Goal: Task Accomplishment & Management: Manage account settings

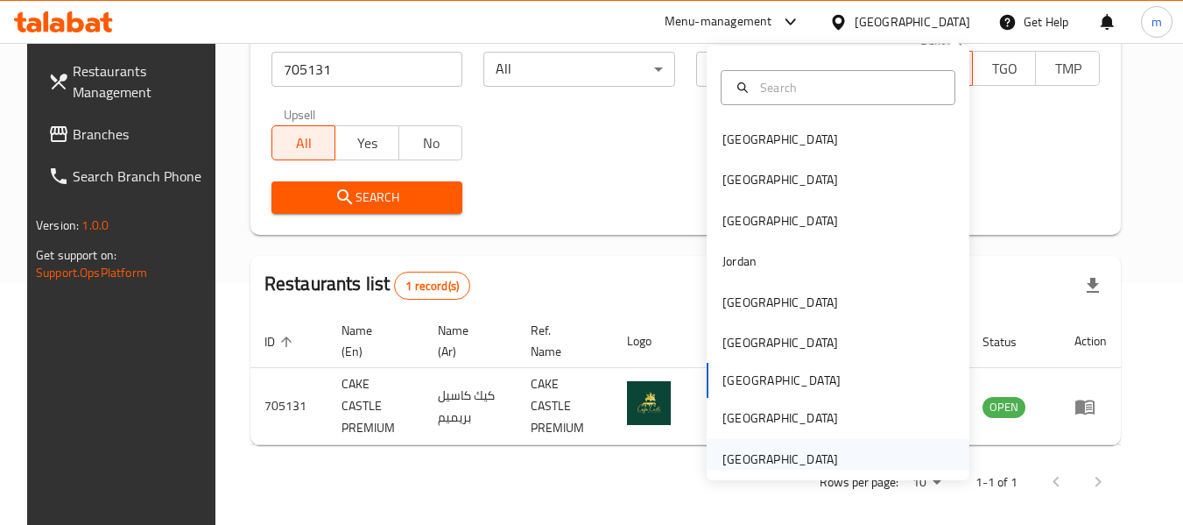
click at [758, 466] on div "[GEOGRAPHIC_DATA]" at bounding box center [781, 458] width 116 height 19
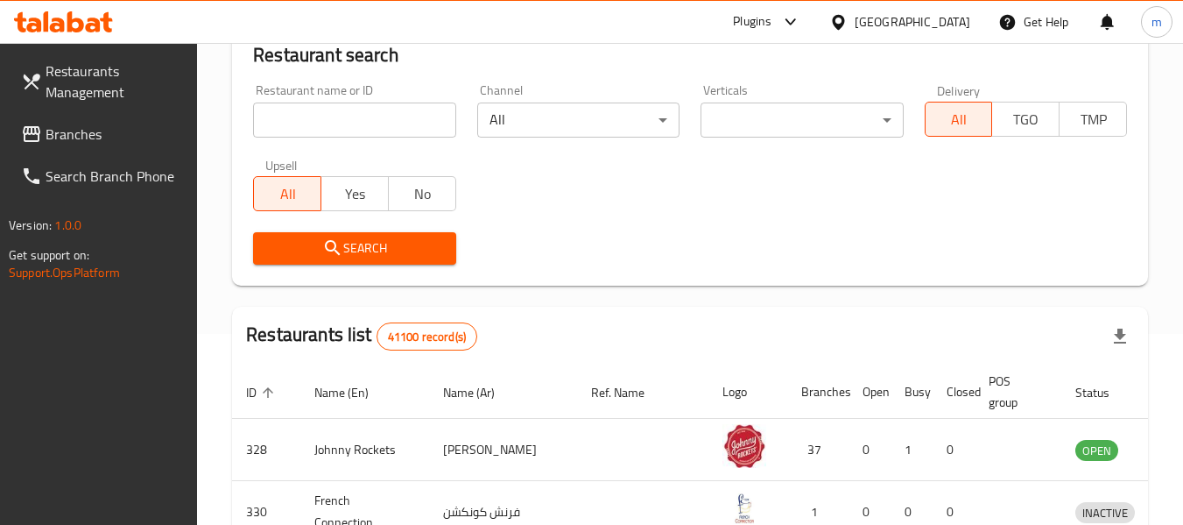
scroll to position [242, 0]
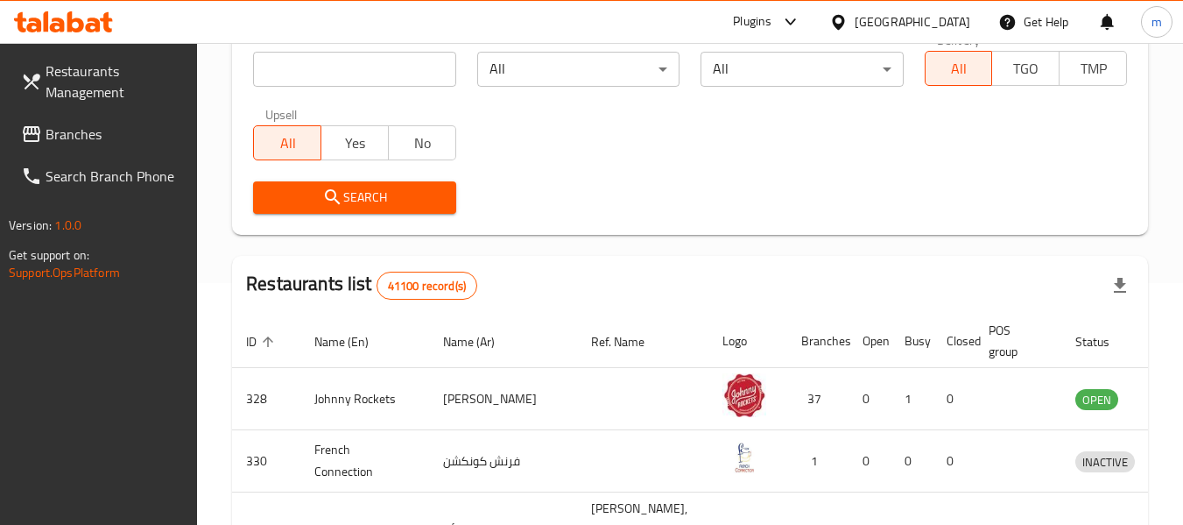
click at [46, 131] on span "Branches" at bounding box center [115, 133] width 138 height 21
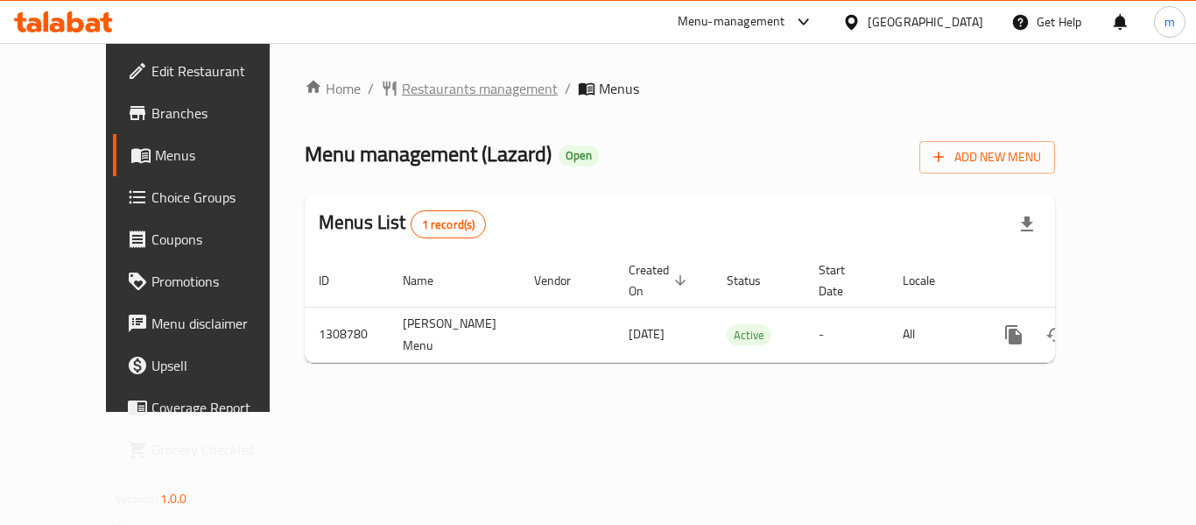
click at [402, 89] on span "Restaurants management" at bounding box center [480, 88] width 156 height 21
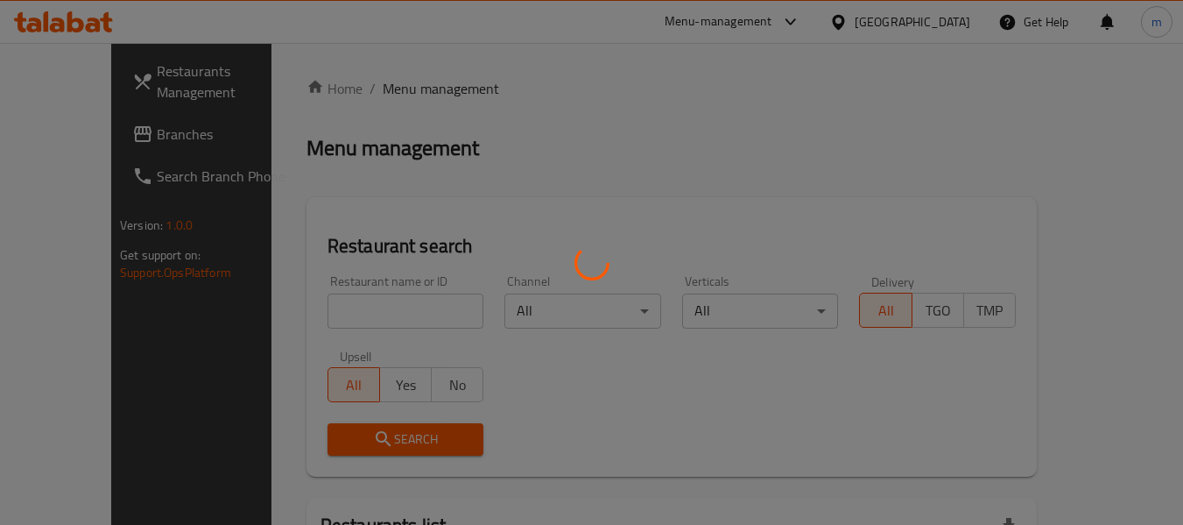
click at [340, 325] on div at bounding box center [591, 262] width 1183 height 525
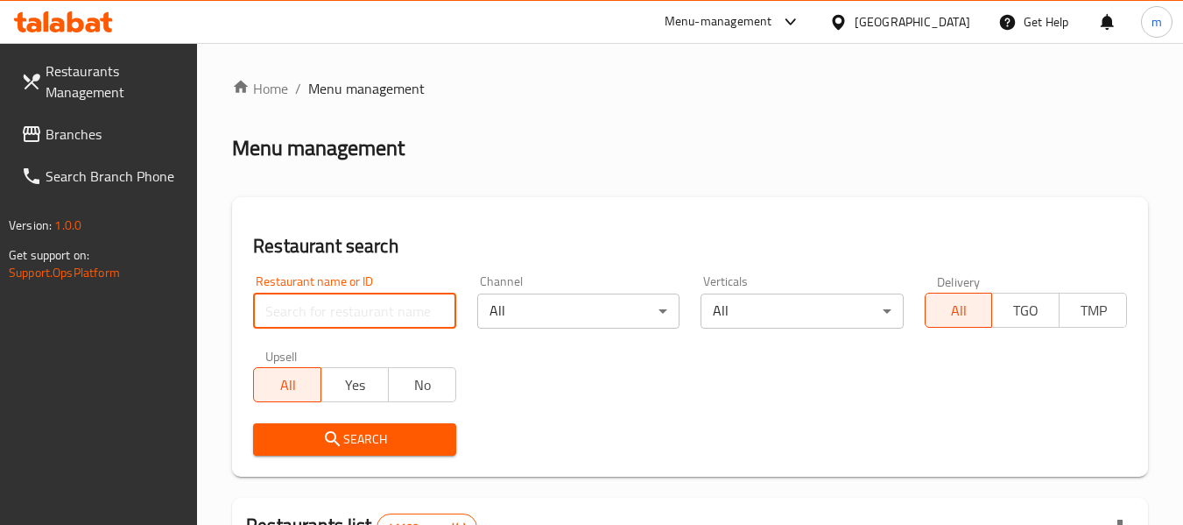
drag, startPoint x: 306, startPoint y: 319, endPoint x: 304, endPoint y: 310, distance: 8.9
click at [306, 319] on input "search" at bounding box center [354, 310] width 202 height 35
paste input "704655"
type input "704655"
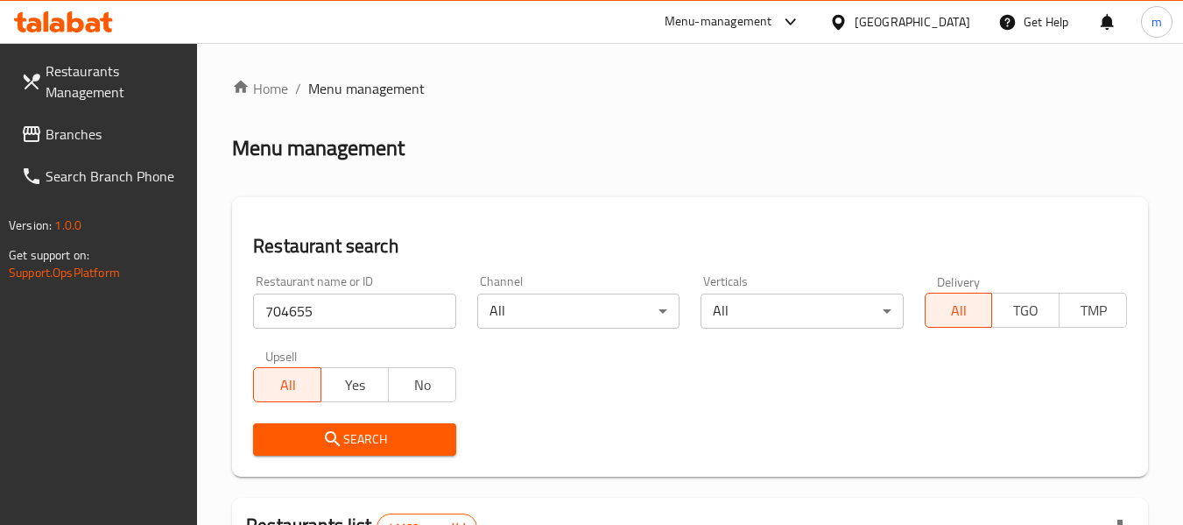
click at [326, 433] on icon "submit" at bounding box center [332, 438] width 21 height 21
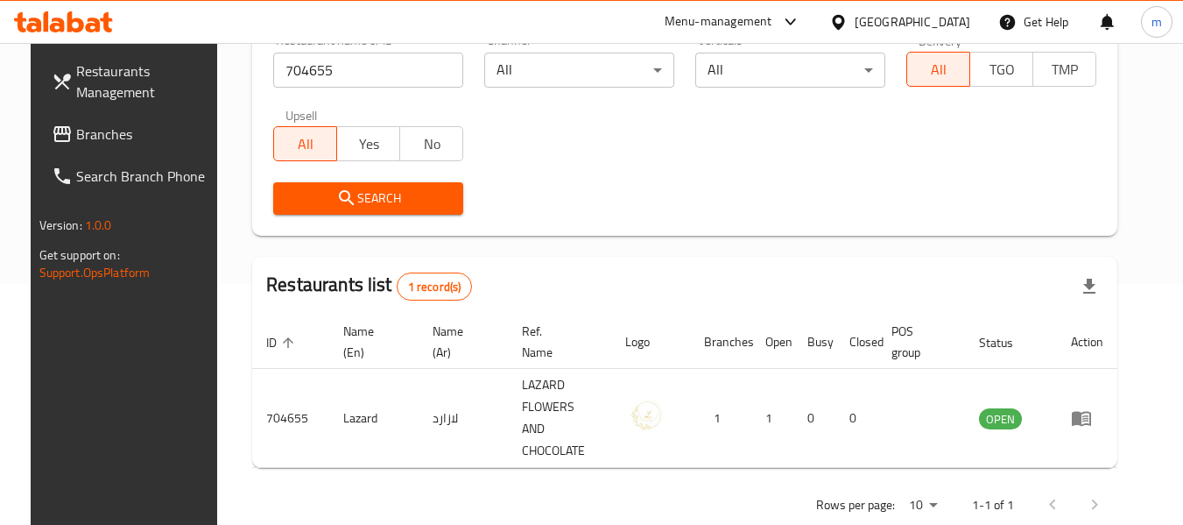
scroll to position [242, 0]
click at [82, 445] on div "Restaurants Management Branches Search Branch Phone Version: 1.0.0 Get support …" at bounding box center [130, 305] width 198 height 525
drag, startPoint x: 94, startPoint y: 138, endPoint x: 102, endPoint y: 135, distance: 9.4
click at [94, 138] on span "Branches" at bounding box center [145, 133] width 138 height 21
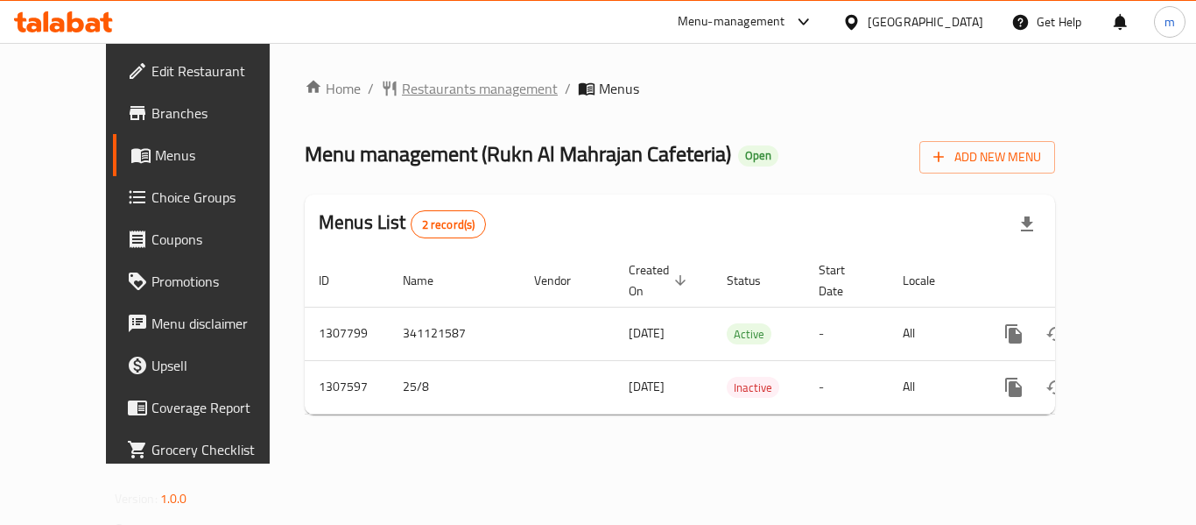
click at [402, 87] on span "Restaurants management" at bounding box center [480, 88] width 156 height 21
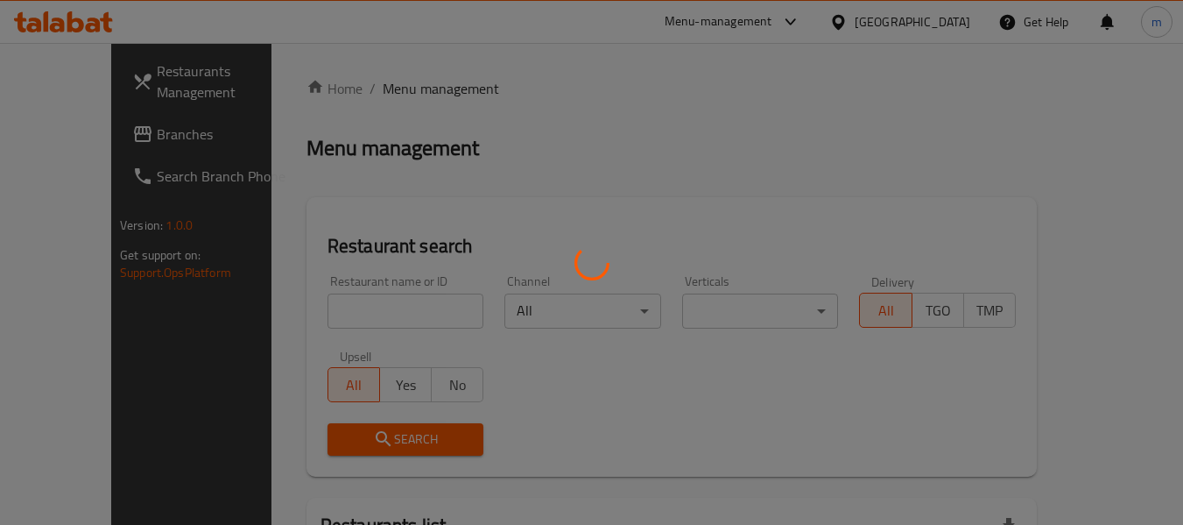
click at [377, 319] on div at bounding box center [591, 262] width 1183 height 525
click at [356, 310] on div at bounding box center [591, 262] width 1183 height 525
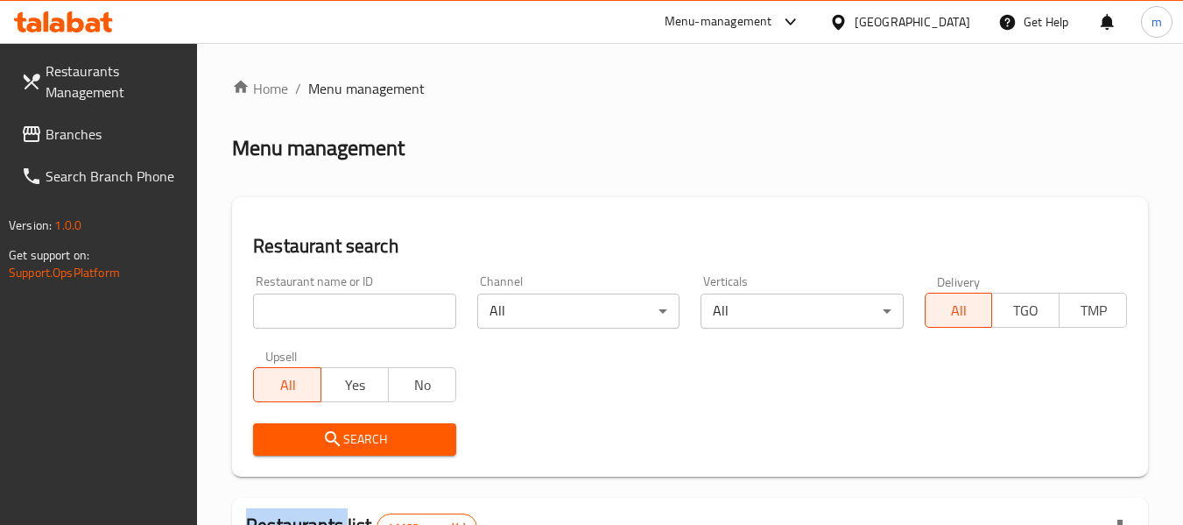
click at [356, 310] on div at bounding box center [591, 262] width 1183 height 525
click at [361, 307] on input "search" at bounding box center [354, 310] width 202 height 35
paste input "704485"
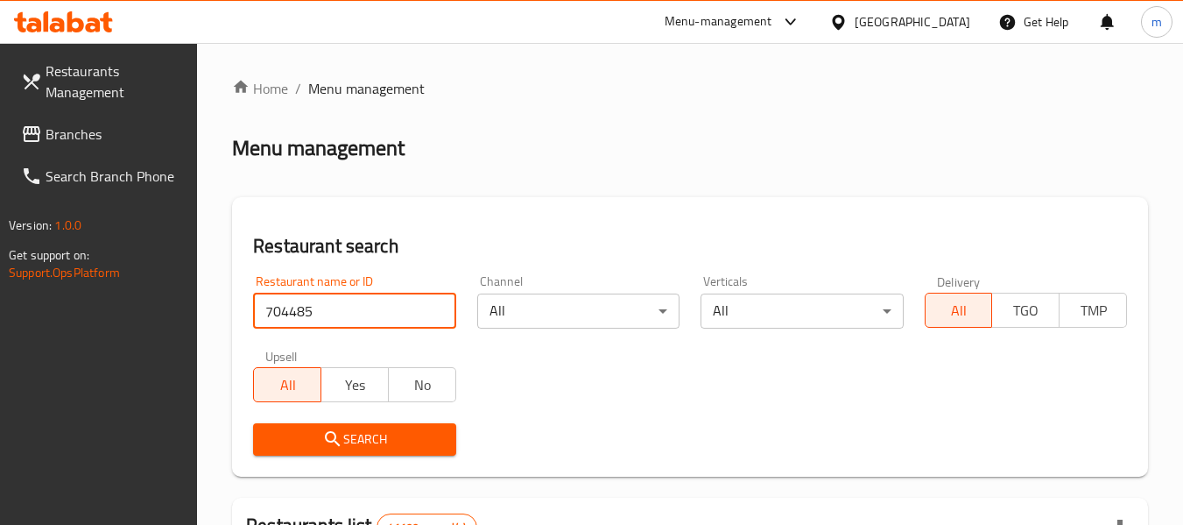
type input "704485"
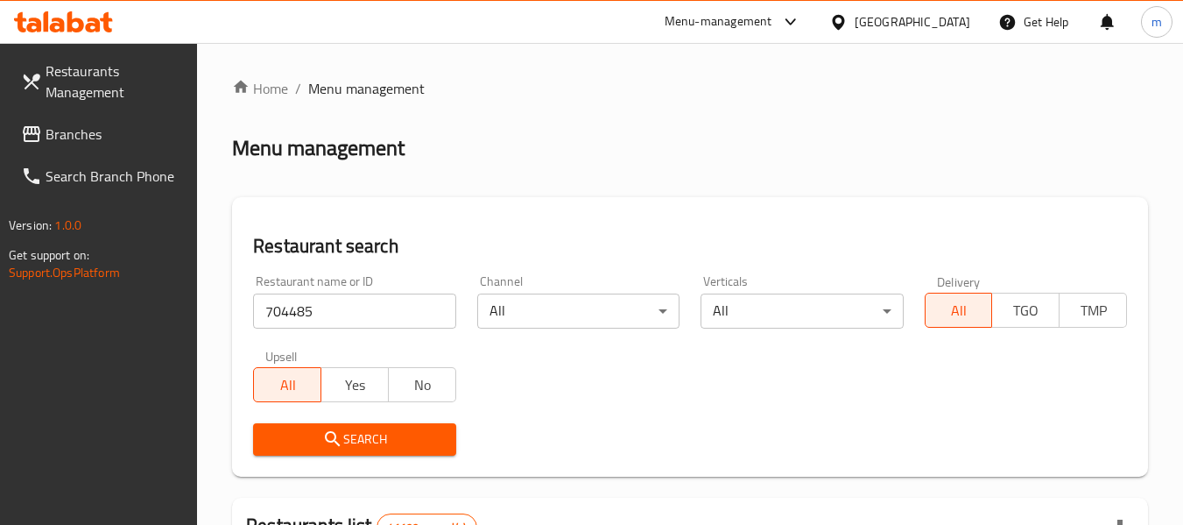
click at [354, 434] on span "Search" at bounding box center [354, 439] width 174 height 22
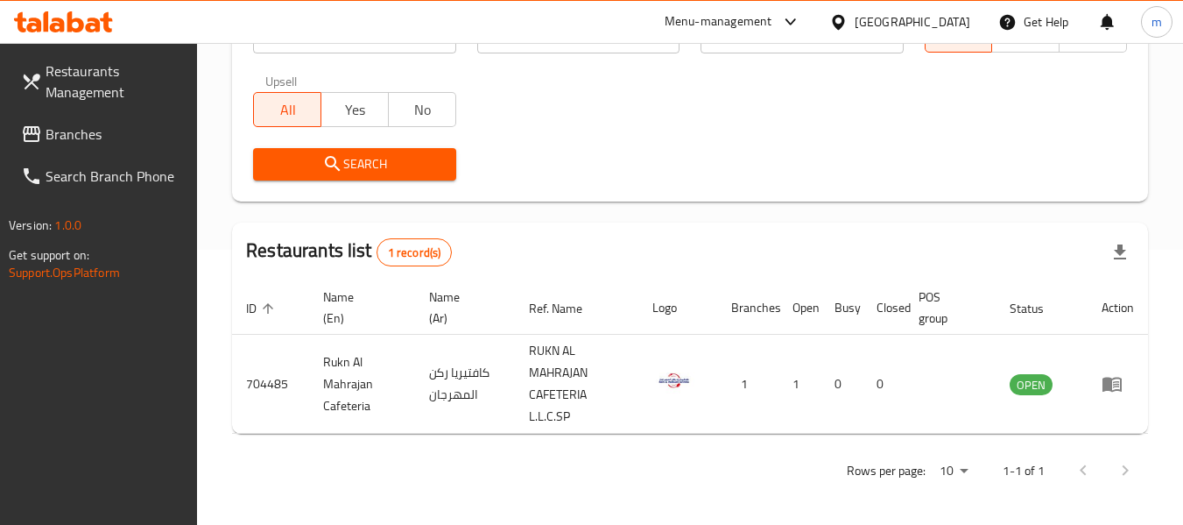
scroll to position [278, 0]
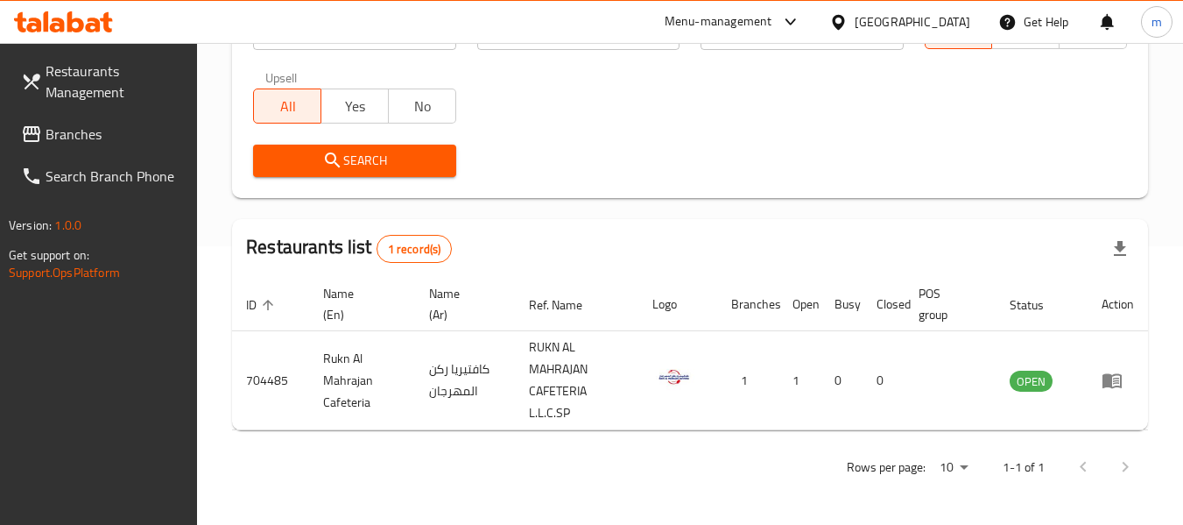
click at [839, 23] on icon at bounding box center [838, 22] width 18 height 18
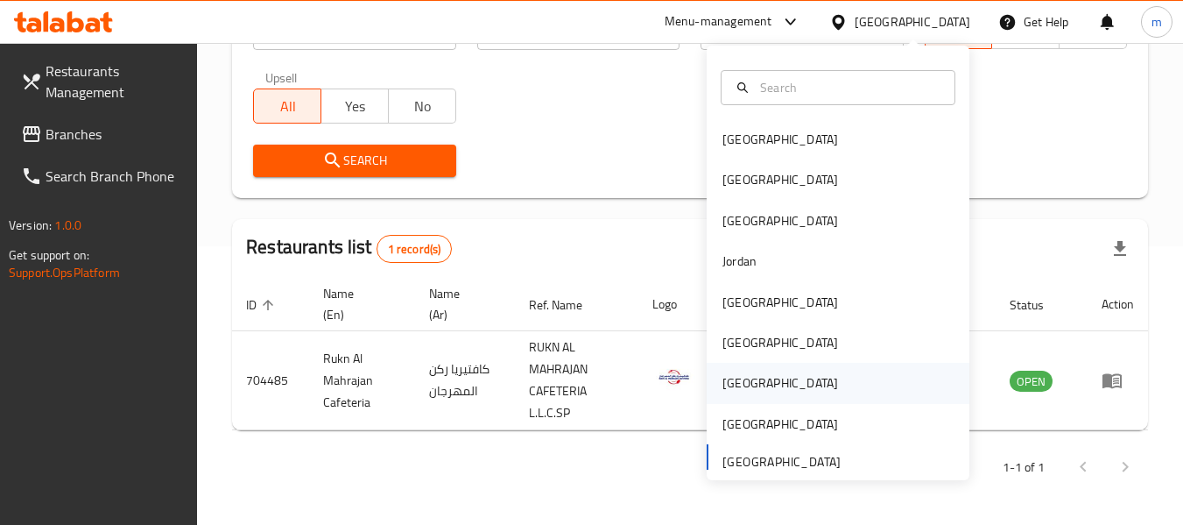
click at [723, 384] on div "[GEOGRAPHIC_DATA]" at bounding box center [781, 382] width 116 height 19
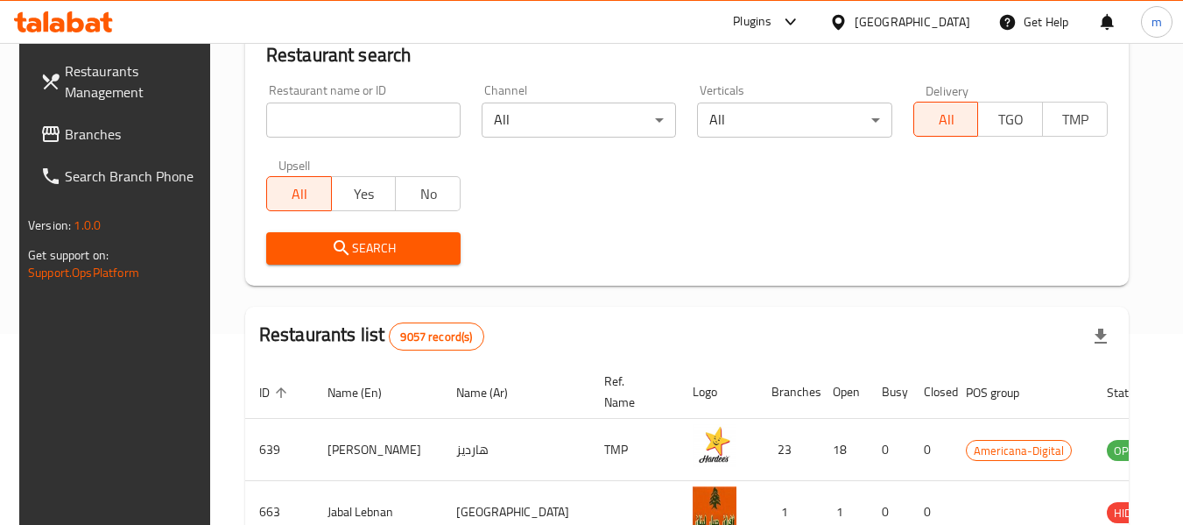
scroll to position [278, 0]
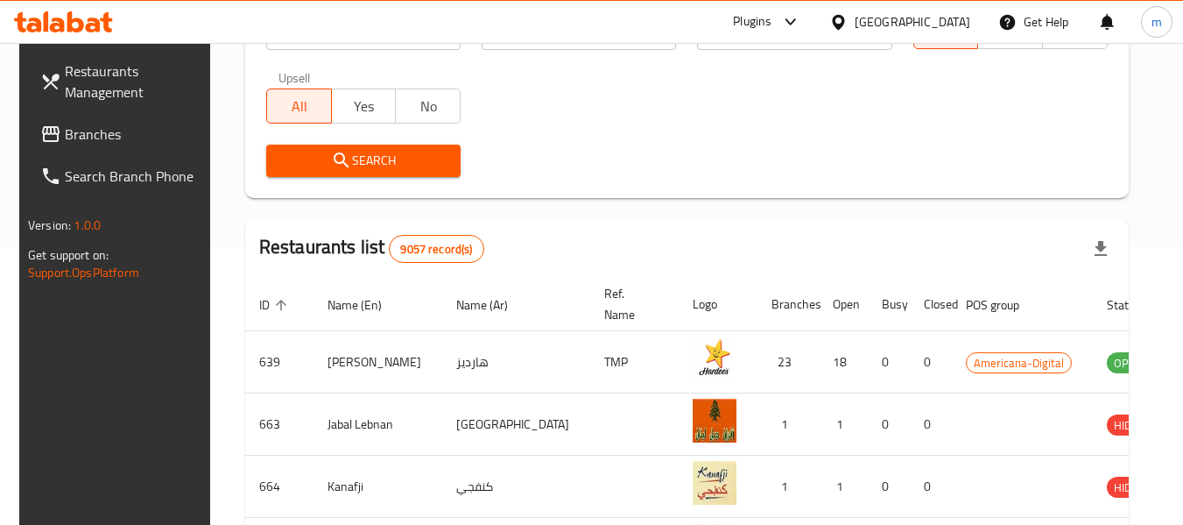
click at [67, 145] on span "Branches" at bounding box center [134, 133] width 138 height 21
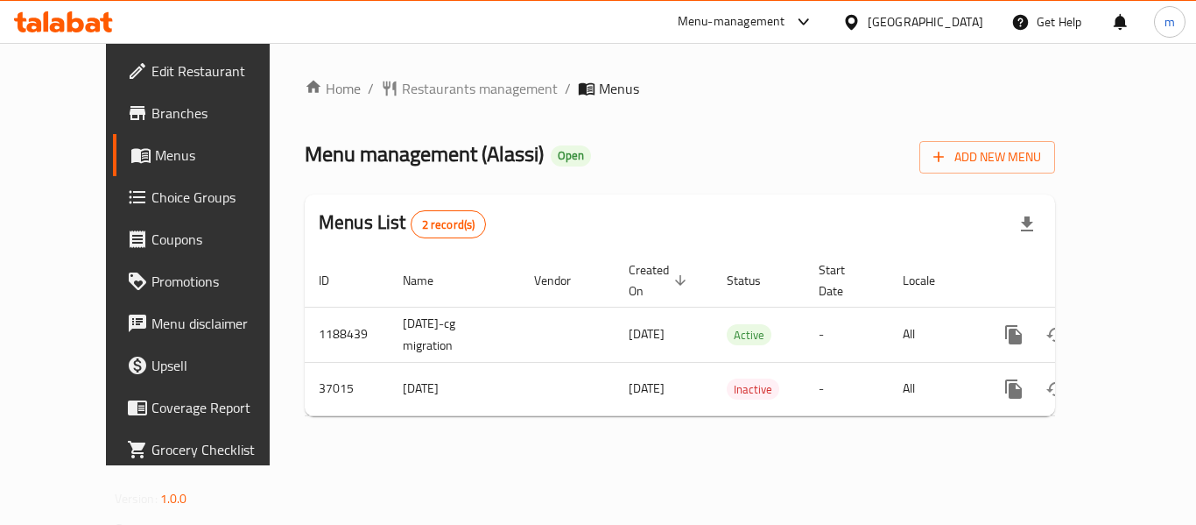
click at [402, 93] on span "Restaurants management" at bounding box center [480, 88] width 156 height 21
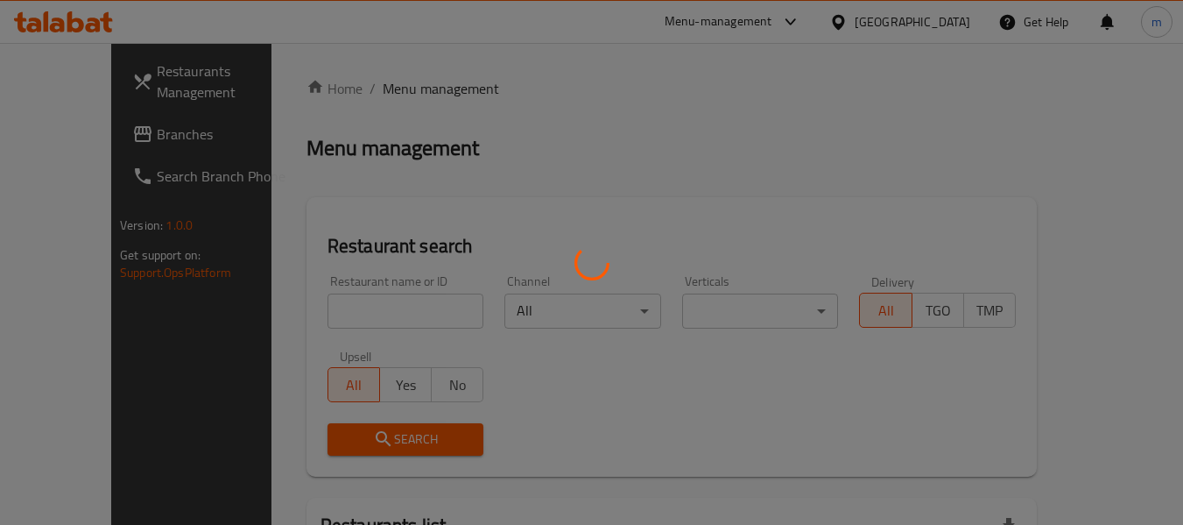
click at [314, 312] on div at bounding box center [591, 262] width 1183 height 525
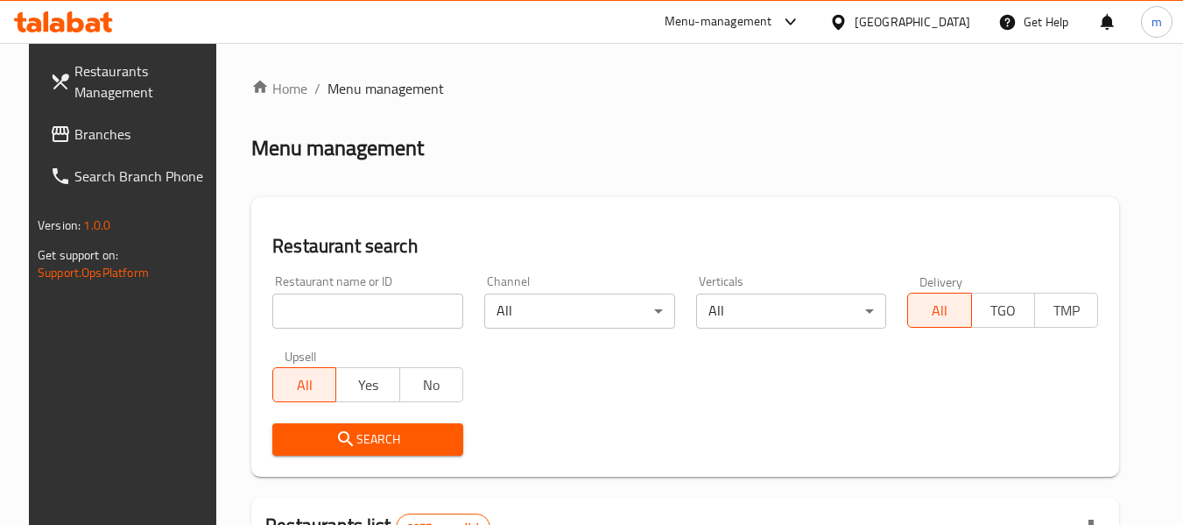
click at [306, 315] on input "search" at bounding box center [367, 310] width 191 height 35
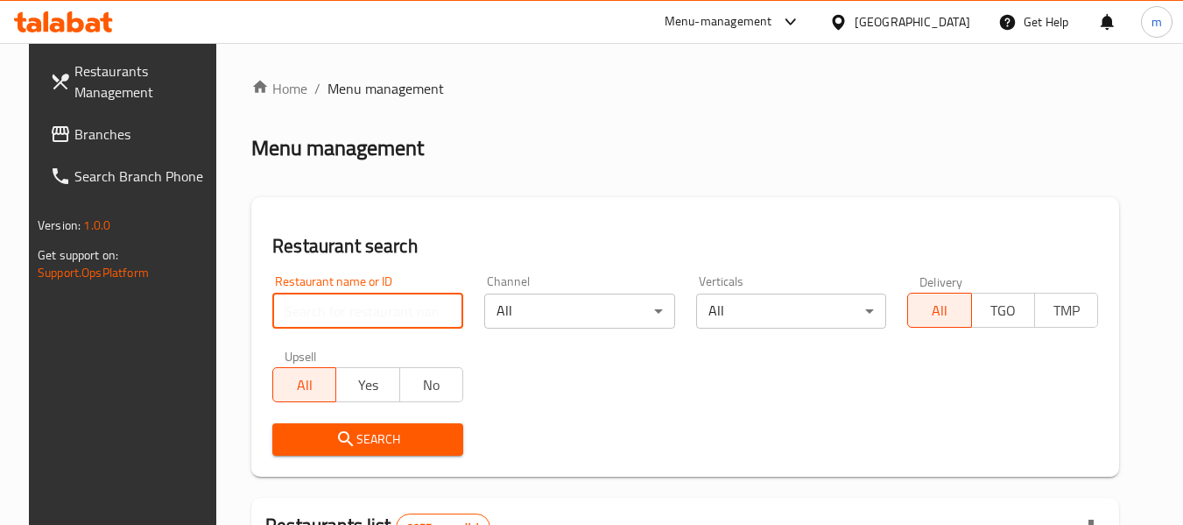
paste input "19199"
type input "19199"
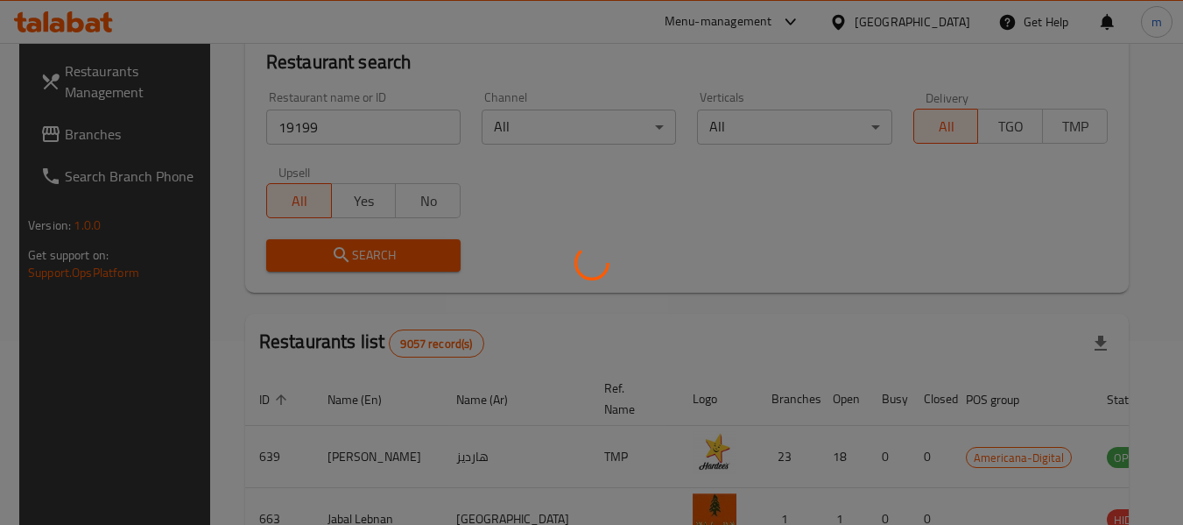
scroll to position [242, 0]
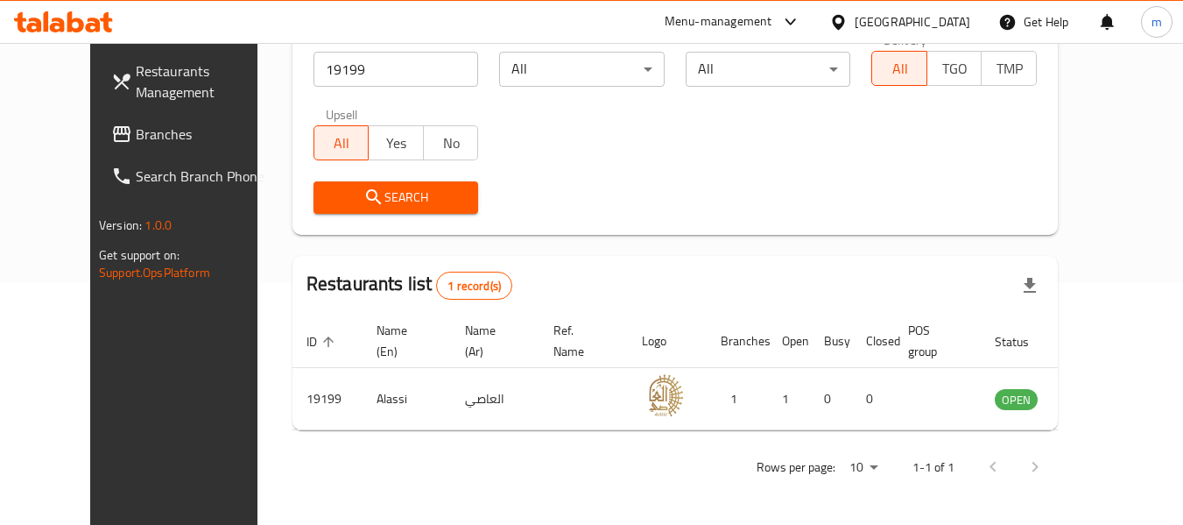
click at [97, 119] on link "Branches" at bounding box center [192, 134] width 191 height 42
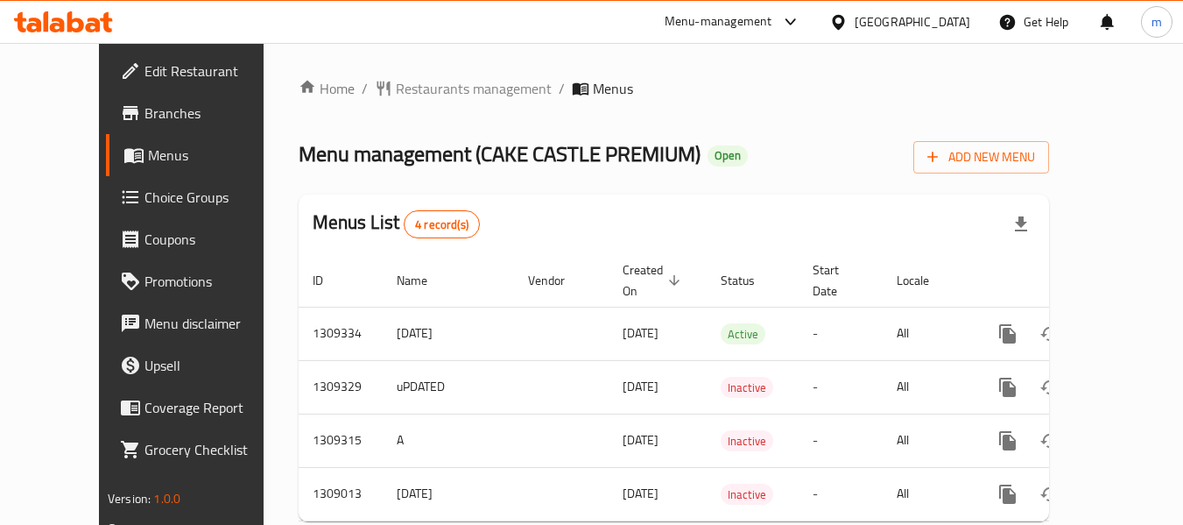
click at [396, 89] on span "Restaurants management" at bounding box center [474, 88] width 156 height 21
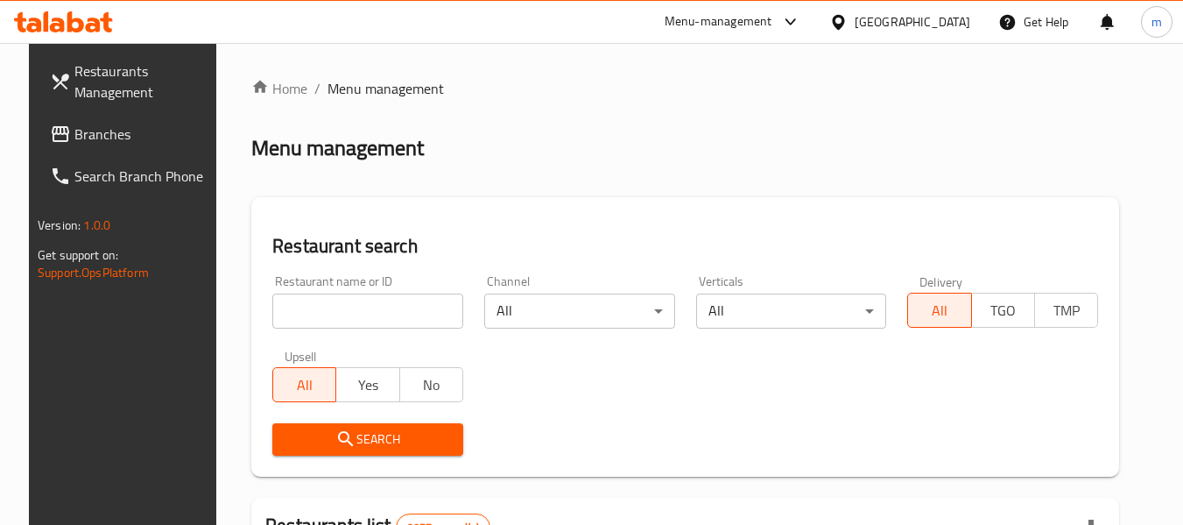
click at [338, 298] on div at bounding box center [591, 262] width 1183 height 525
click at [330, 308] on input "search" at bounding box center [367, 310] width 191 height 35
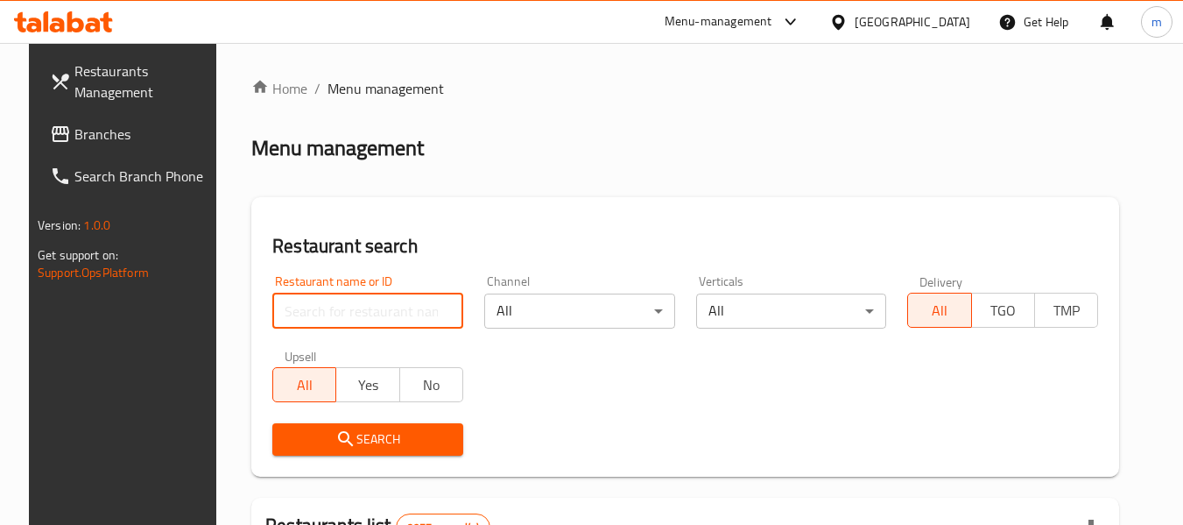
paste input "705131"
type input "705131"
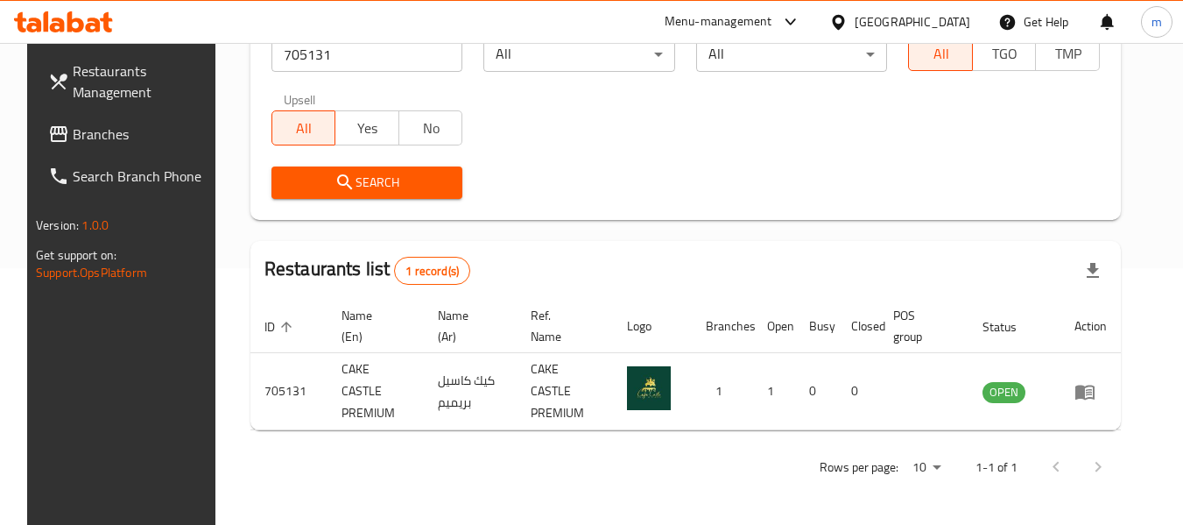
scroll to position [242, 0]
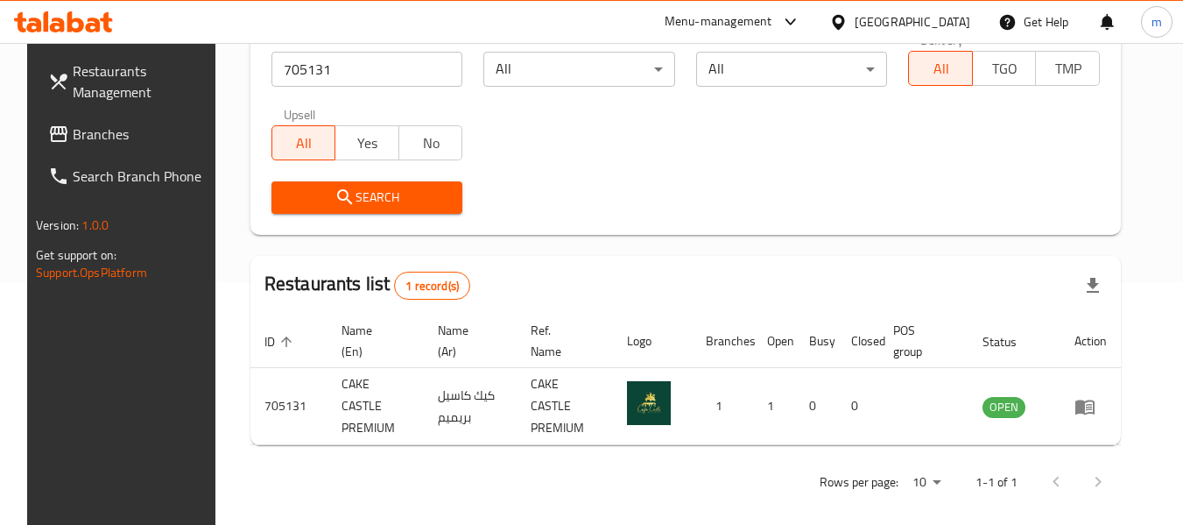
drag, startPoint x: 921, startPoint y: 18, endPoint x: 1005, endPoint y: 314, distance: 308.6
click at [844, 18] on icon at bounding box center [838, 21] width 12 height 15
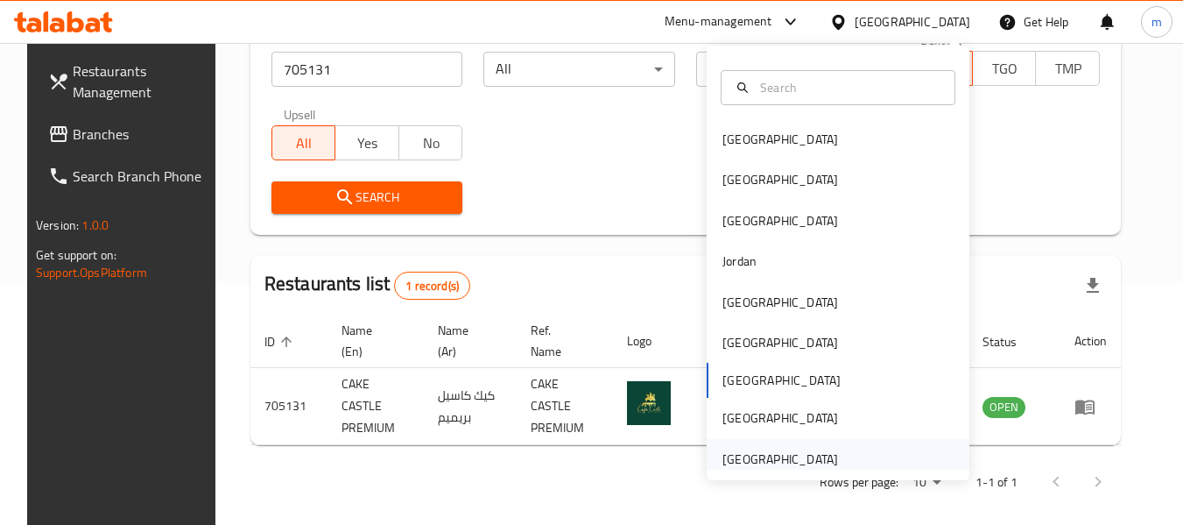
click at [736, 462] on div "[GEOGRAPHIC_DATA]" at bounding box center [781, 458] width 116 height 19
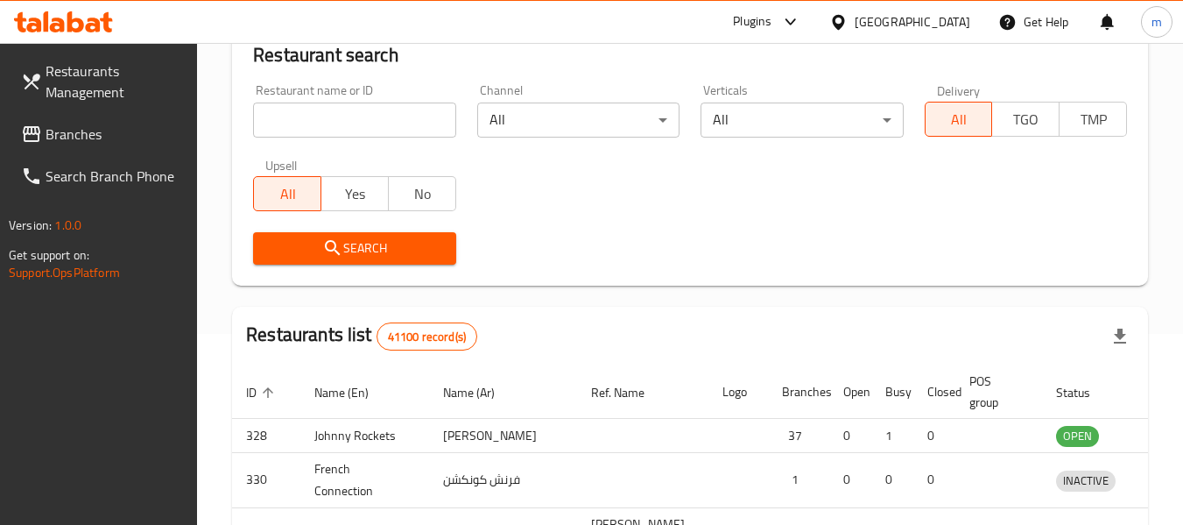
scroll to position [242, 0]
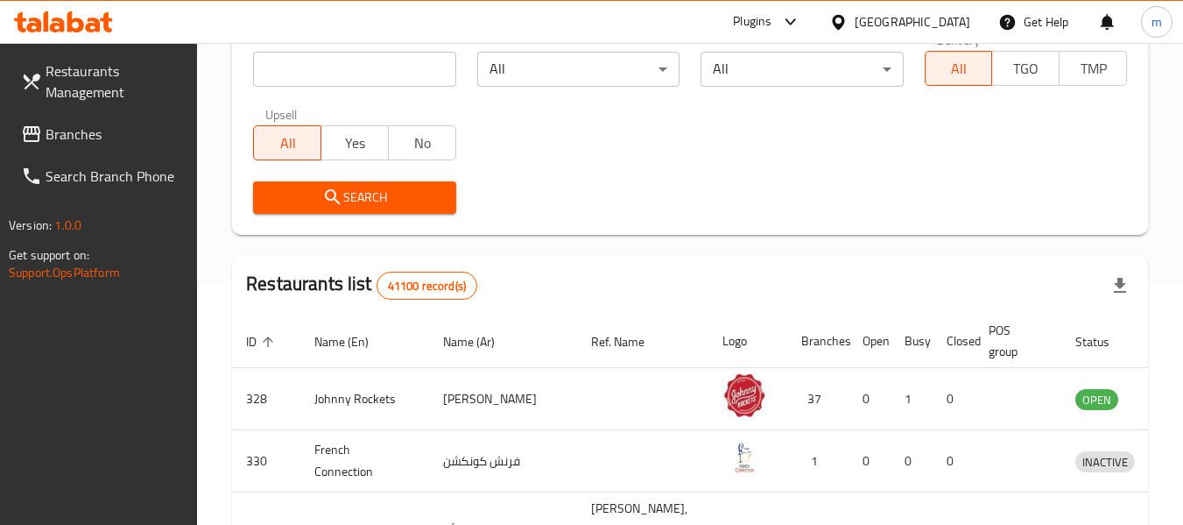
click at [96, 144] on span "Branches" at bounding box center [115, 133] width 138 height 21
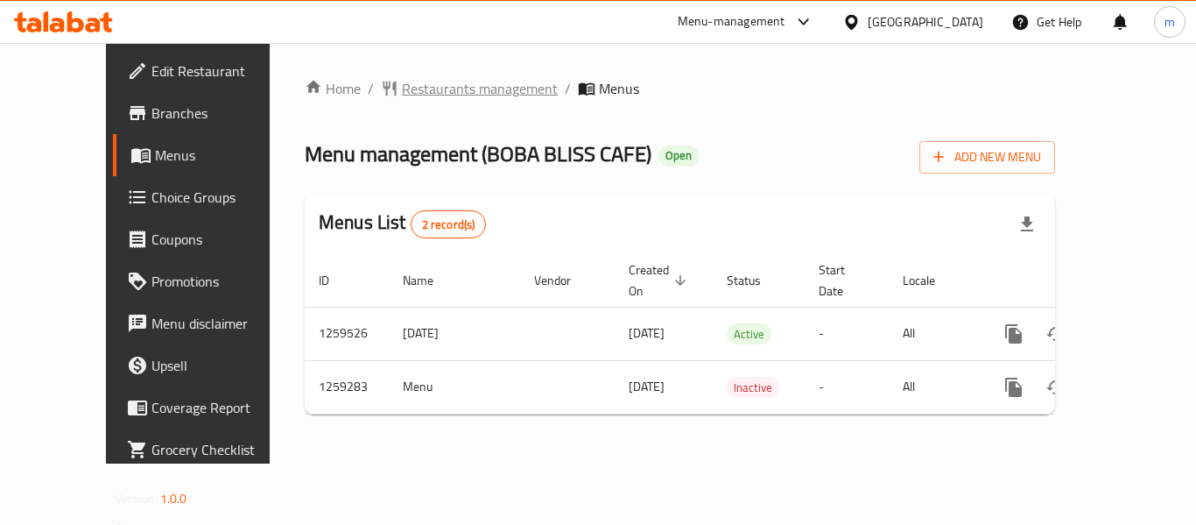
click at [402, 86] on span "Restaurants management" at bounding box center [480, 88] width 156 height 21
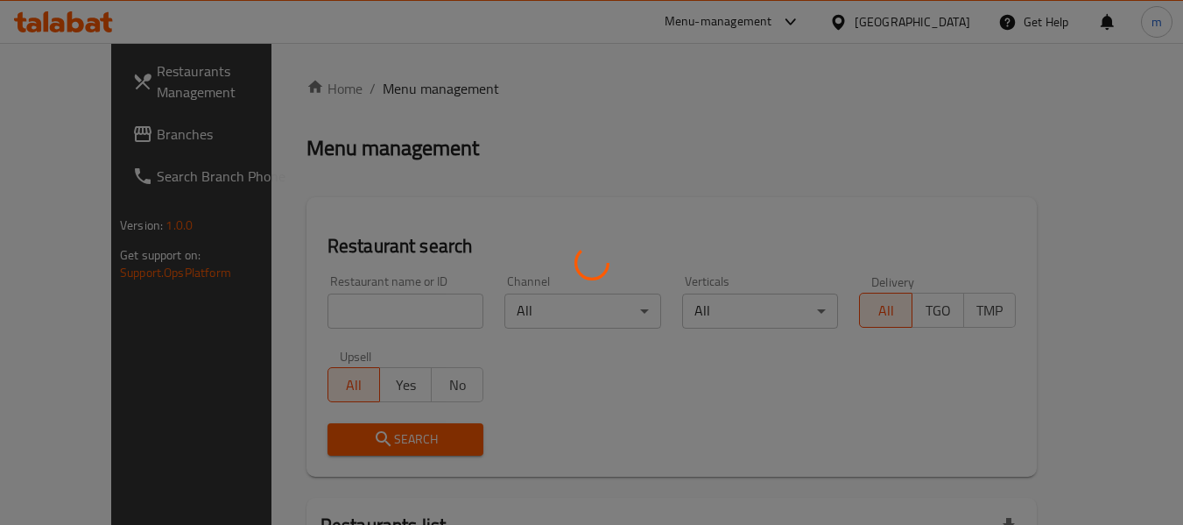
click at [366, 299] on div at bounding box center [591, 262] width 1183 height 525
click at [361, 307] on div at bounding box center [591, 262] width 1183 height 525
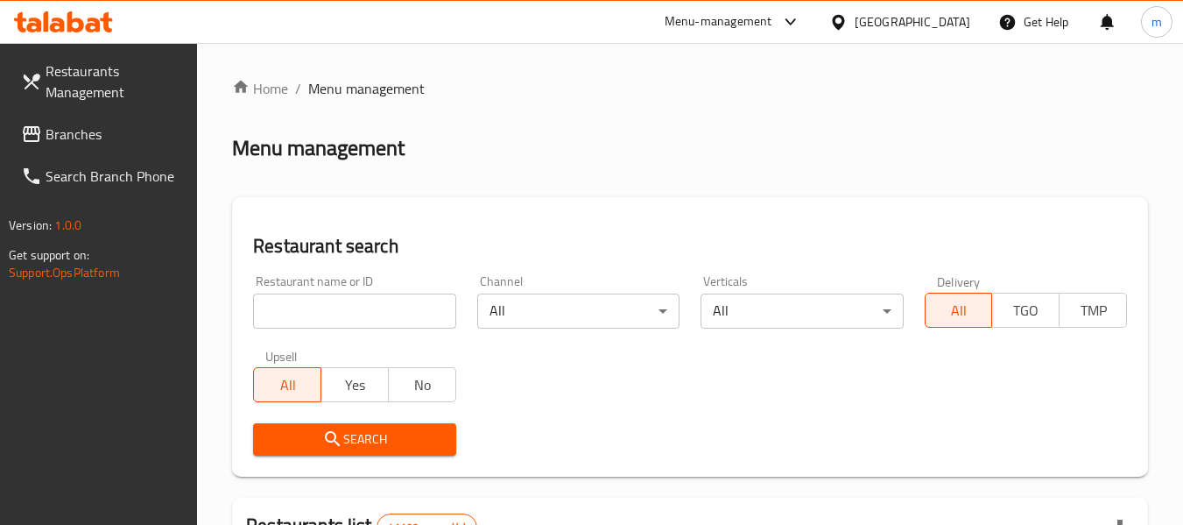
click at [355, 313] on div at bounding box center [591, 262] width 1183 height 525
click at [321, 306] on input "search" at bounding box center [354, 310] width 202 height 35
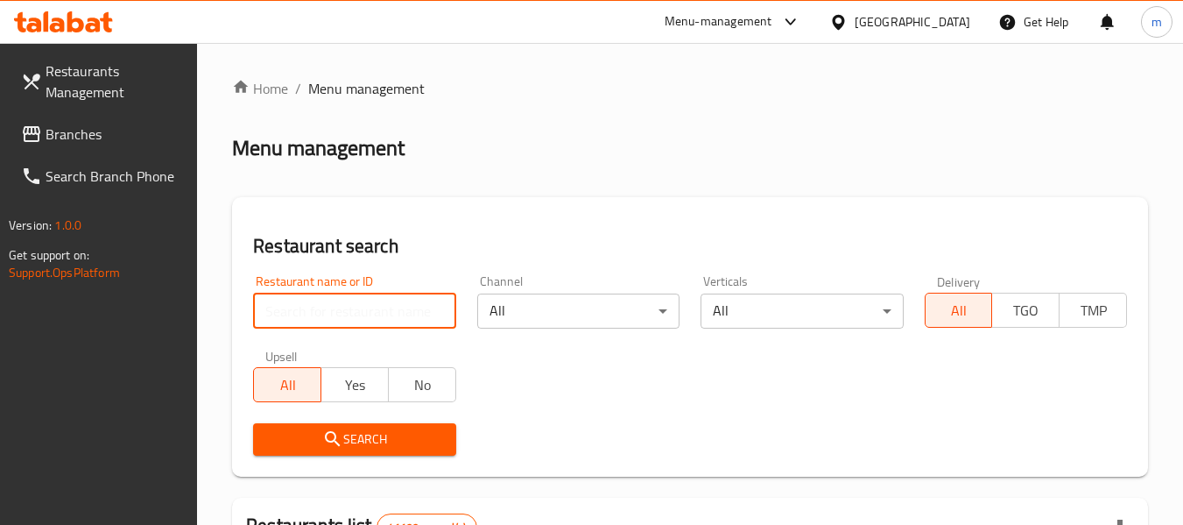
paste input "684448"
type input "684448"
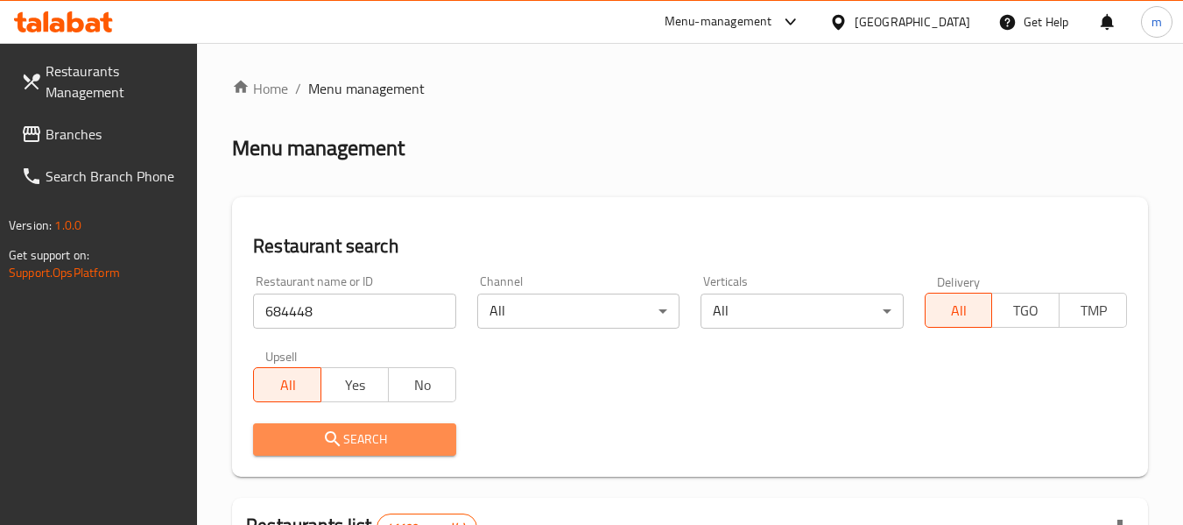
click at [370, 438] on span "Search" at bounding box center [354, 439] width 174 height 22
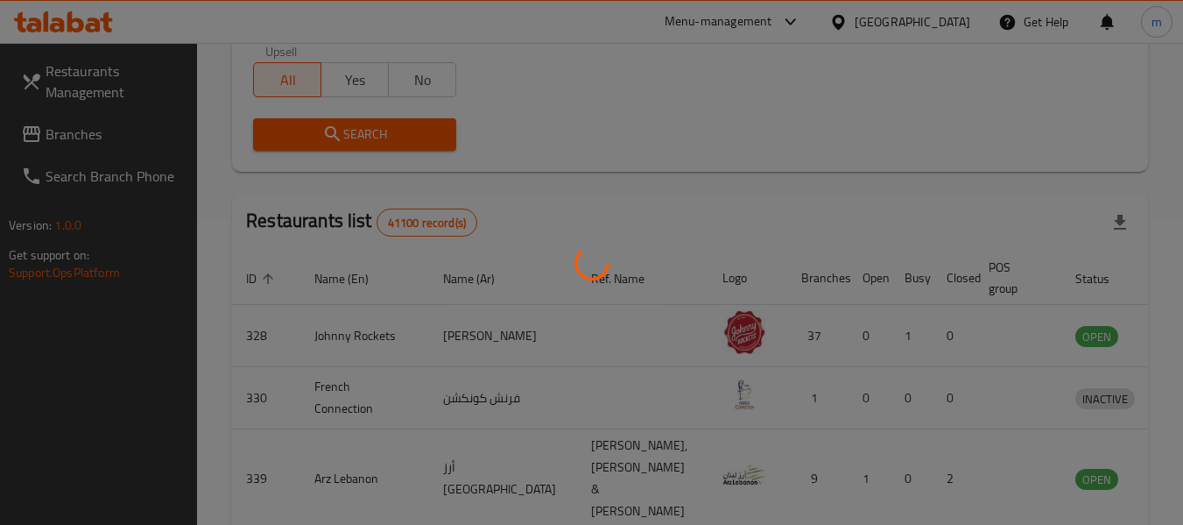
scroll to position [242, 0]
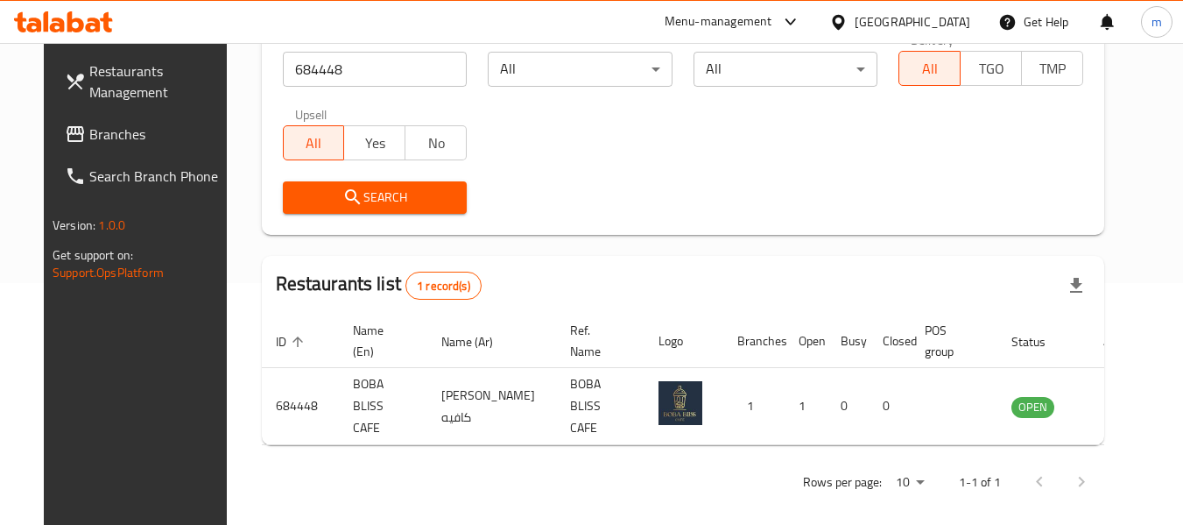
click at [89, 135] on span "Branches" at bounding box center [158, 133] width 138 height 21
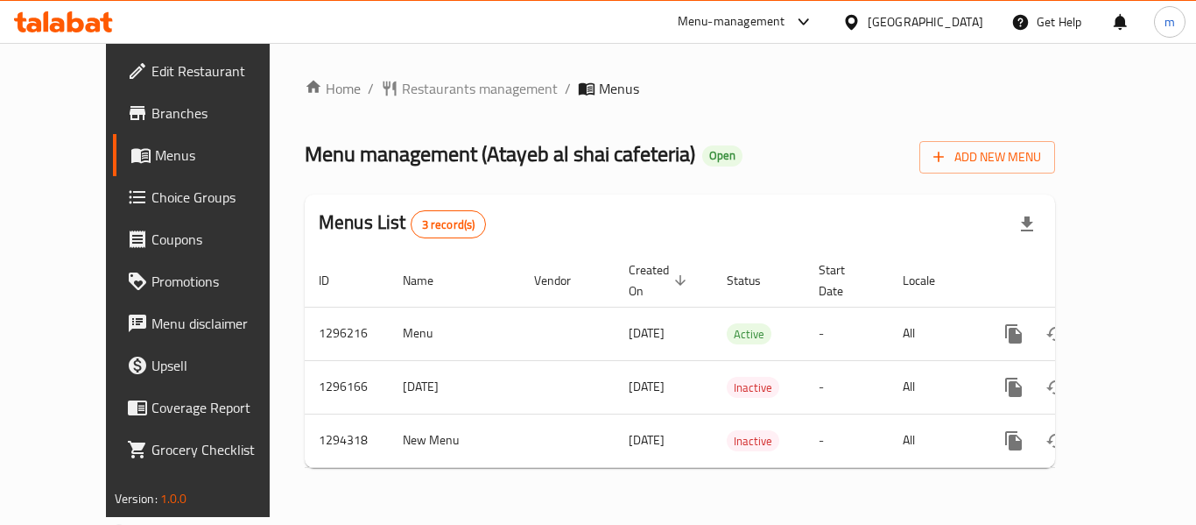
click at [405, 91] on div "Home / Restaurants management / Menus Menu management ( Atayeb al shai cafeteri…" at bounding box center [680, 280] width 751 height 404
click at [411, 90] on span "Restaurants management" at bounding box center [480, 88] width 156 height 21
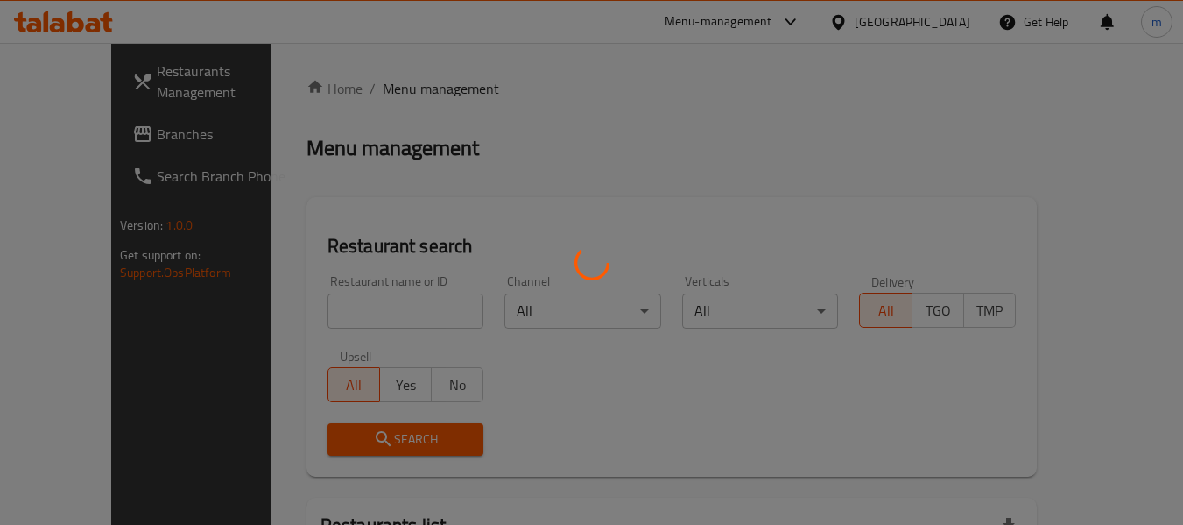
click at [321, 326] on div at bounding box center [591, 262] width 1183 height 525
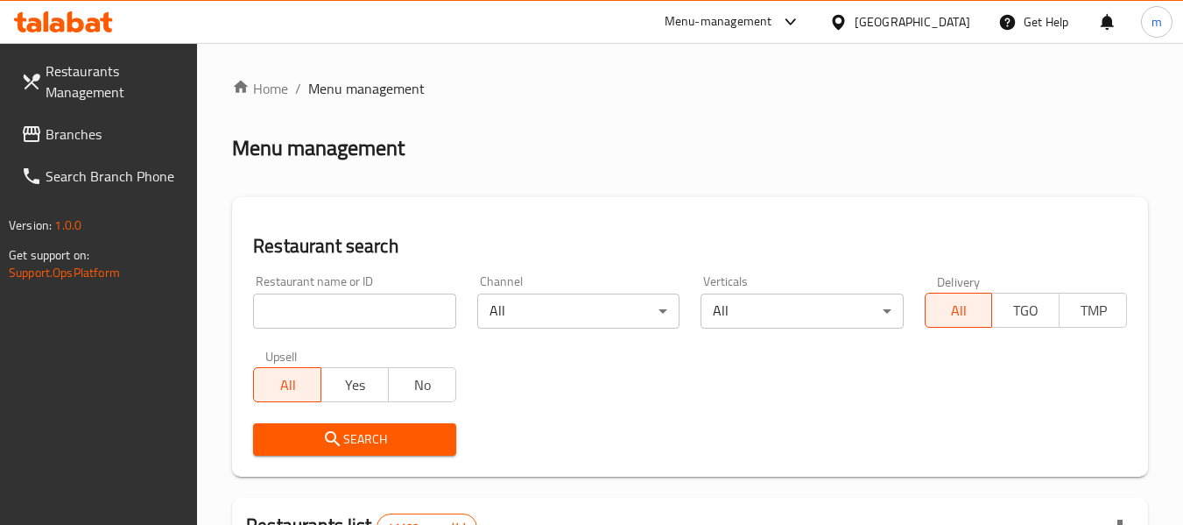
click at [318, 326] on input "search" at bounding box center [354, 310] width 202 height 35
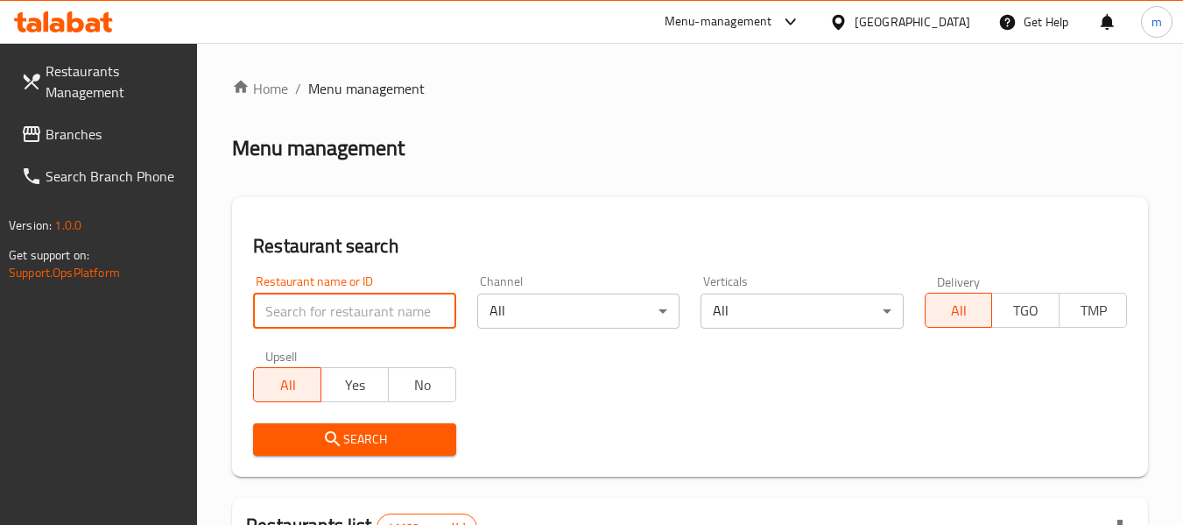
click at [317, 326] on input "search" at bounding box center [354, 310] width 202 height 35
paste input "699685"
type input "699685"
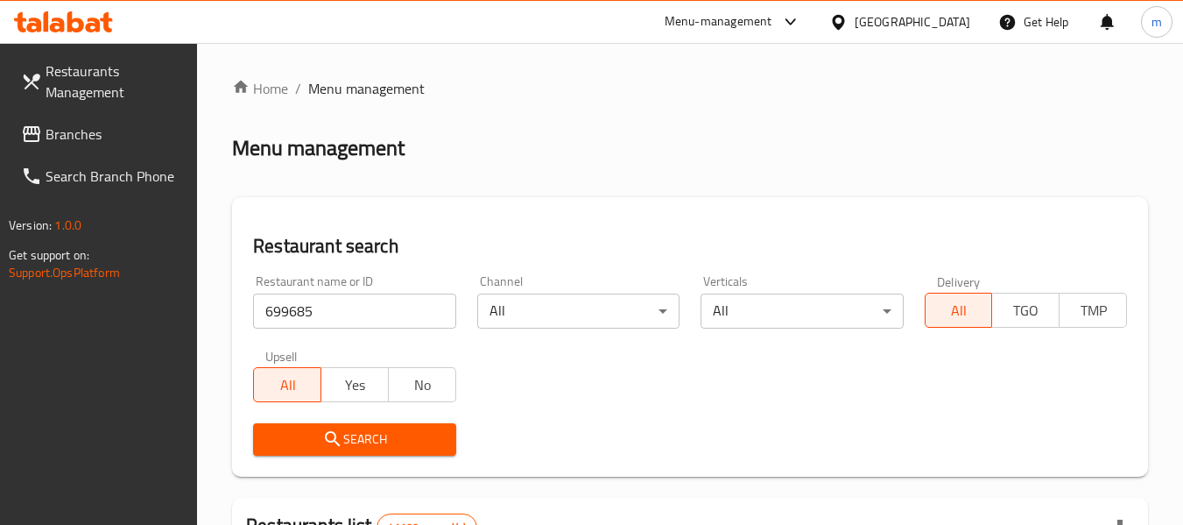
click at [337, 442] on icon "submit" at bounding box center [332, 438] width 15 height 15
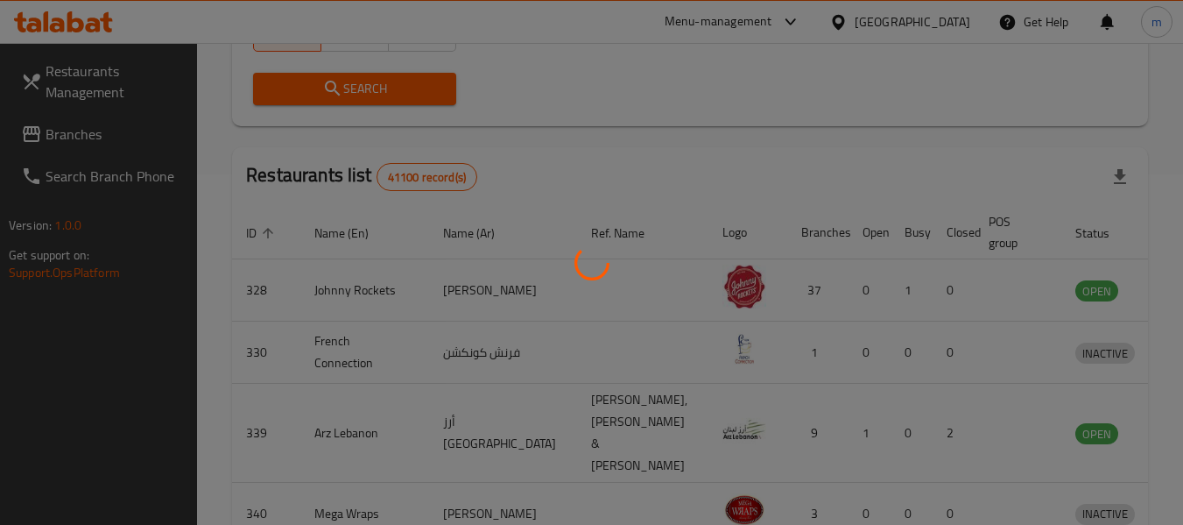
scroll to position [242, 0]
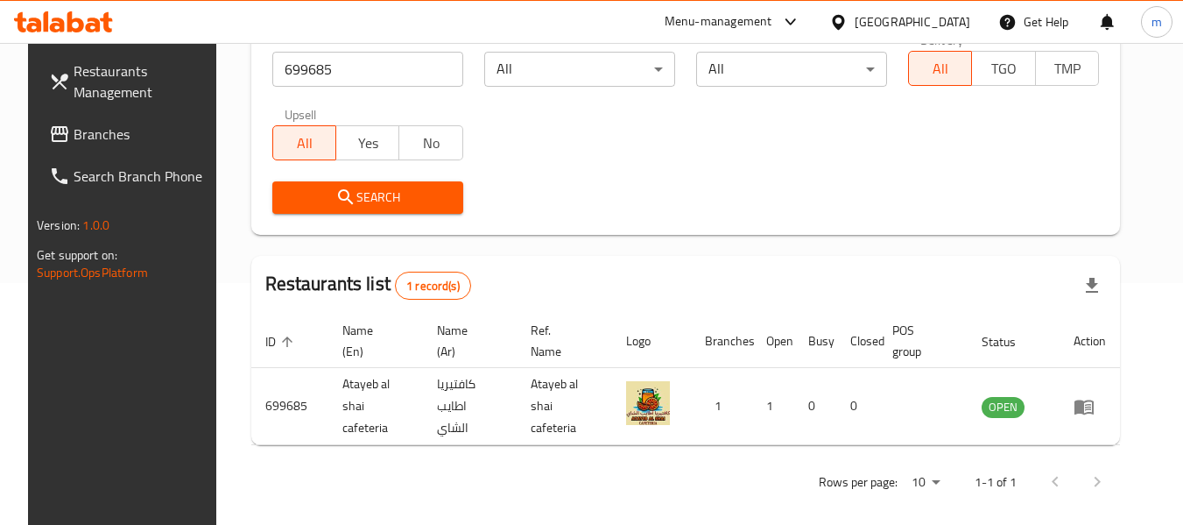
click at [60, 11] on div at bounding box center [63, 21] width 127 height 35
click at [843, 20] on icon at bounding box center [838, 22] width 18 height 18
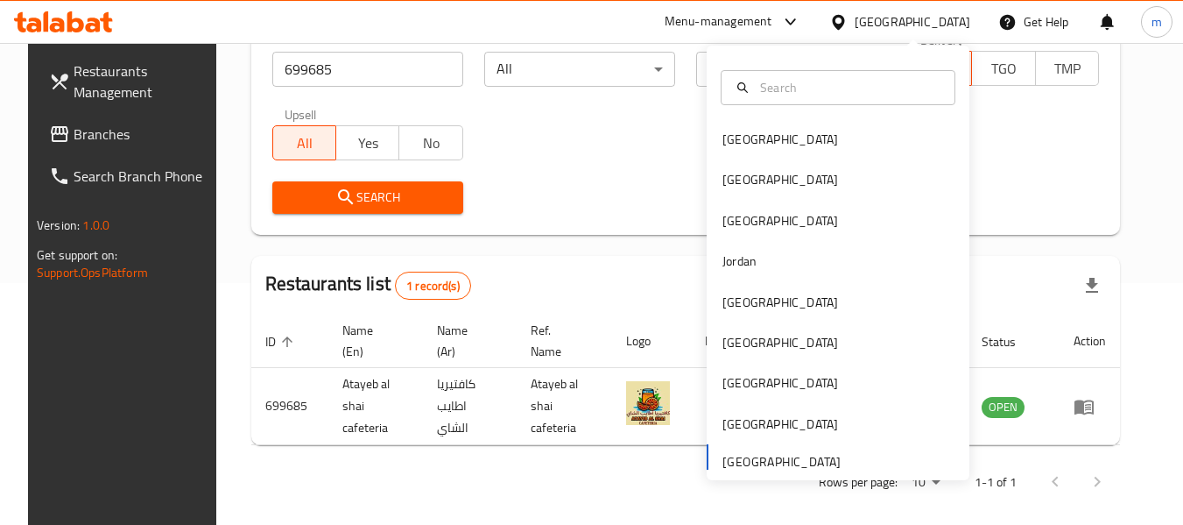
click at [746, 461] on div "Bahrain Egypt Iraq Jordan Kuwait Oman Qatar Saudi Arabia United Arab Emirates" at bounding box center [838, 299] width 263 height 360
click at [65, 316] on div "Restaurants Management Branches Search Branch Phone Version: 1.0.0 Get support …" at bounding box center [127, 305] width 198 height 525
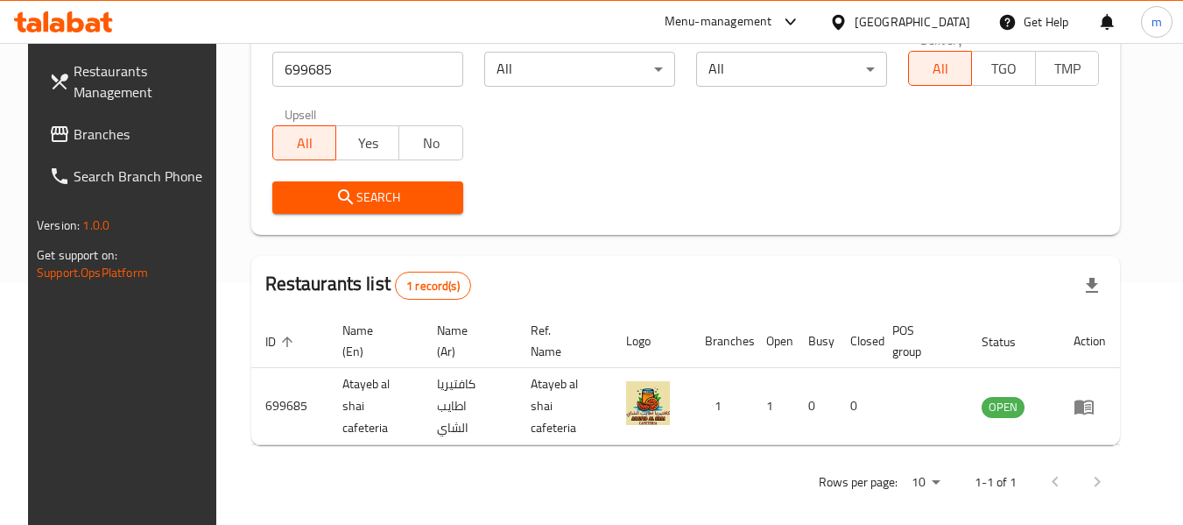
click at [79, 133] on span "Branches" at bounding box center [143, 133] width 138 height 21
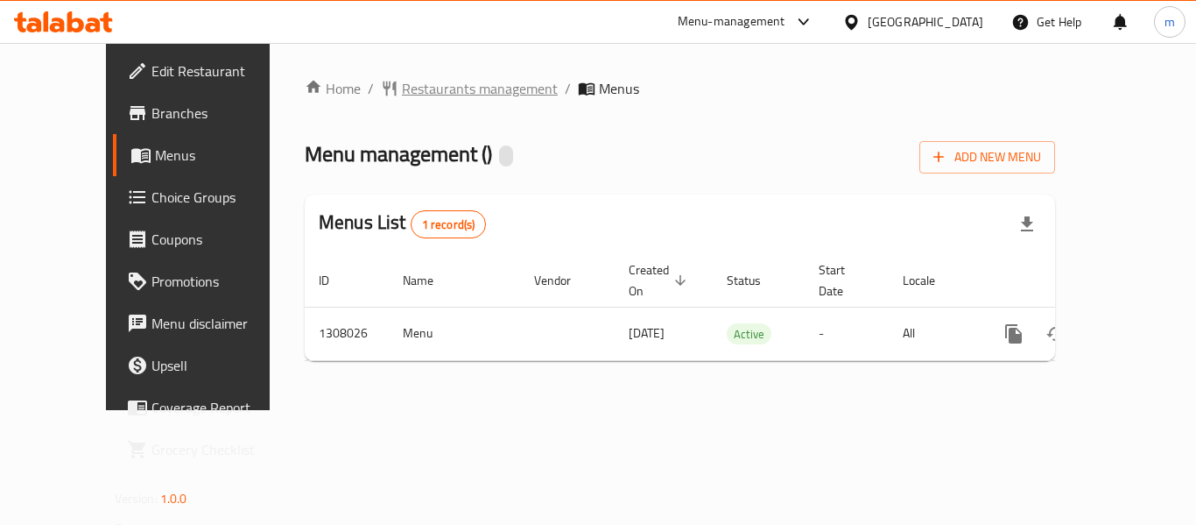
click at [405, 94] on span "Restaurants management" at bounding box center [480, 88] width 156 height 21
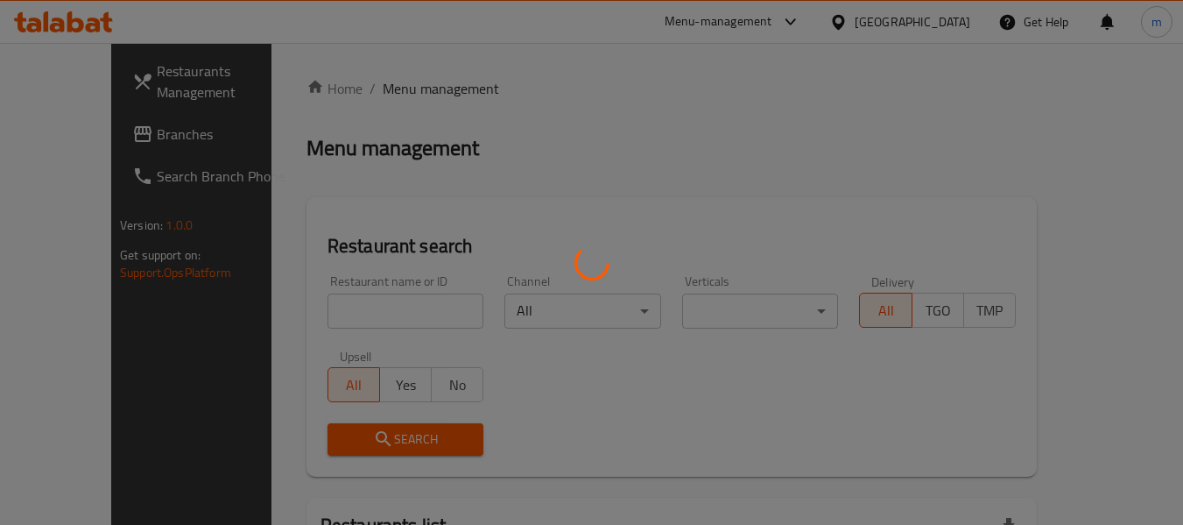
click at [337, 298] on div at bounding box center [591, 262] width 1183 height 525
click at [331, 306] on div at bounding box center [591, 262] width 1183 height 525
click at [331, 307] on div at bounding box center [591, 262] width 1183 height 525
click at [328, 309] on div at bounding box center [591, 262] width 1183 height 525
click at [325, 310] on div at bounding box center [591, 262] width 1183 height 525
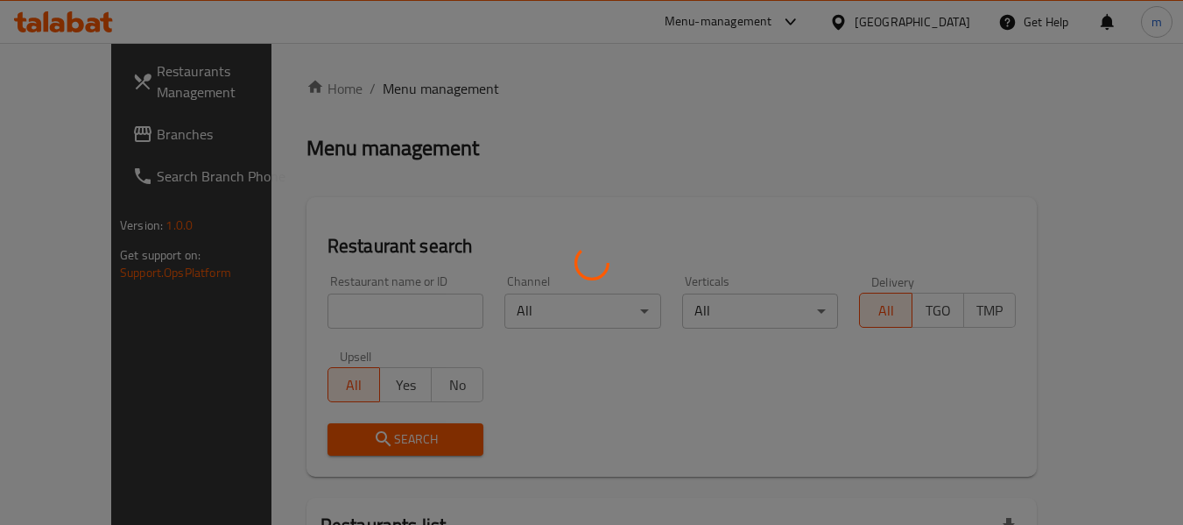
click at [300, 311] on div at bounding box center [591, 262] width 1183 height 525
click at [306, 312] on div at bounding box center [591, 262] width 1183 height 525
click at [365, 311] on div at bounding box center [591, 262] width 1183 height 525
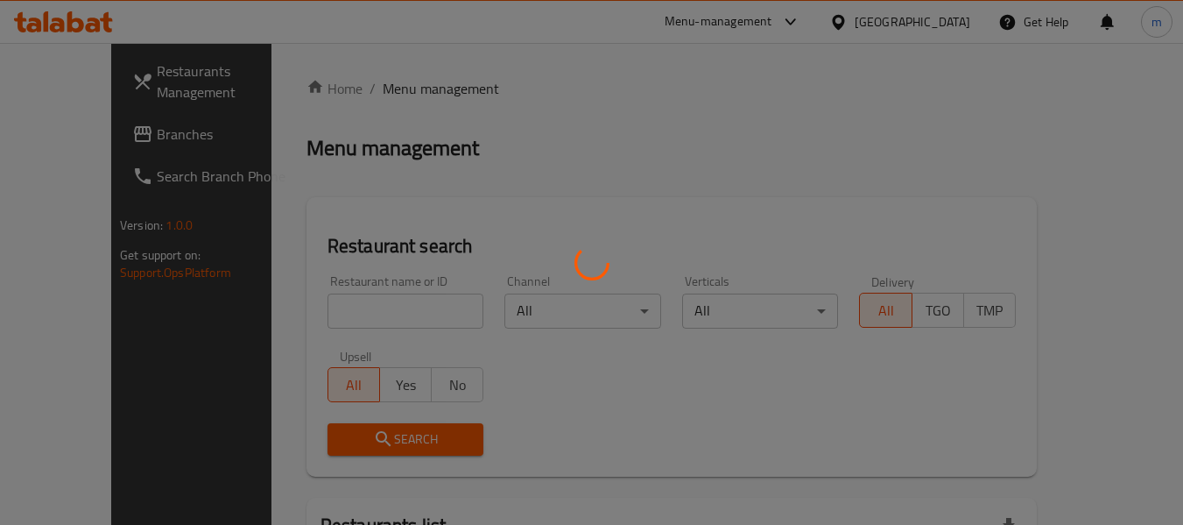
click at [332, 318] on div at bounding box center [591, 262] width 1183 height 525
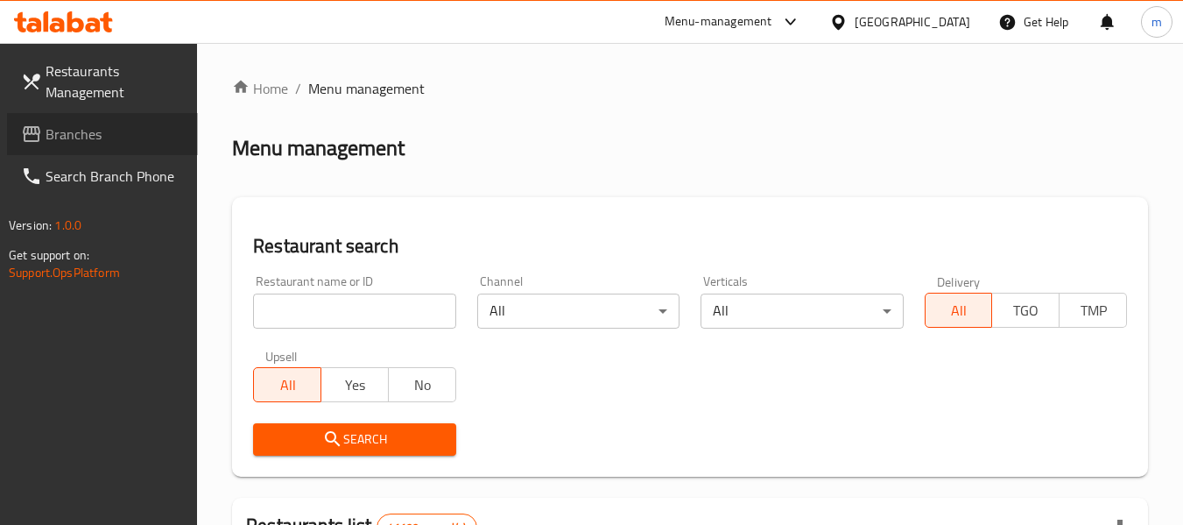
click at [106, 130] on span "Branches" at bounding box center [115, 133] width 138 height 21
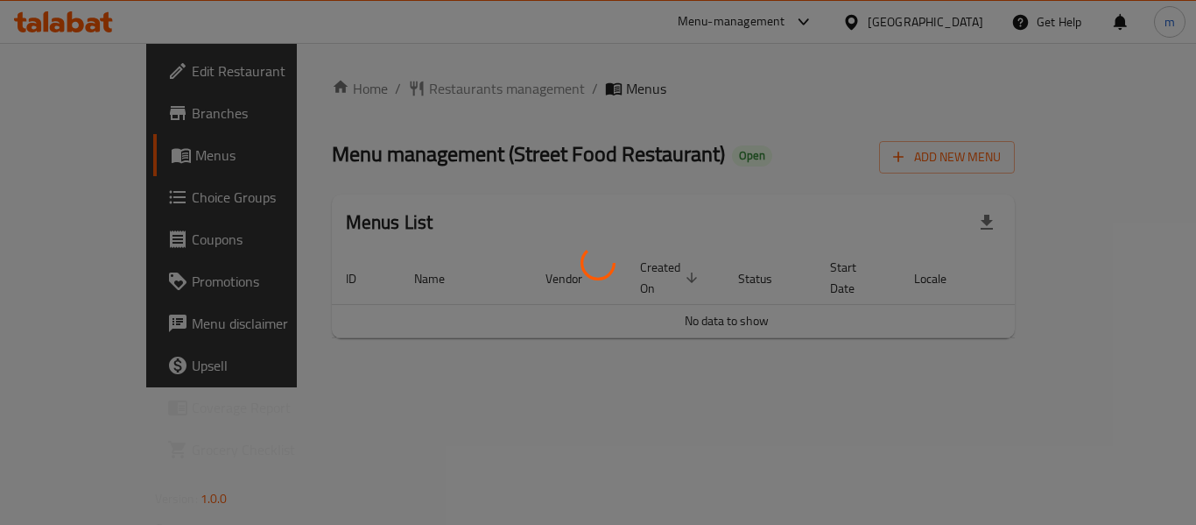
click at [376, 89] on div at bounding box center [598, 262] width 1196 height 525
click at [374, 90] on div at bounding box center [598, 262] width 1196 height 525
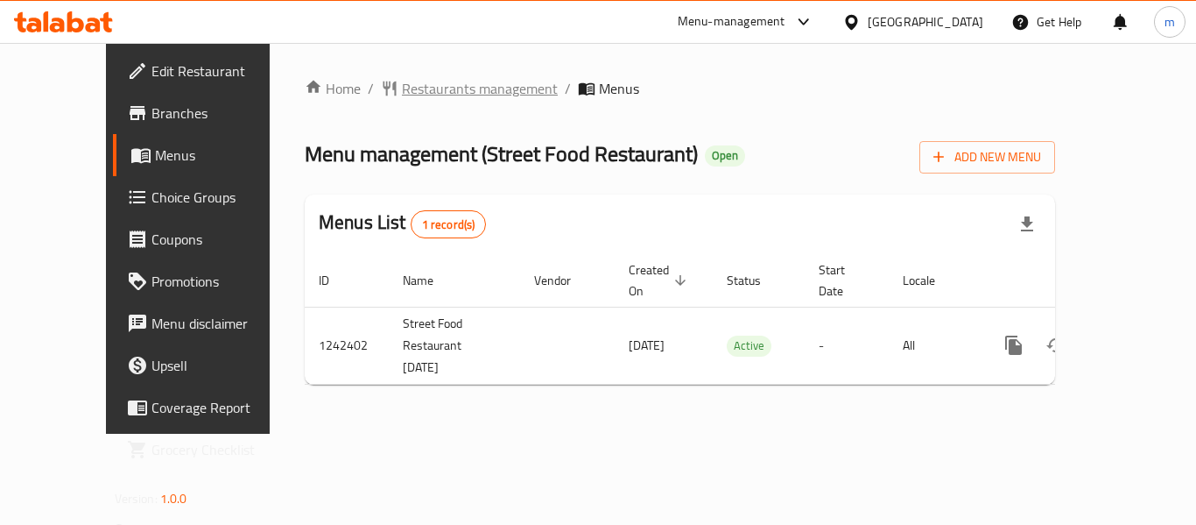
click at [402, 93] on span "Restaurants management" at bounding box center [480, 88] width 156 height 21
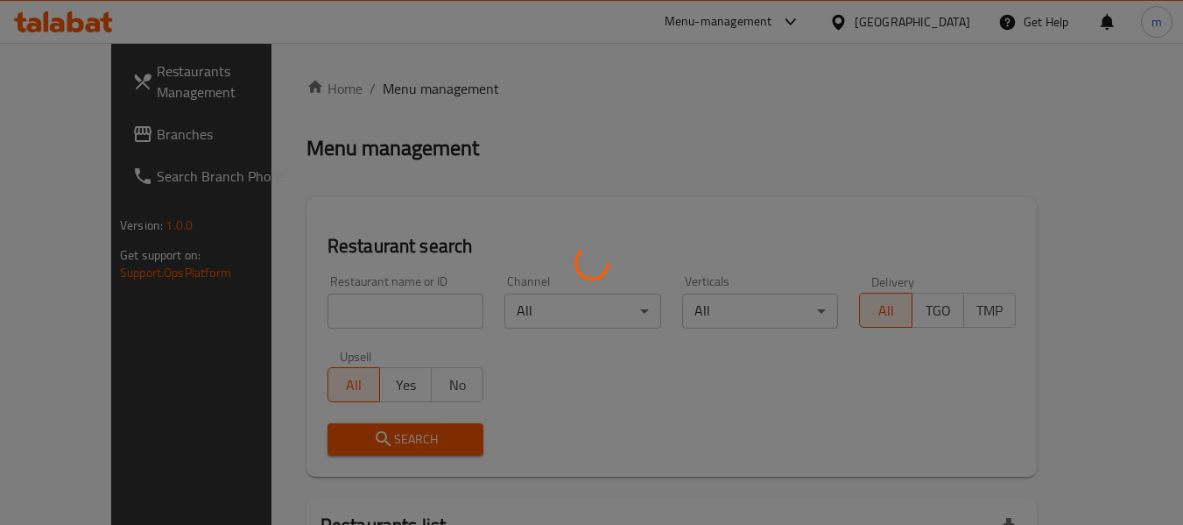
click at [321, 304] on div at bounding box center [591, 262] width 1183 height 525
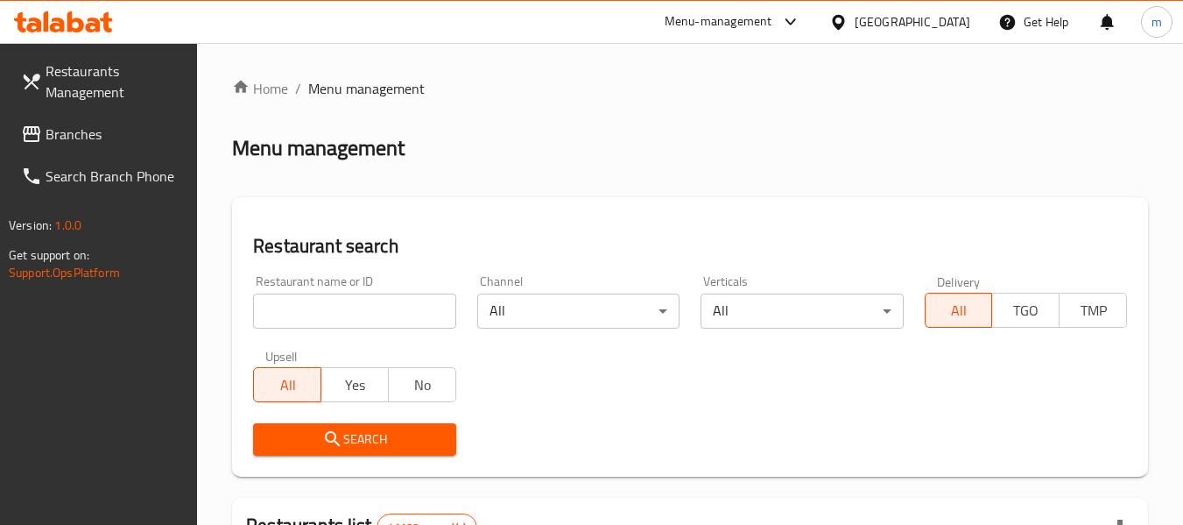
click at [315, 311] on input "search" at bounding box center [354, 310] width 202 height 35
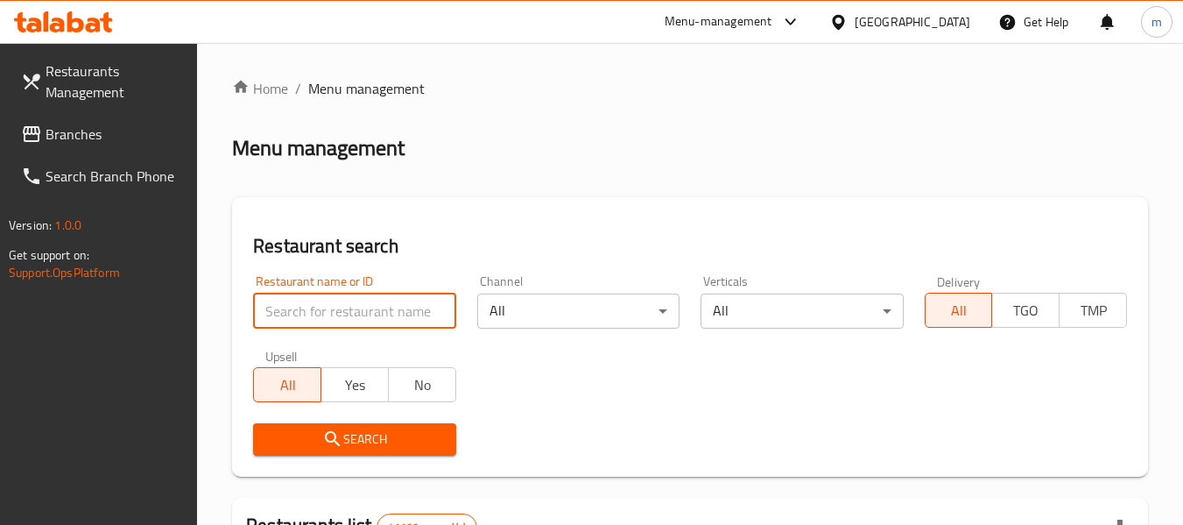
click at [315, 311] on input "search" at bounding box center [354, 310] width 202 height 35
paste input "681123"
type input "681123"
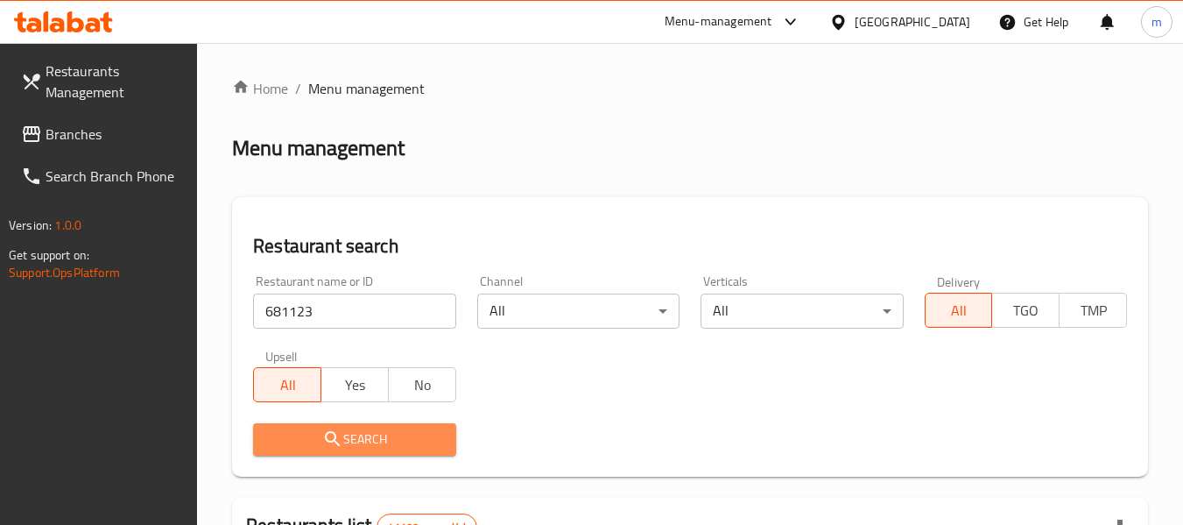
click at [336, 442] on icon "submit" at bounding box center [332, 438] width 15 height 15
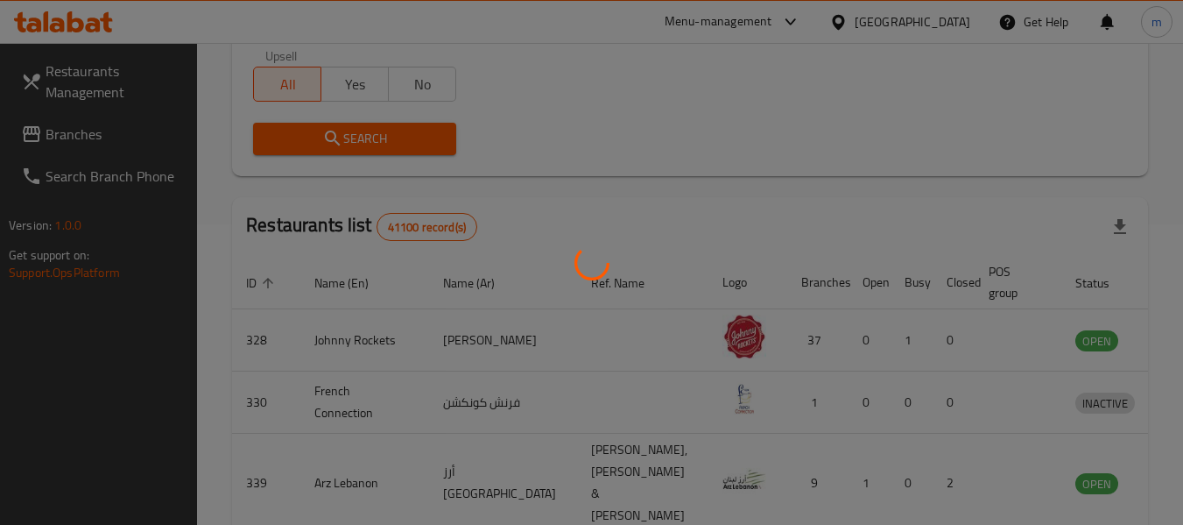
scroll to position [257, 0]
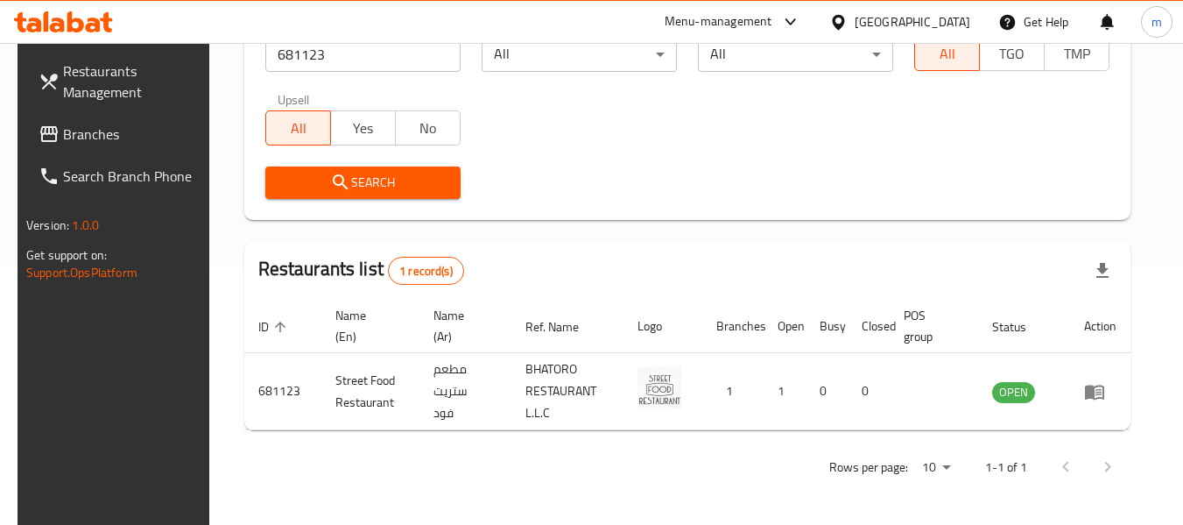
click at [63, 137] on span "Branches" at bounding box center [132, 133] width 138 height 21
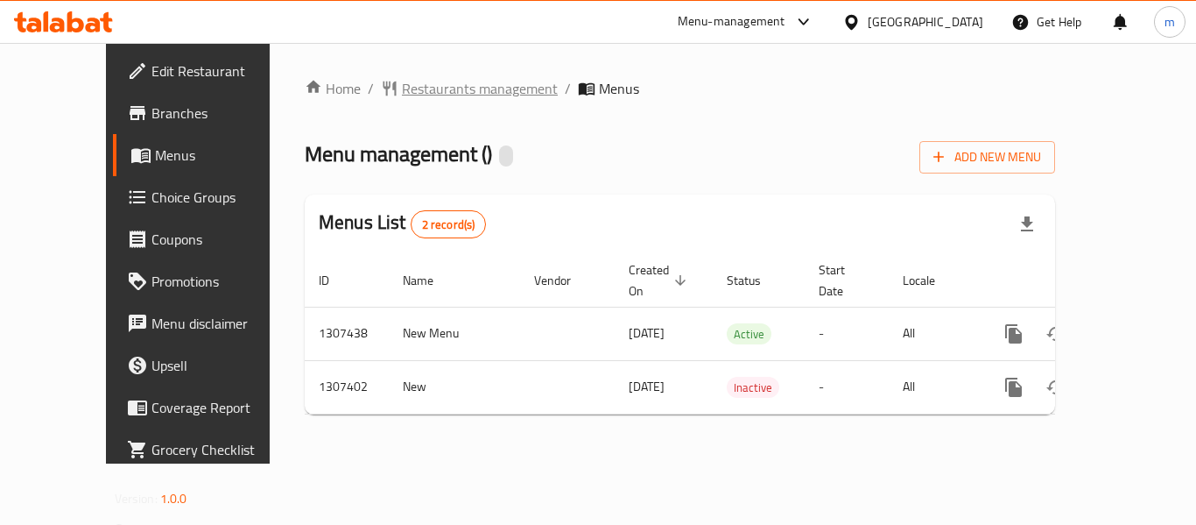
click at [402, 95] on span "Restaurants management" at bounding box center [480, 88] width 156 height 21
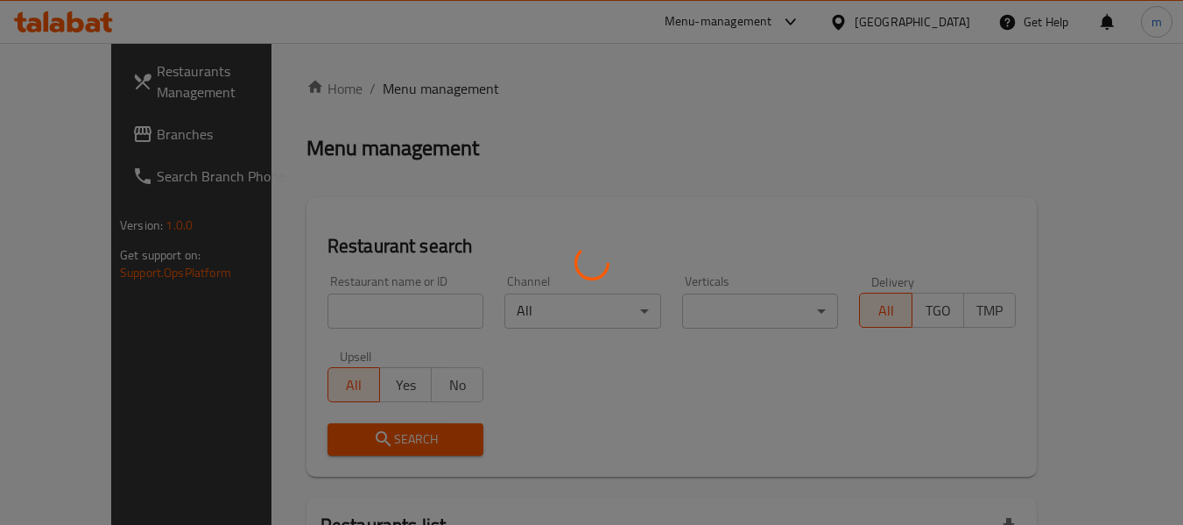
click at [359, 302] on div at bounding box center [591, 262] width 1183 height 525
click at [349, 308] on div at bounding box center [591, 262] width 1183 height 525
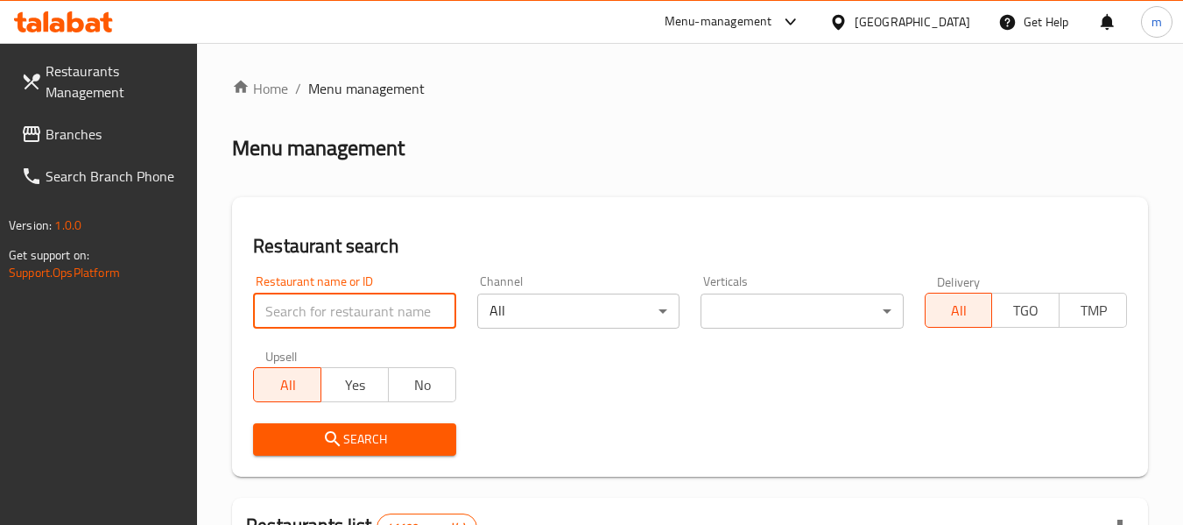
click at [349, 309] on input "search" at bounding box center [354, 310] width 202 height 35
paste input "704213"
type input "704213"
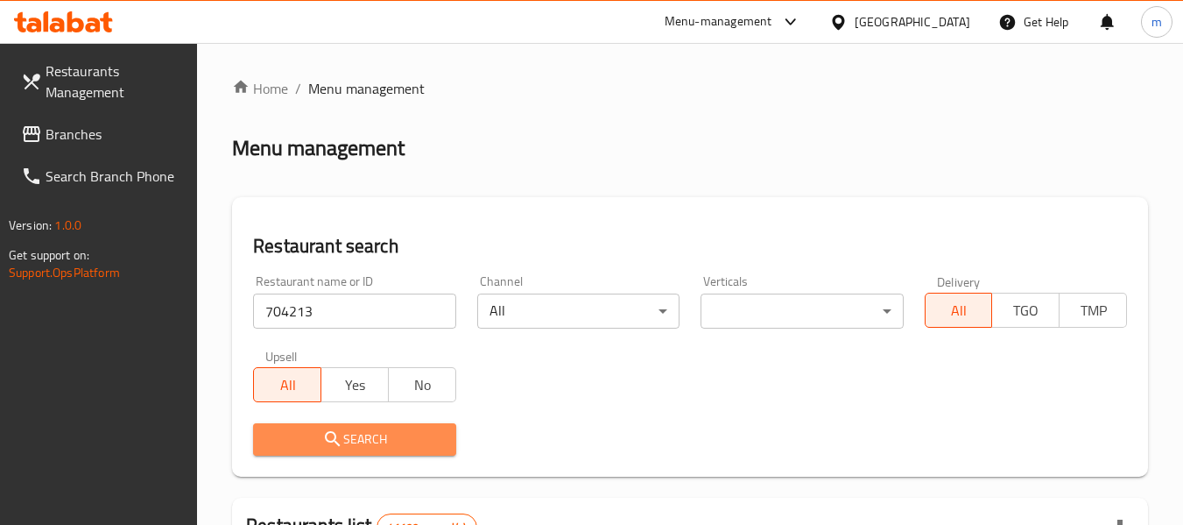
click at [353, 433] on span "Search" at bounding box center [354, 439] width 174 height 22
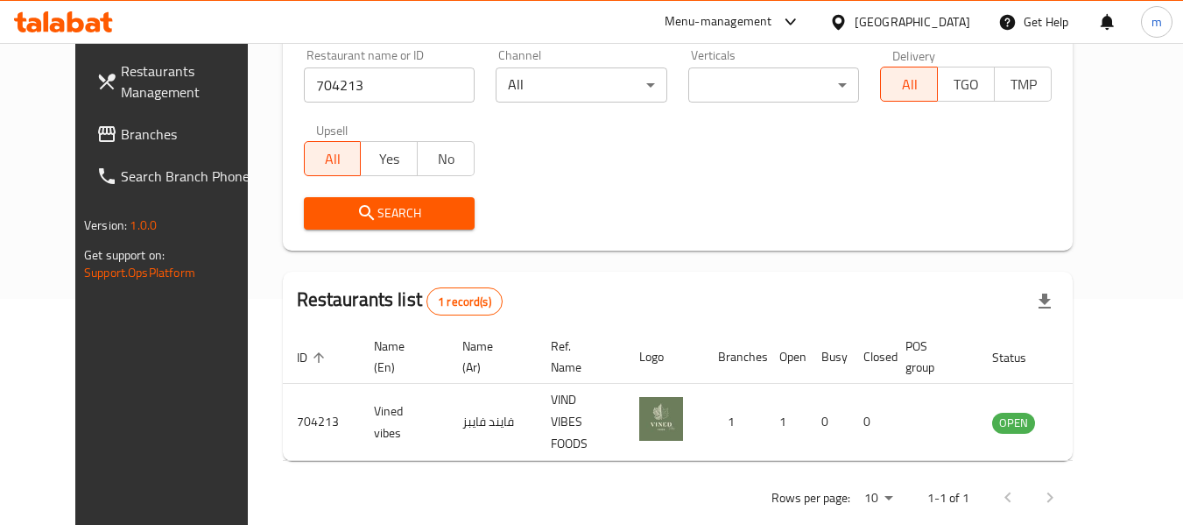
scroll to position [242, 0]
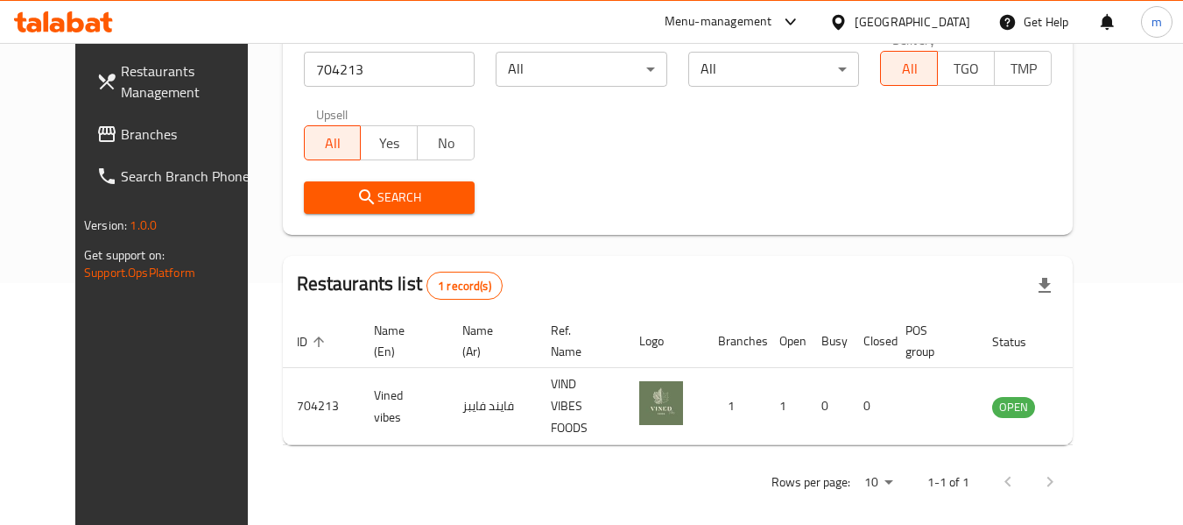
click at [842, 24] on icon at bounding box center [838, 21] width 12 height 15
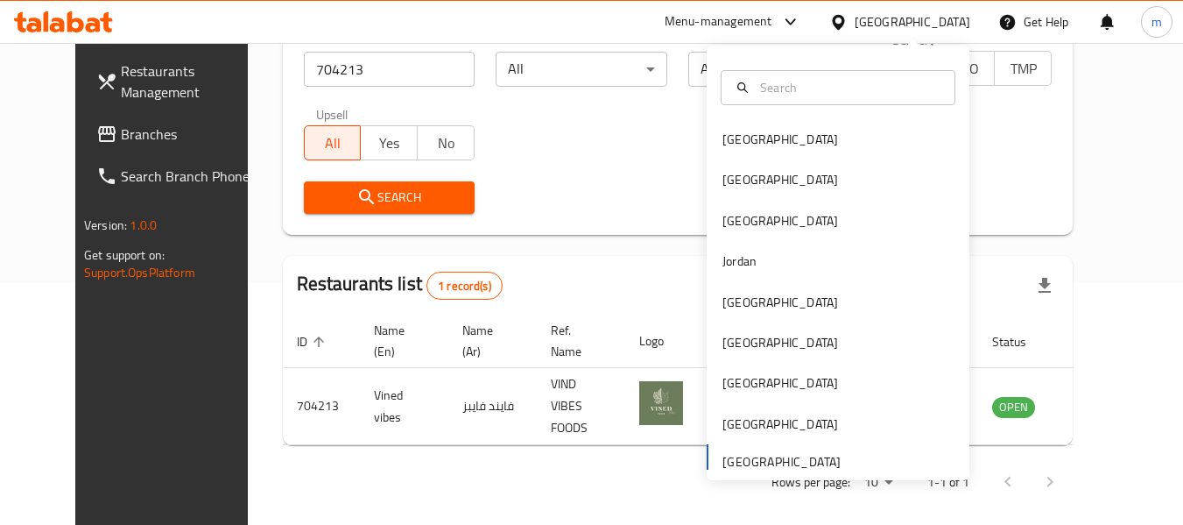
click at [735, 461] on div "[GEOGRAPHIC_DATA] [GEOGRAPHIC_DATA] [GEOGRAPHIC_DATA] [GEOGRAPHIC_DATA] [GEOGRA…" at bounding box center [838, 299] width 263 height 360
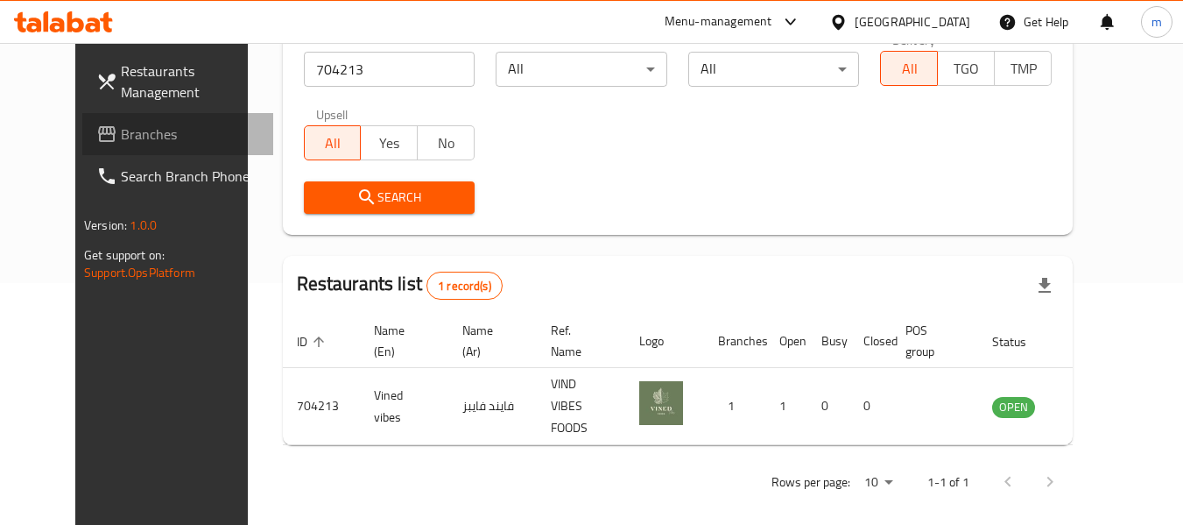
click at [121, 141] on span "Branches" at bounding box center [190, 133] width 138 height 21
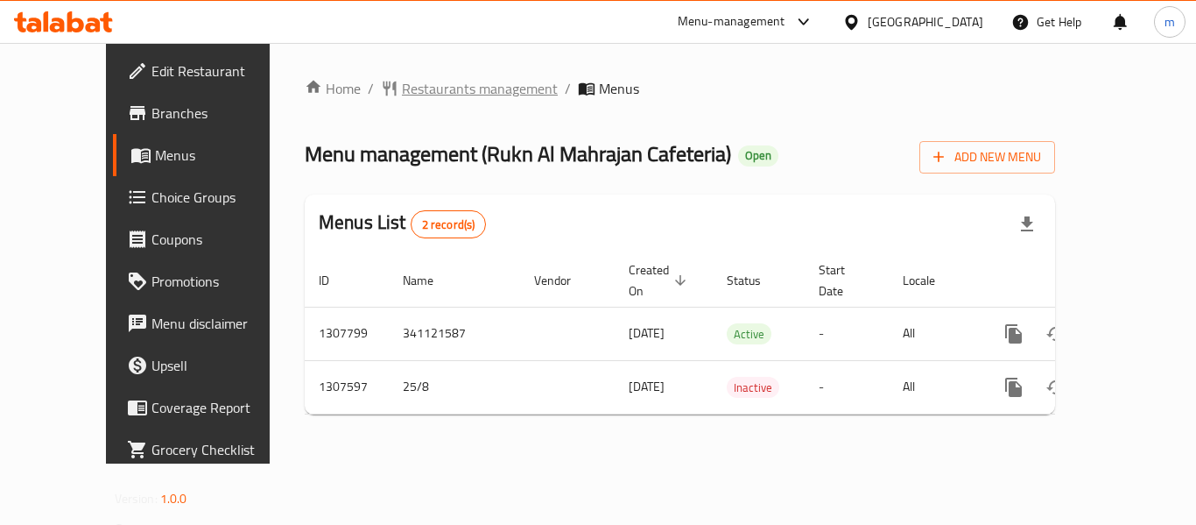
click at [402, 83] on span "Restaurants management" at bounding box center [480, 88] width 156 height 21
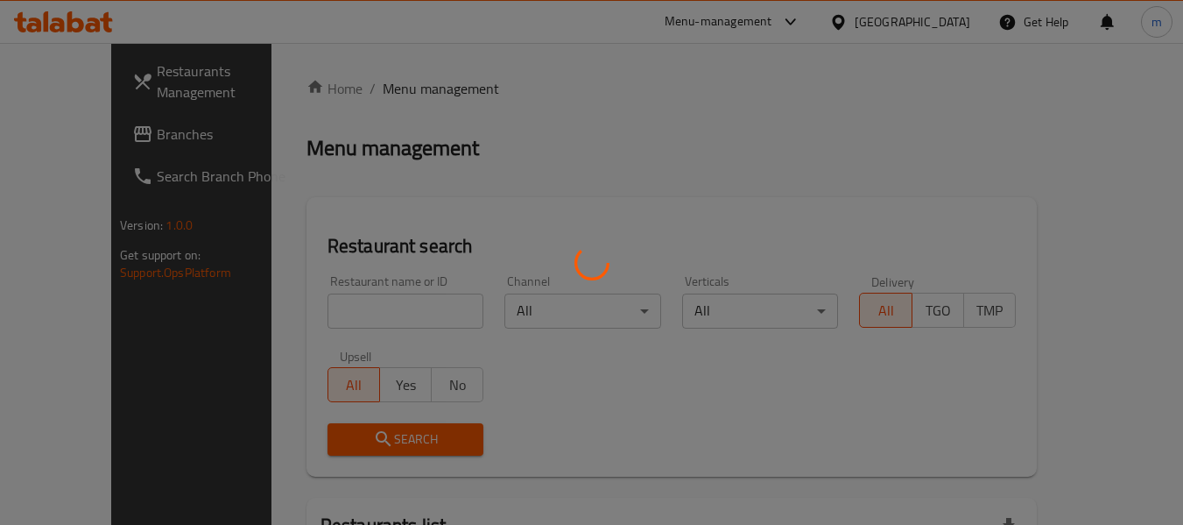
click at [325, 316] on div at bounding box center [591, 262] width 1183 height 525
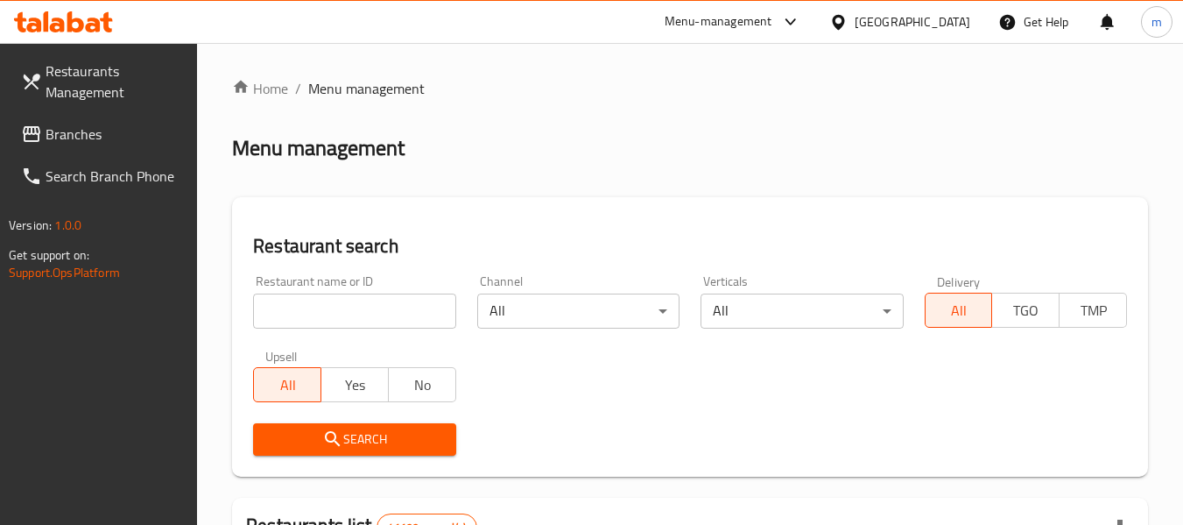
click at [325, 318] on input "search" at bounding box center [354, 310] width 202 height 35
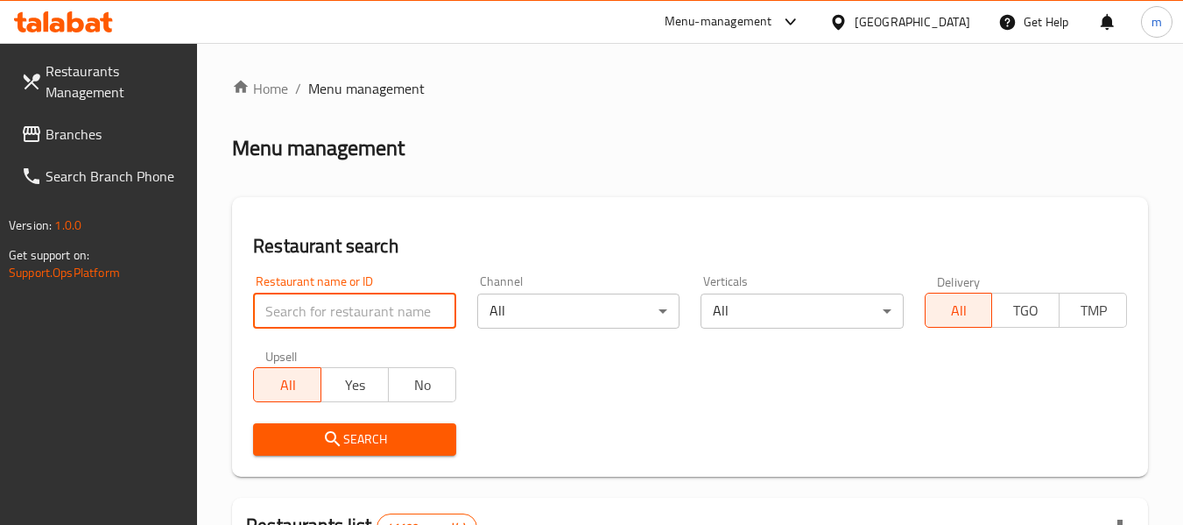
paste input "704485"
type input "704485"
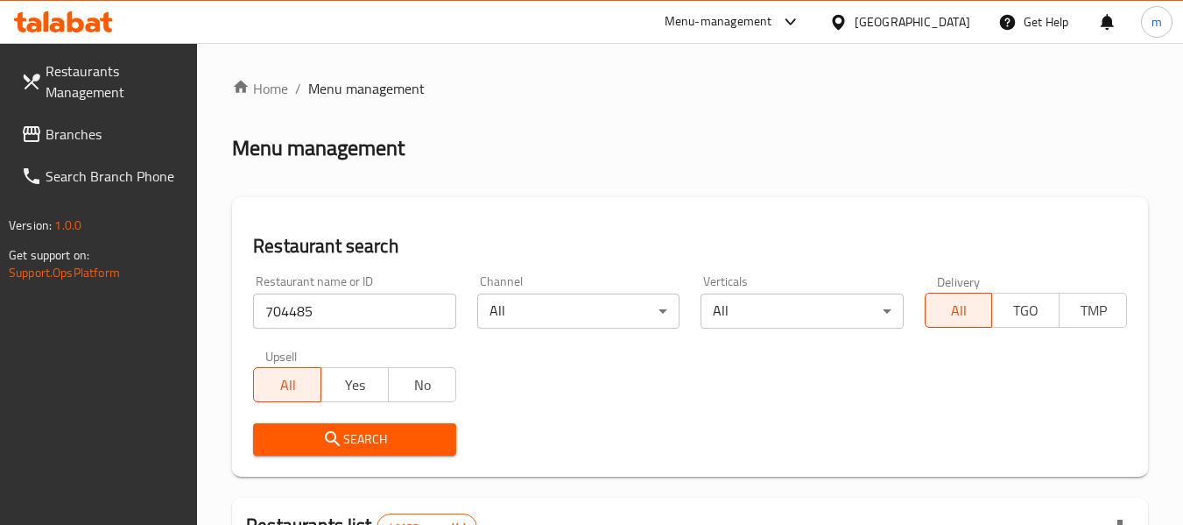
click at [352, 436] on span "Search" at bounding box center [354, 439] width 174 height 22
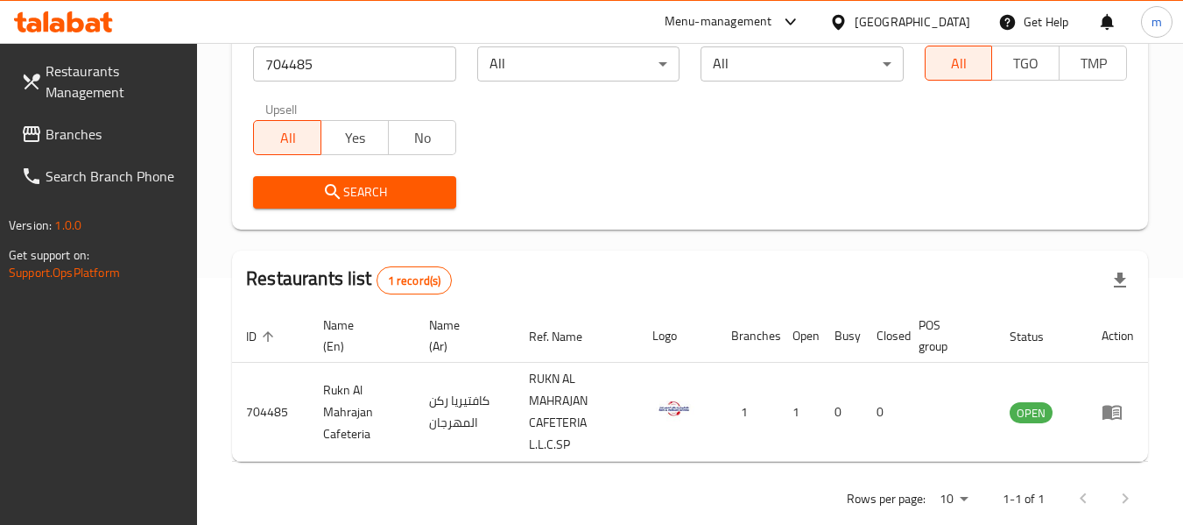
scroll to position [278, 0]
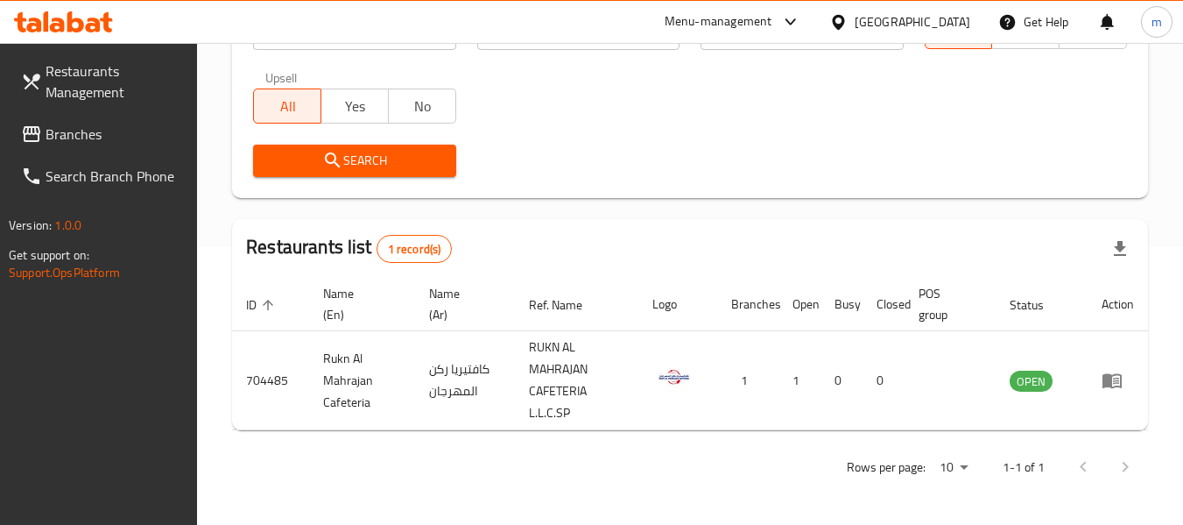
click at [50, 135] on span "Branches" at bounding box center [115, 133] width 138 height 21
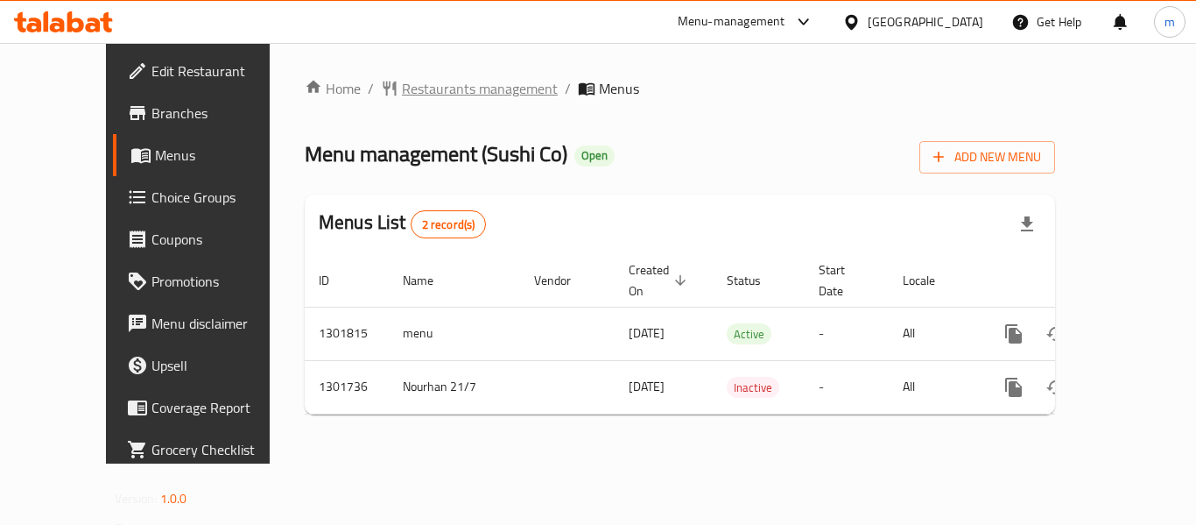
click at [425, 85] on span "Restaurants management" at bounding box center [480, 88] width 156 height 21
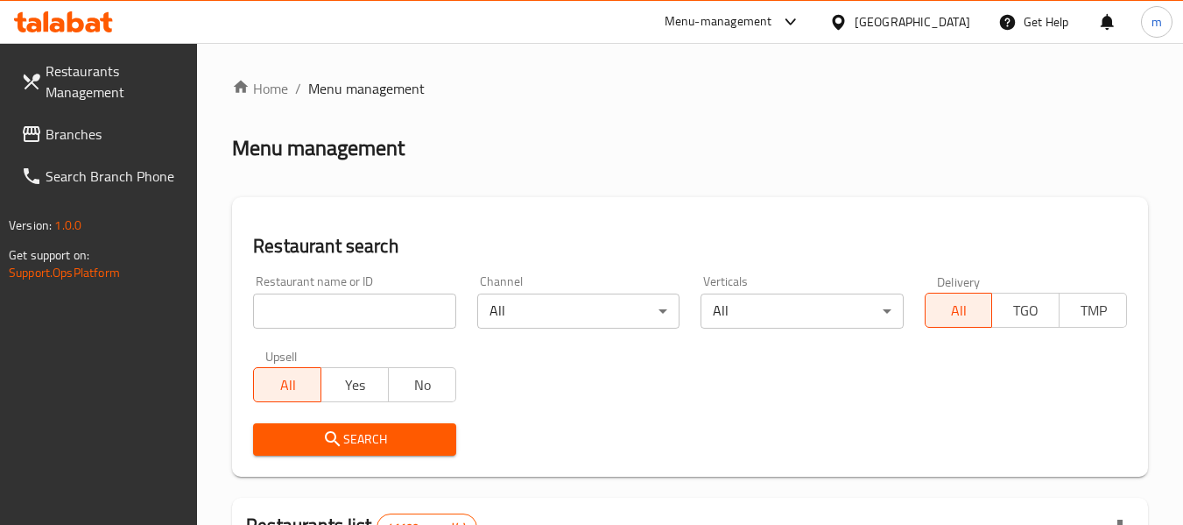
click at [335, 316] on div at bounding box center [591, 262] width 1183 height 525
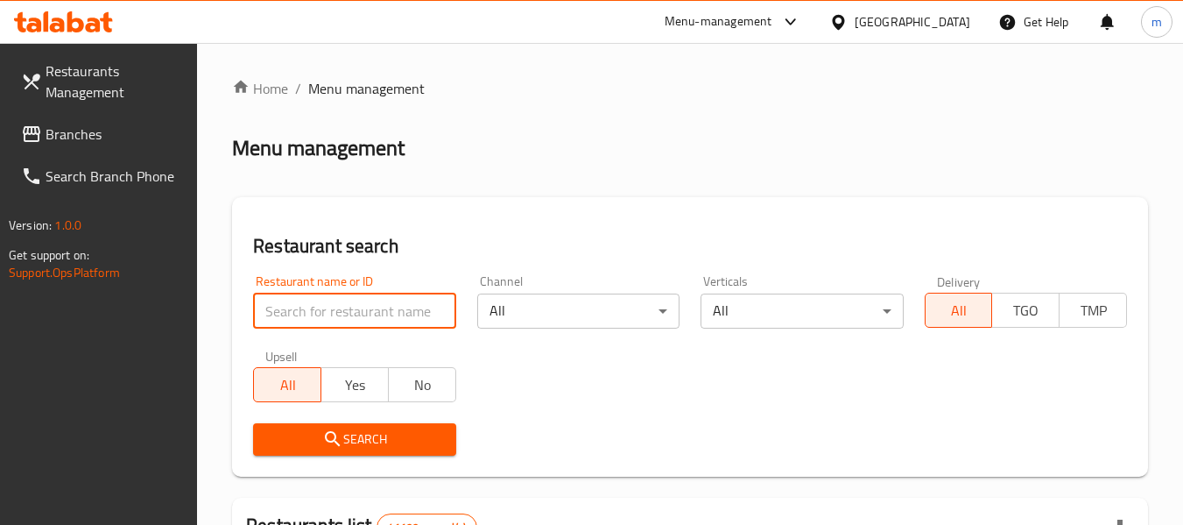
click at [335, 316] on input "search" at bounding box center [354, 310] width 202 height 35
paste input "702166"
type input "702166"
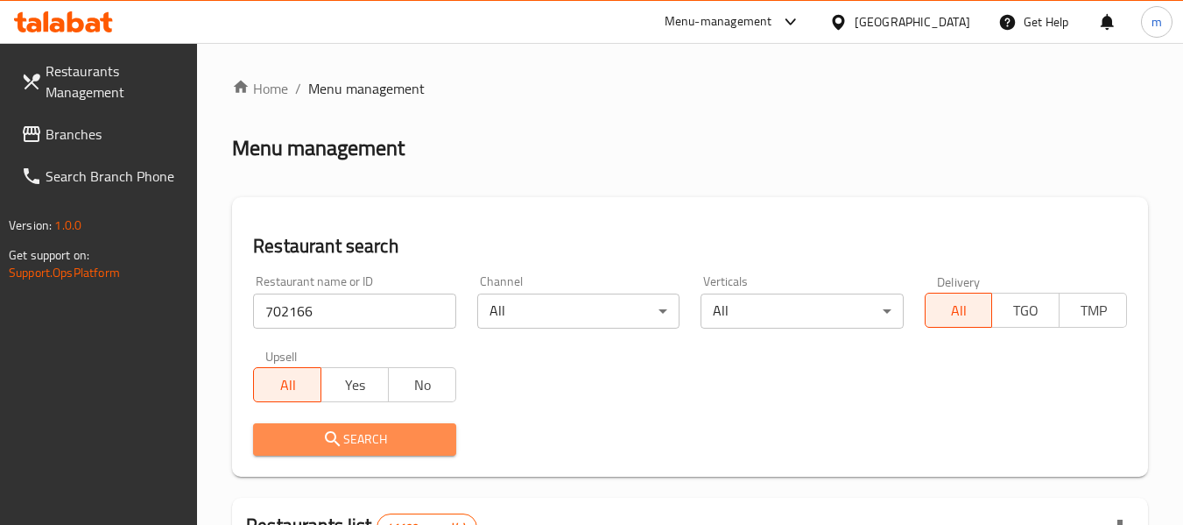
click at [348, 434] on span "Search" at bounding box center [354, 439] width 174 height 22
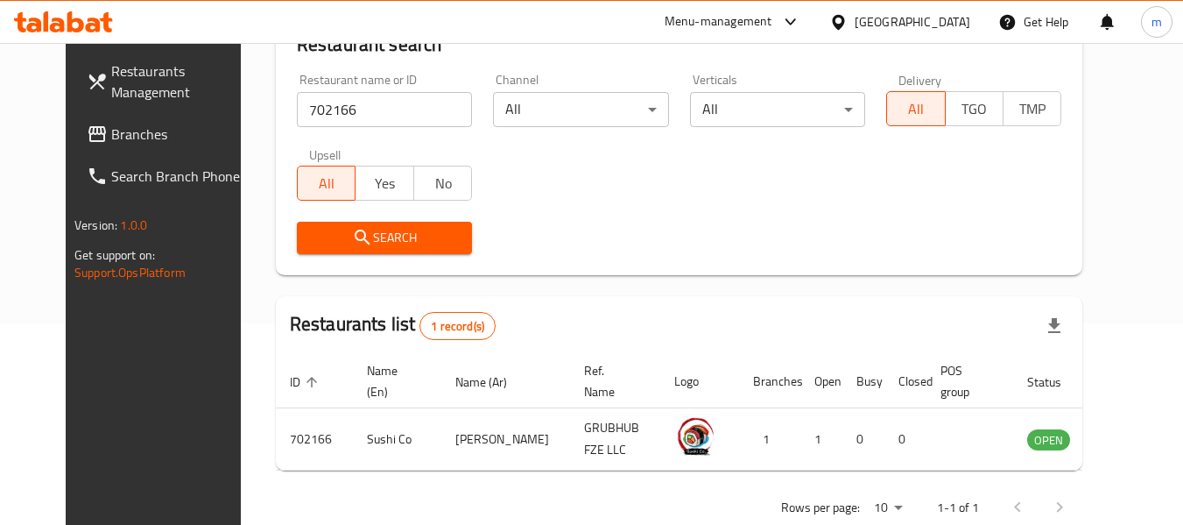
scroll to position [242, 0]
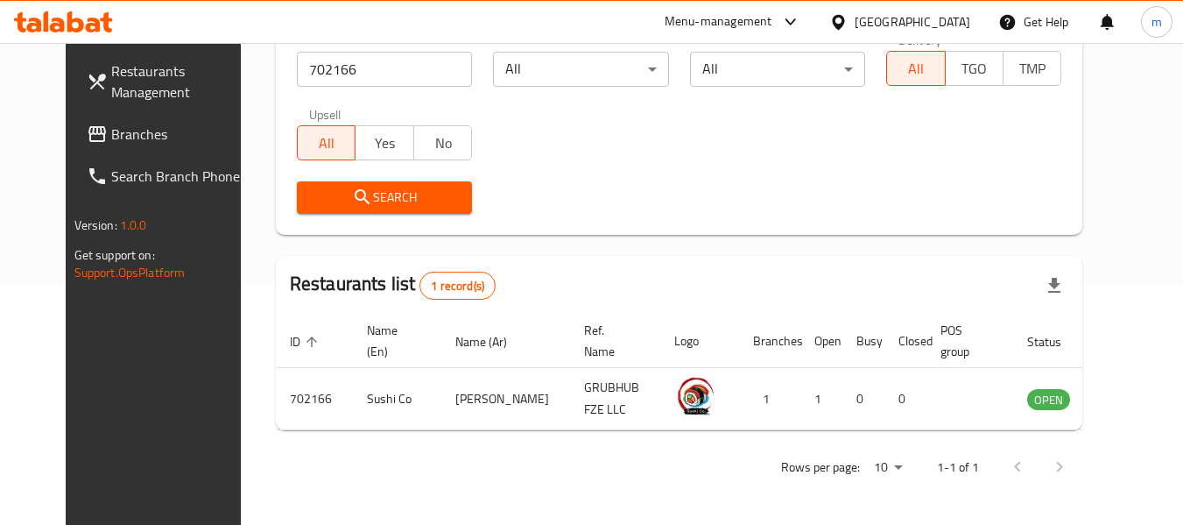
drag, startPoint x: 837, startPoint y: 25, endPoint x: 849, endPoint y: 39, distance: 18.1
click at [836, 25] on icon at bounding box center [838, 21] width 12 height 15
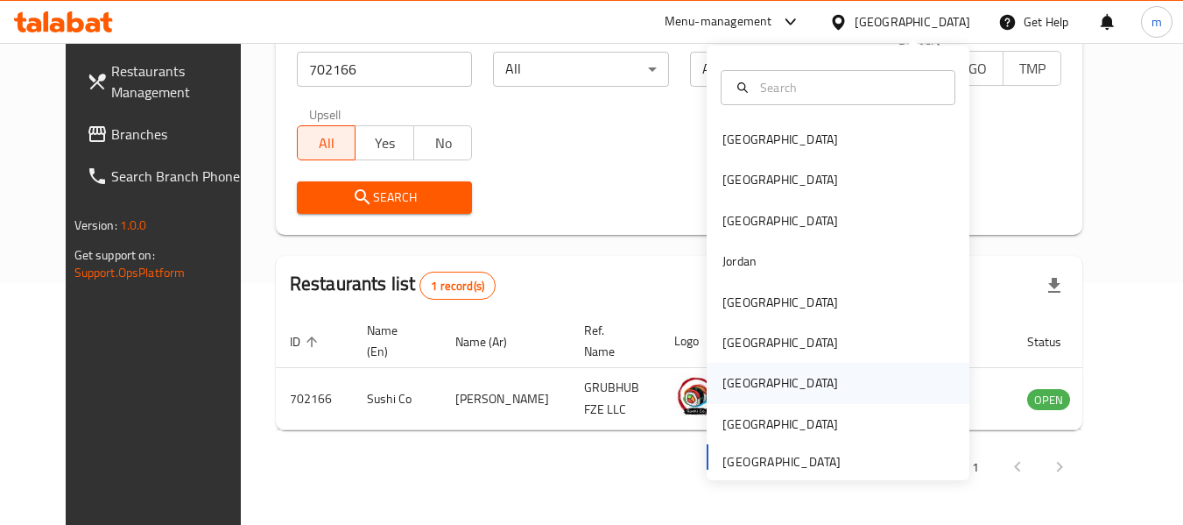
click at [738, 383] on div "[GEOGRAPHIC_DATA]" at bounding box center [781, 382] width 116 height 19
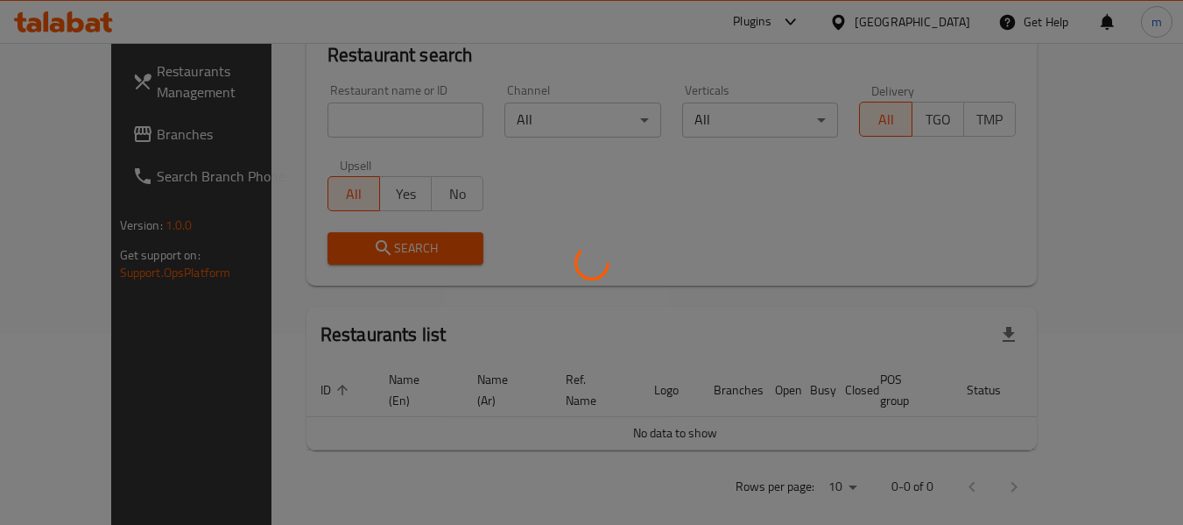
scroll to position [242, 0]
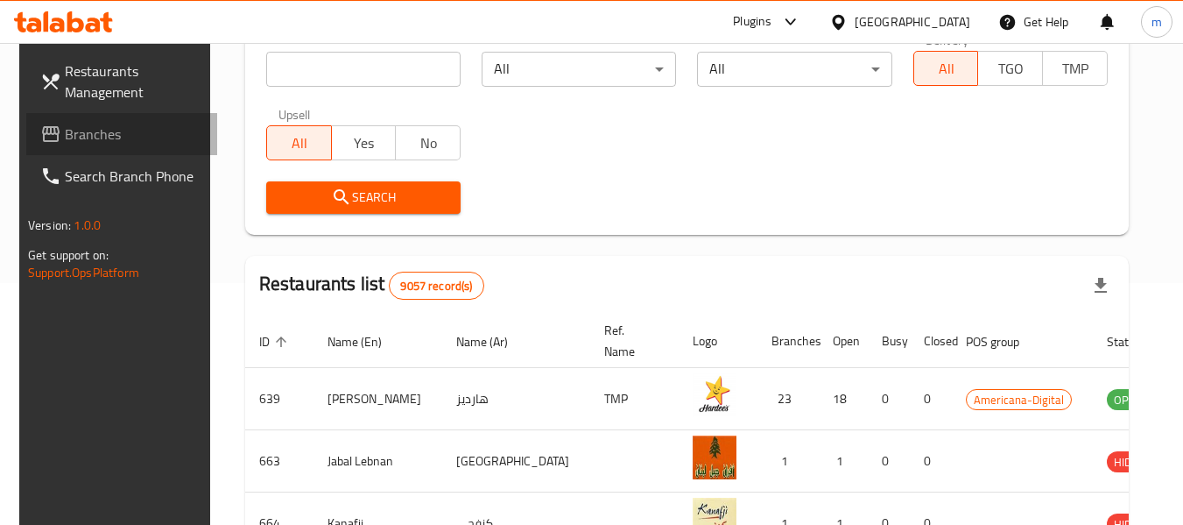
click at [94, 130] on span "Branches" at bounding box center [134, 133] width 138 height 21
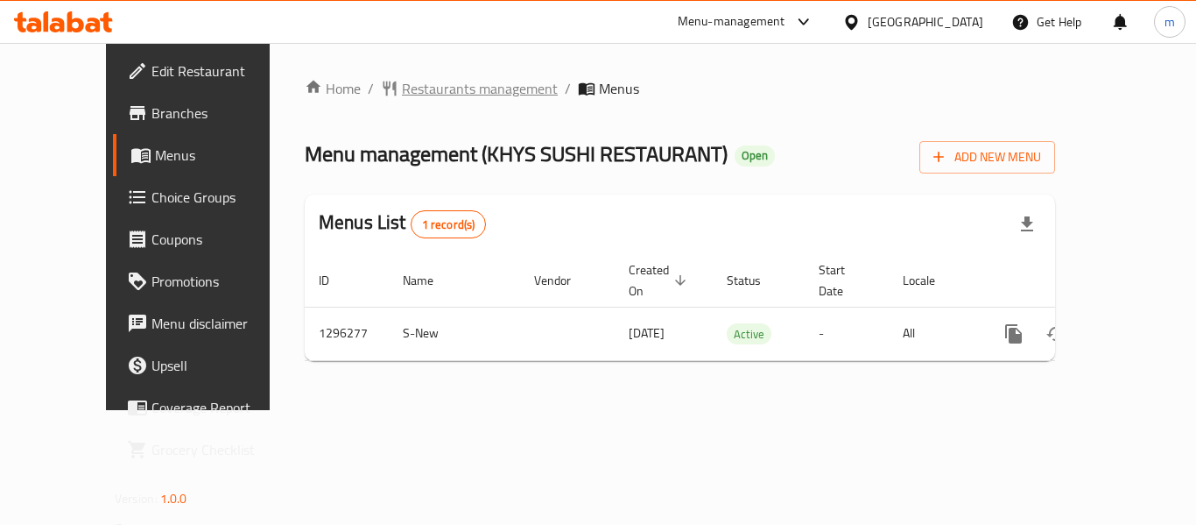
click at [402, 94] on span "Restaurants management" at bounding box center [480, 88] width 156 height 21
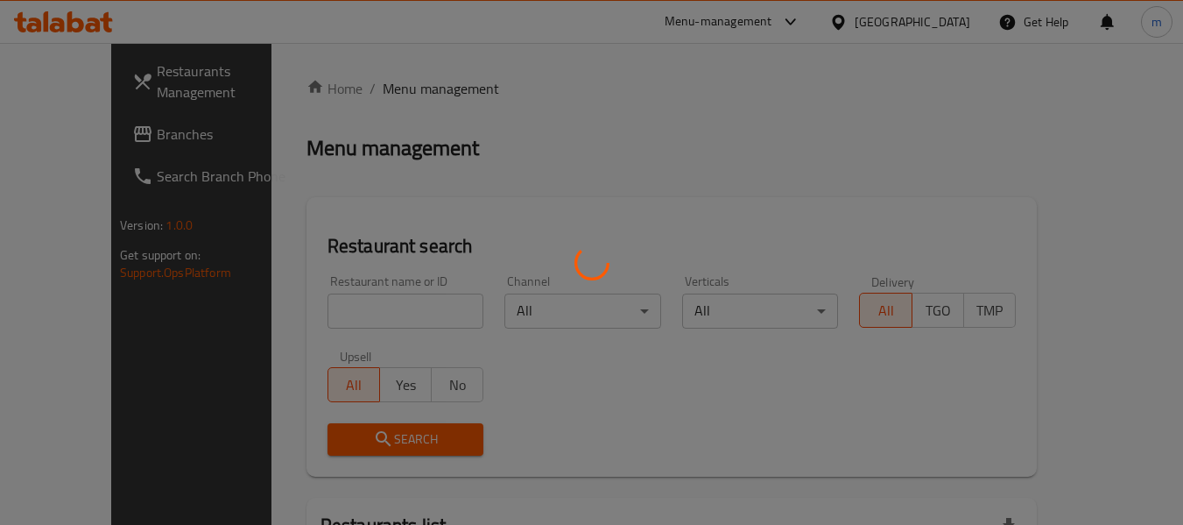
click at [333, 320] on div at bounding box center [591, 262] width 1183 height 525
click at [332, 321] on div at bounding box center [591, 262] width 1183 height 525
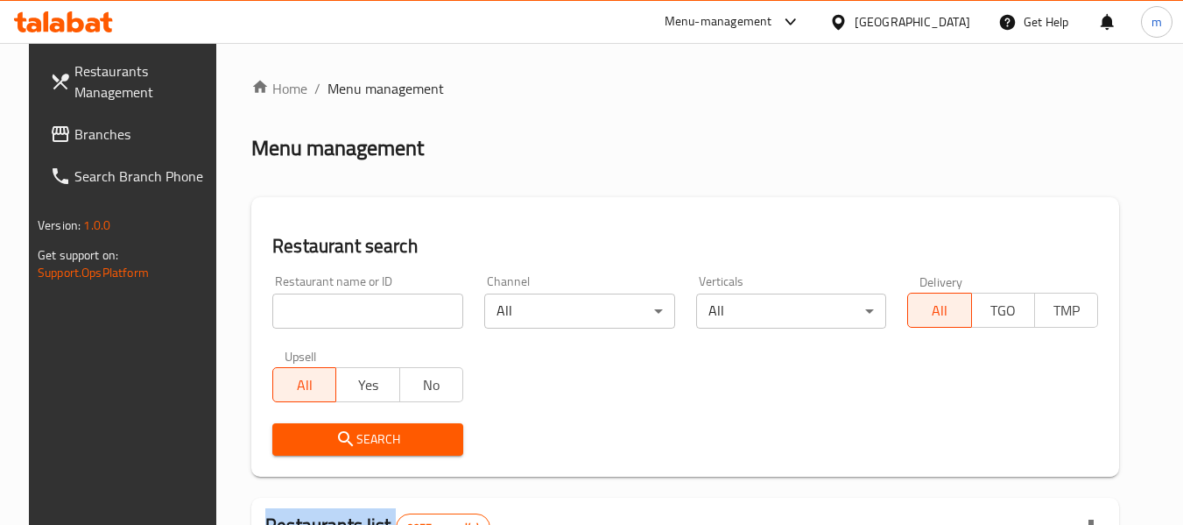
click at [332, 321] on div at bounding box center [591, 262] width 1183 height 525
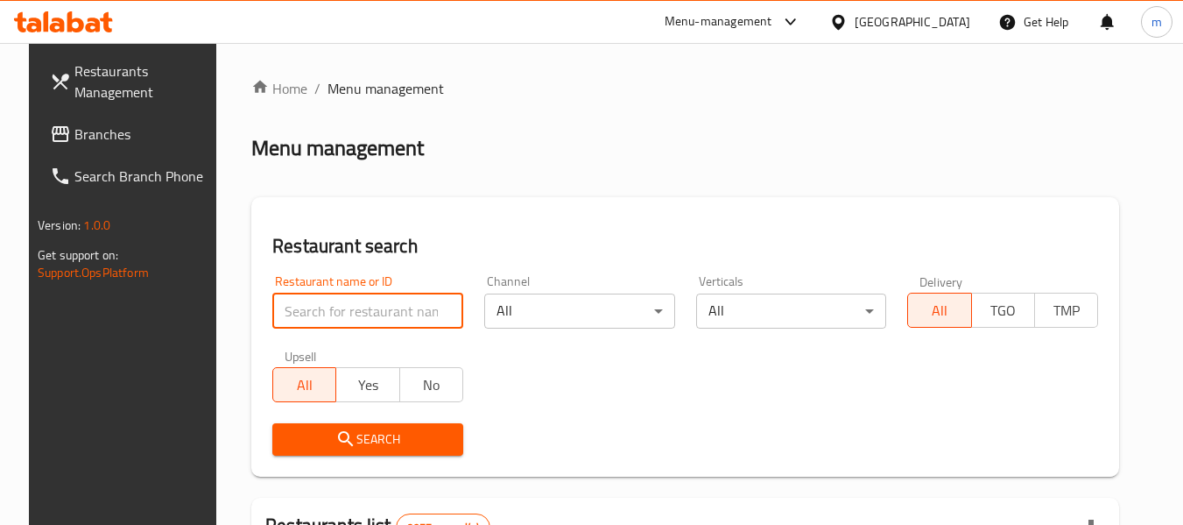
click at [337, 321] on input "search" at bounding box center [367, 310] width 191 height 35
paste input "699974"
type input "699974"
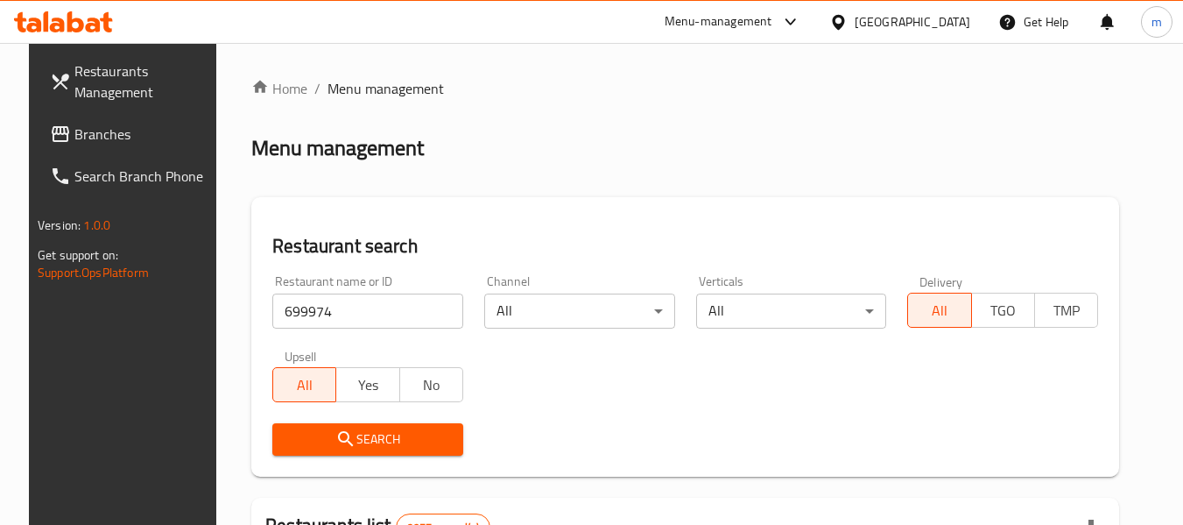
click at [349, 434] on span "Search" at bounding box center [367, 439] width 163 height 22
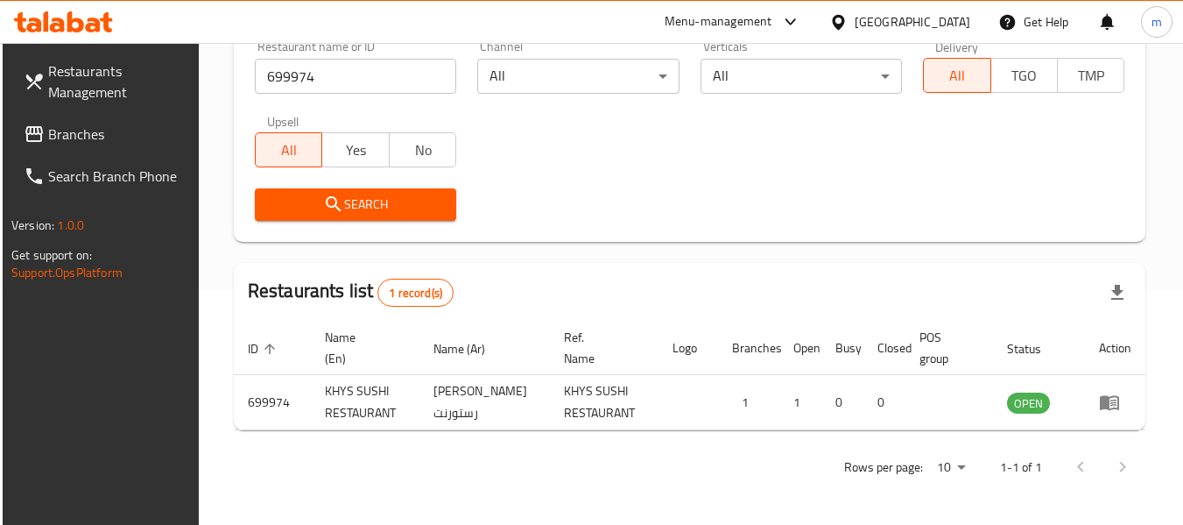
scroll to position [257, 0]
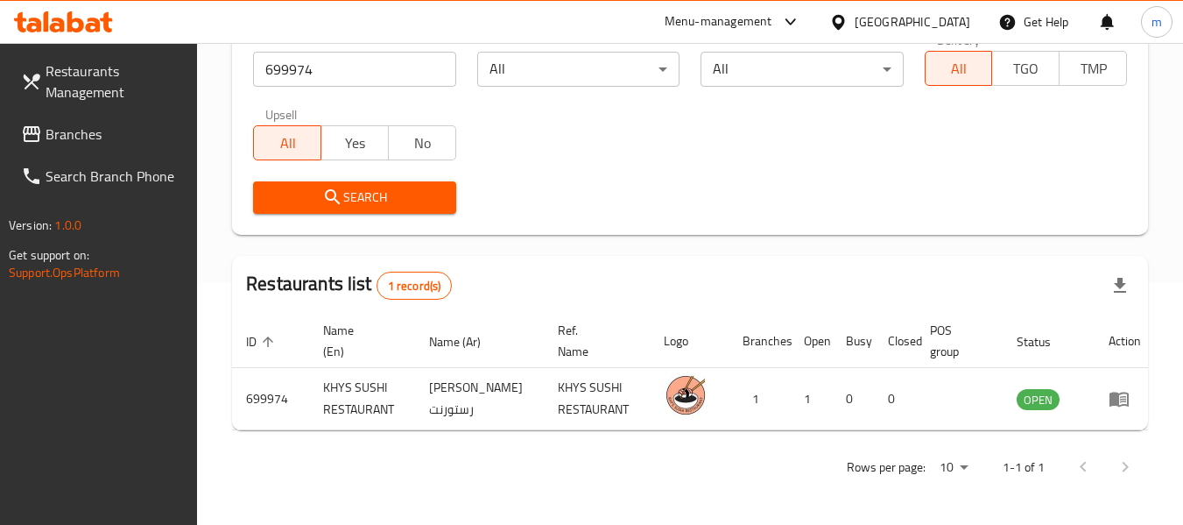
click at [848, 23] on icon at bounding box center [838, 22] width 18 height 18
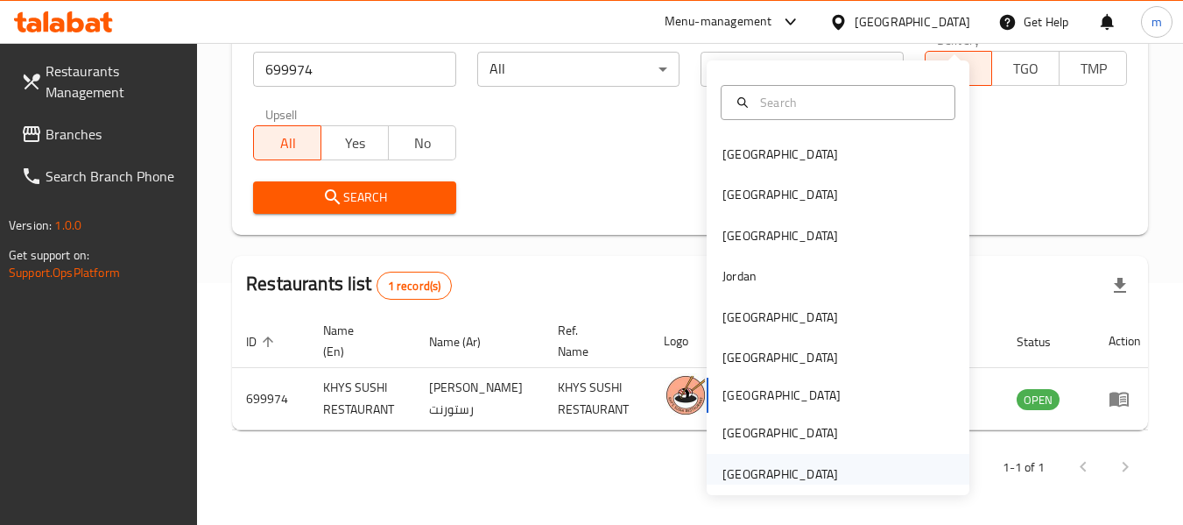
click at [767, 464] on div "[GEOGRAPHIC_DATA]" at bounding box center [781, 473] width 116 height 19
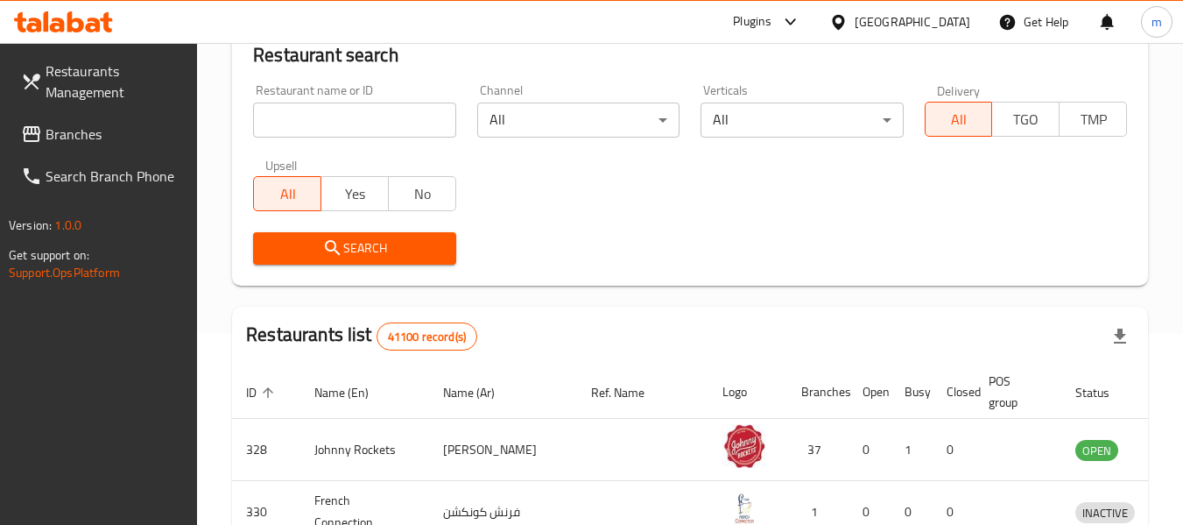
scroll to position [257, 0]
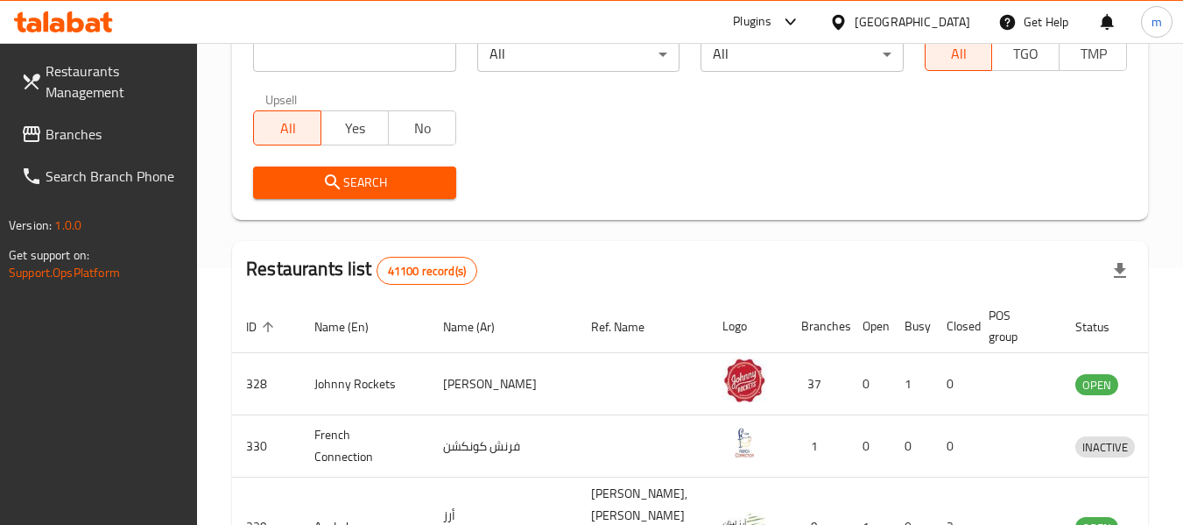
click at [101, 136] on span "Branches" at bounding box center [115, 133] width 138 height 21
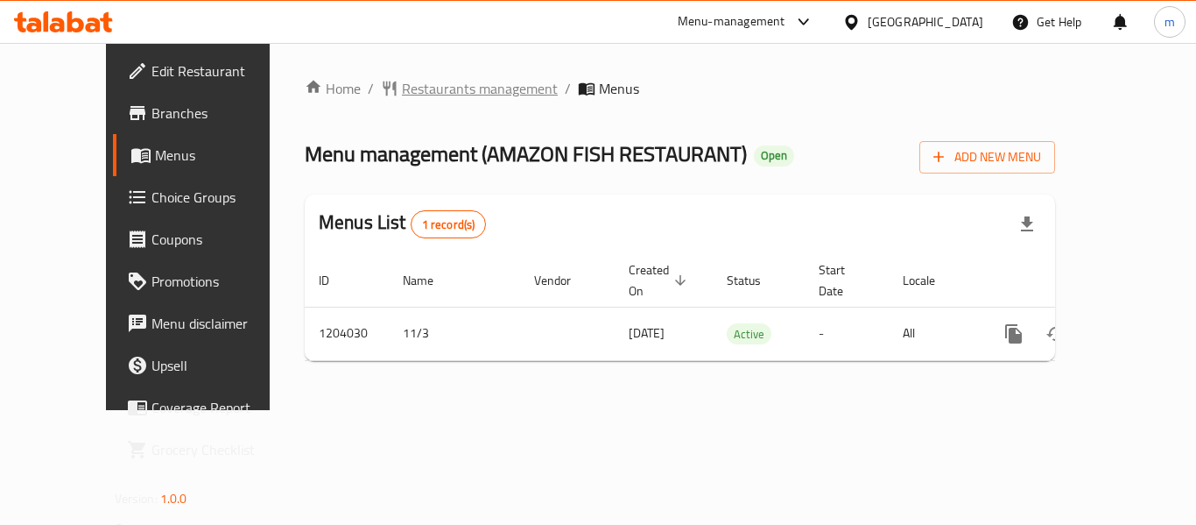
click at [414, 87] on span "Restaurants management" at bounding box center [480, 88] width 156 height 21
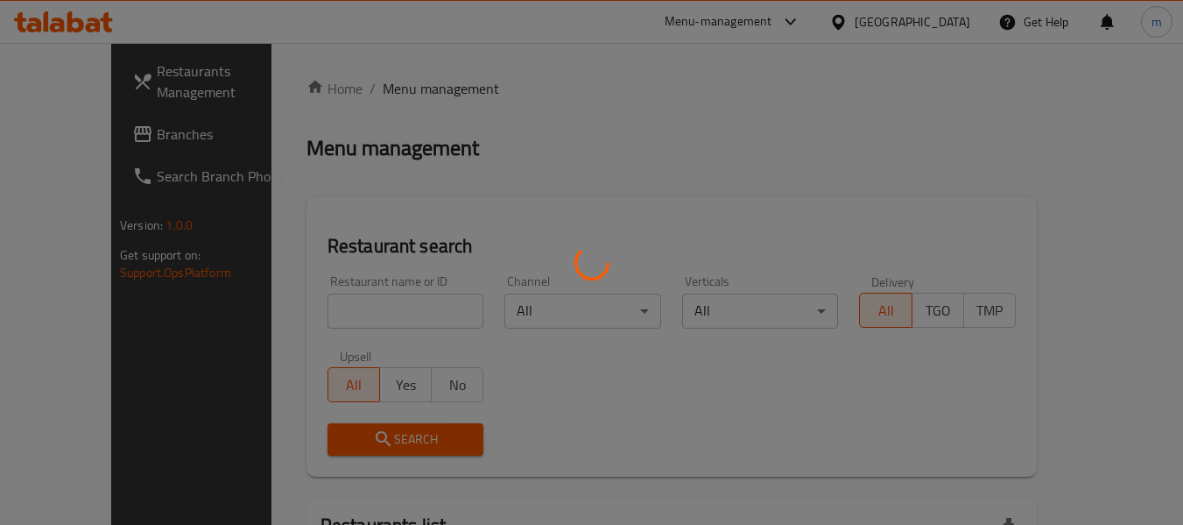
click at [353, 308] on div at bounding box center [591, 262] width 1183 height 525
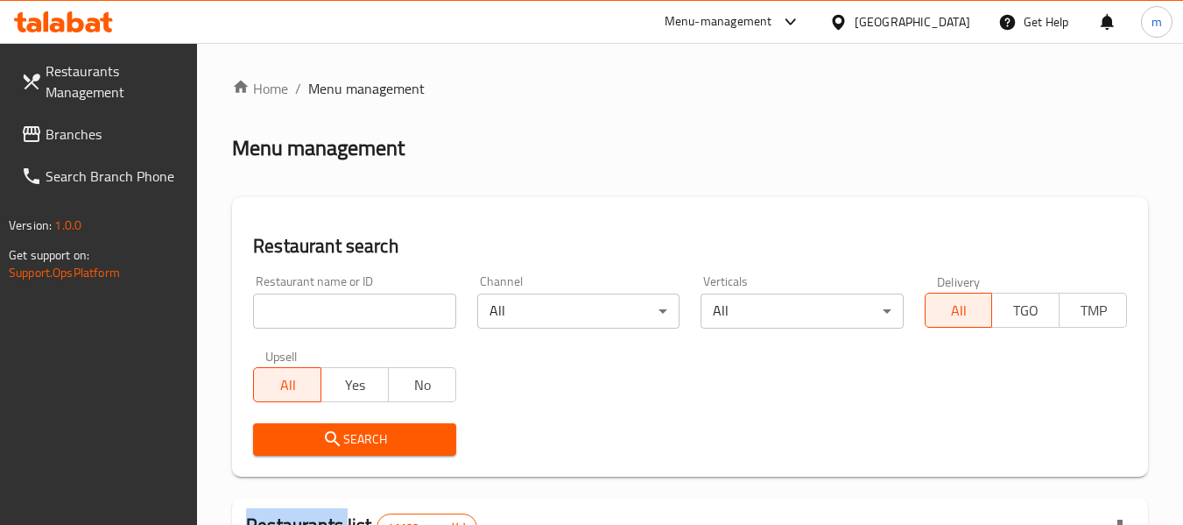
click at [352, 308] on div at bounding box center [591, 262] width 1183 height 525
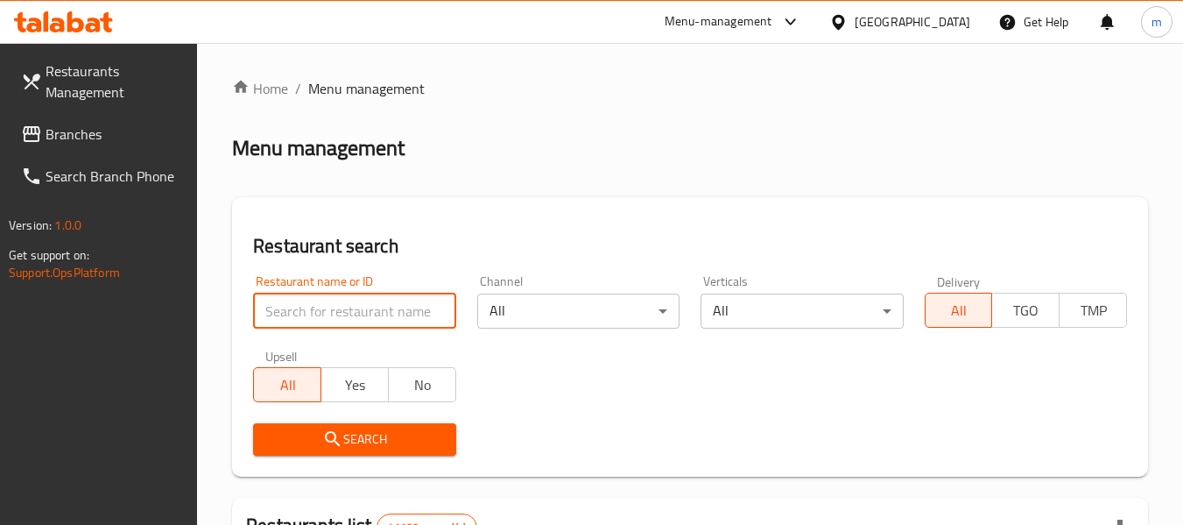
click at [352, 308] on input "search" at bounding box center [354, 310] width 202 height 35
paste input "669778"
type input "669778"
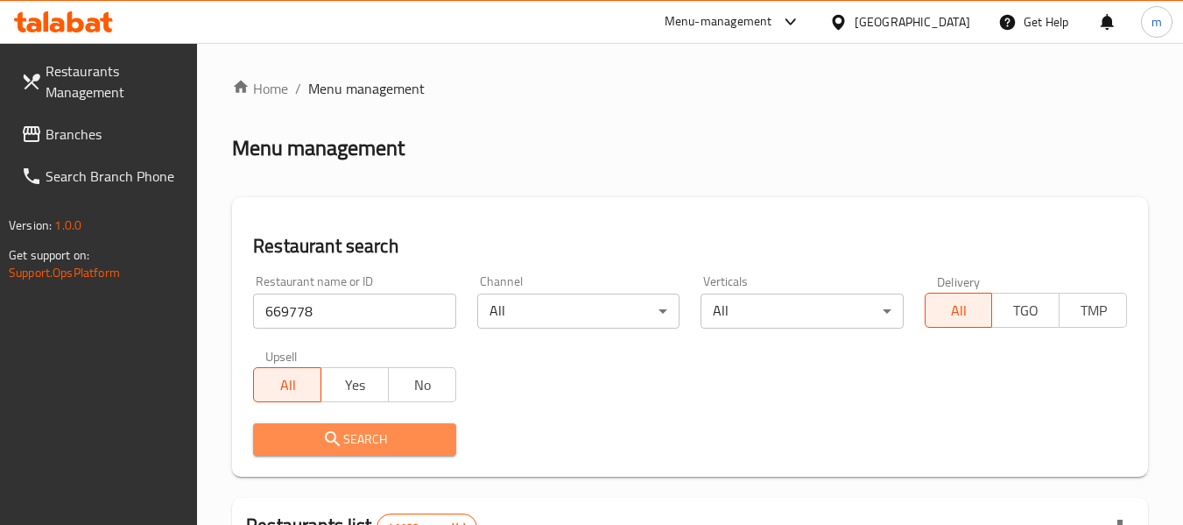
click at [357, 436] on span "Search" at bounding box center [354, 439] width 174 height 22
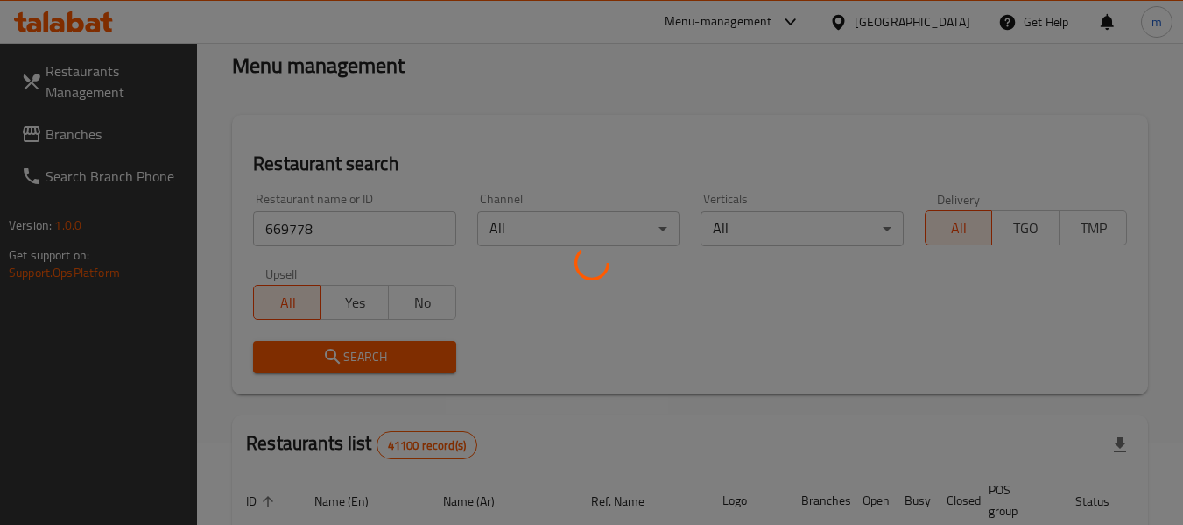
scroll to position [257, 0]
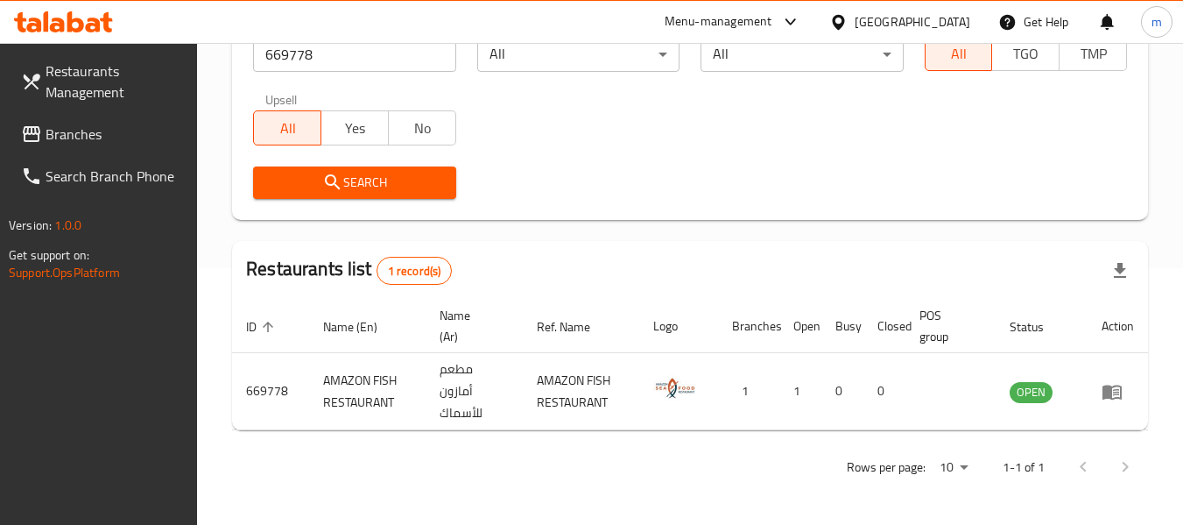
click at [839, 18] on icon at bounding box center [838, 22] width 18 height 18
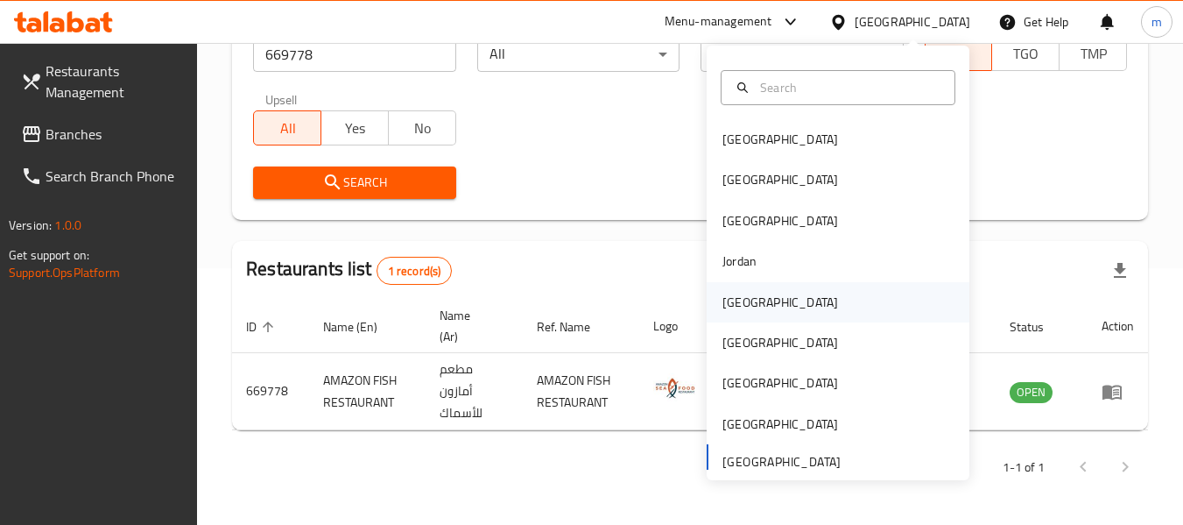
click at [737, 301] on div "[GEOGRAPHIC_DATA]" at bounding box center [781, 302] width 116 height 19
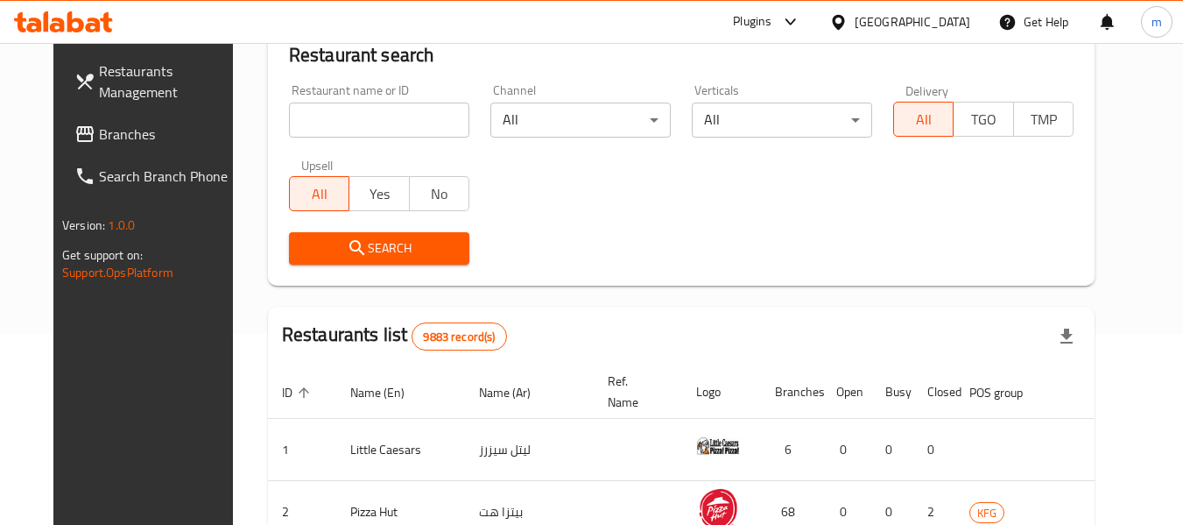
scroll to position [257, 0]
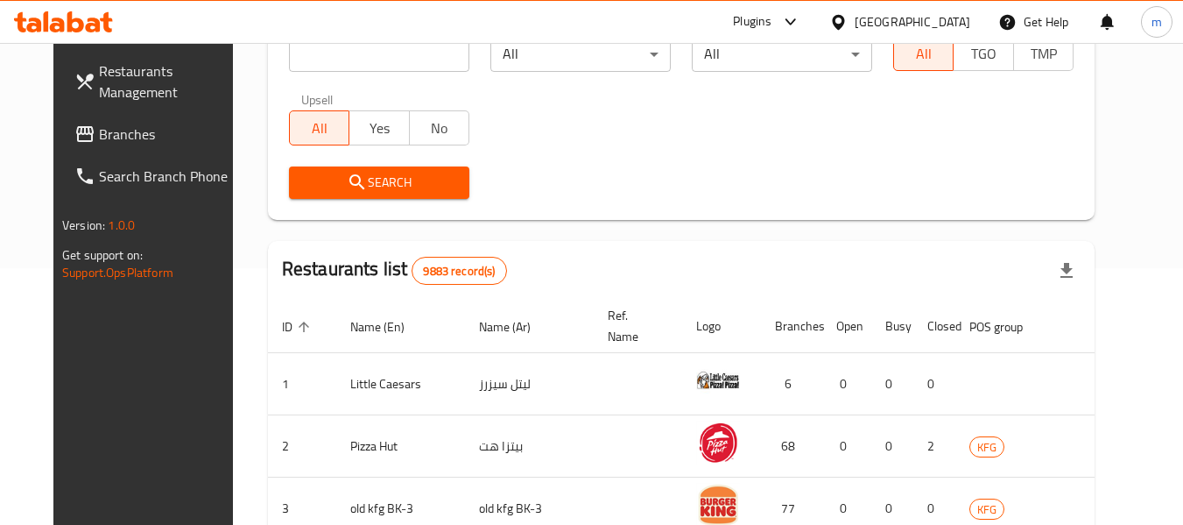
click at [100, 128] on span "Branches" at bounding box center [168, 133] width 138 height 21
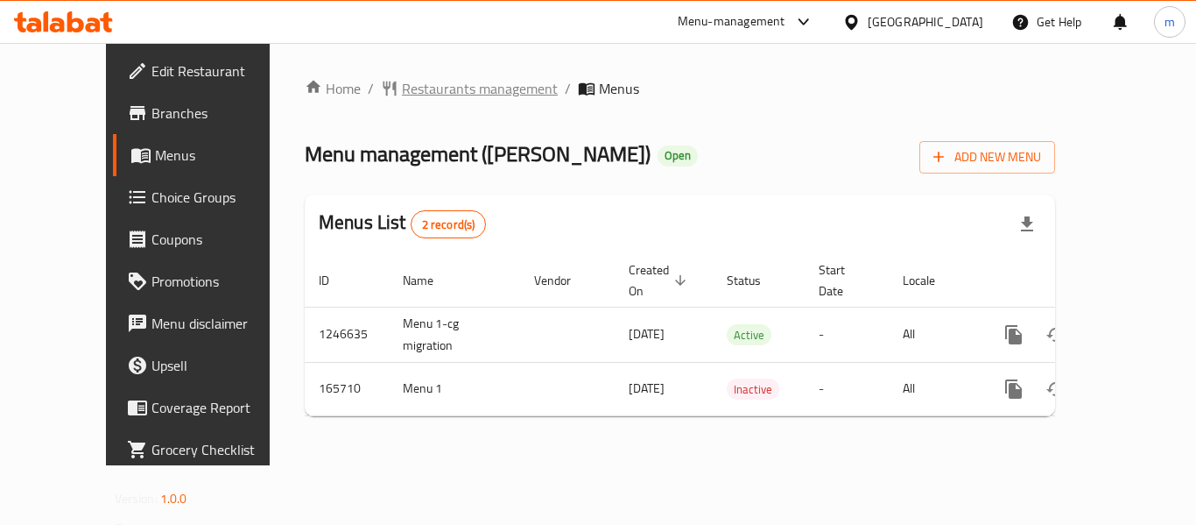
click at [403, 83] on span "Restaurants management" at bounding box center [480, 88] width 156 height 21
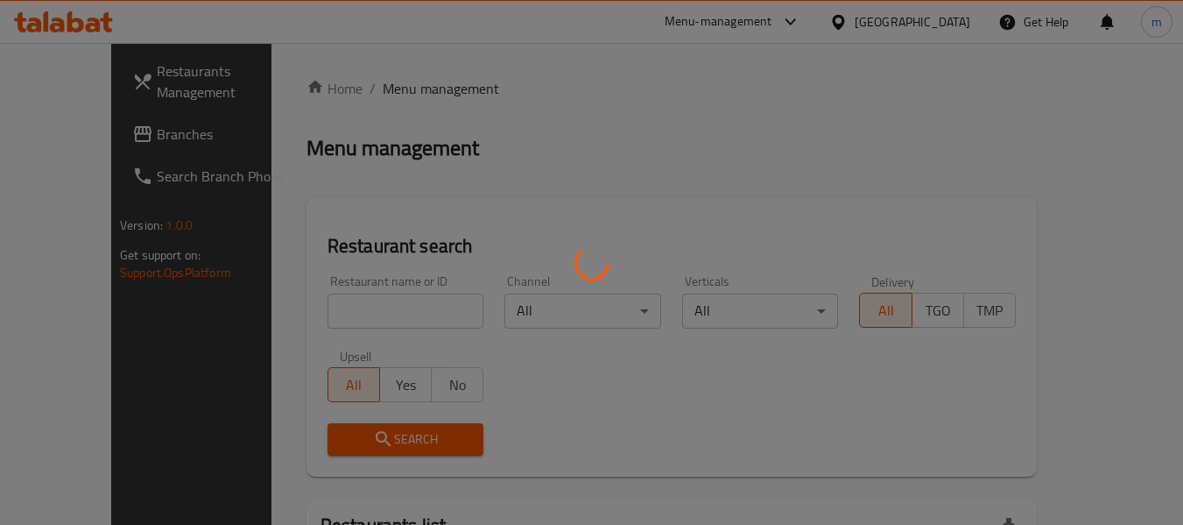
click at [331, 312] on div at bounding box center [591, 262] width 1183 height 525
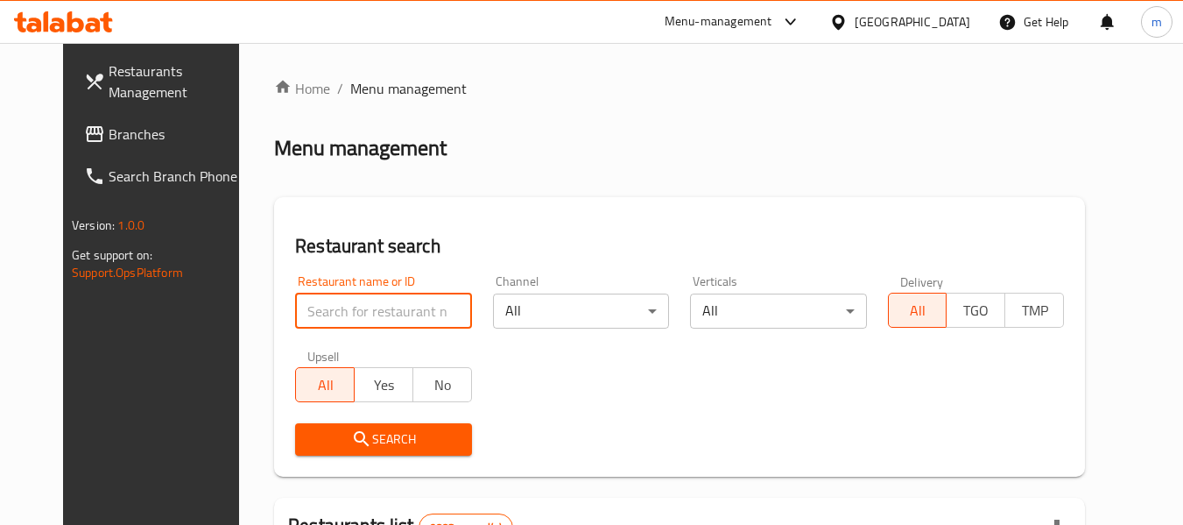
drag, startPoint x: 331, startPoint y: 312, endPoint x: 335, endPoint y: 300, distance: 13.0
click at [331, 312] on input "search" at bounding box center [383, 310] width 176 height 35
paste input "616181"
type input "616181"
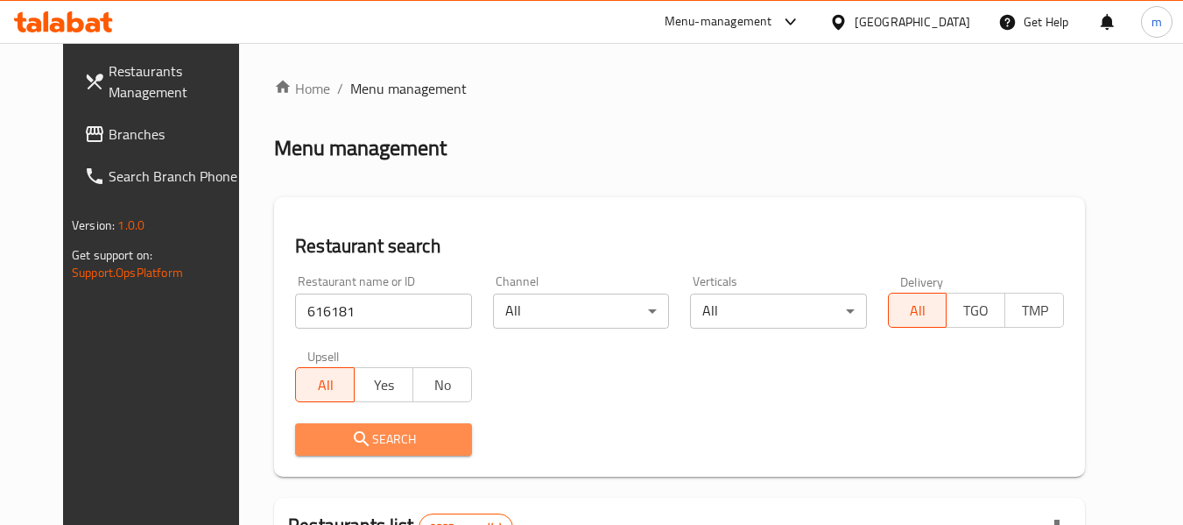
click at [398, 443] on span "Search" at bounding box center [383, 439] width 148 height 22
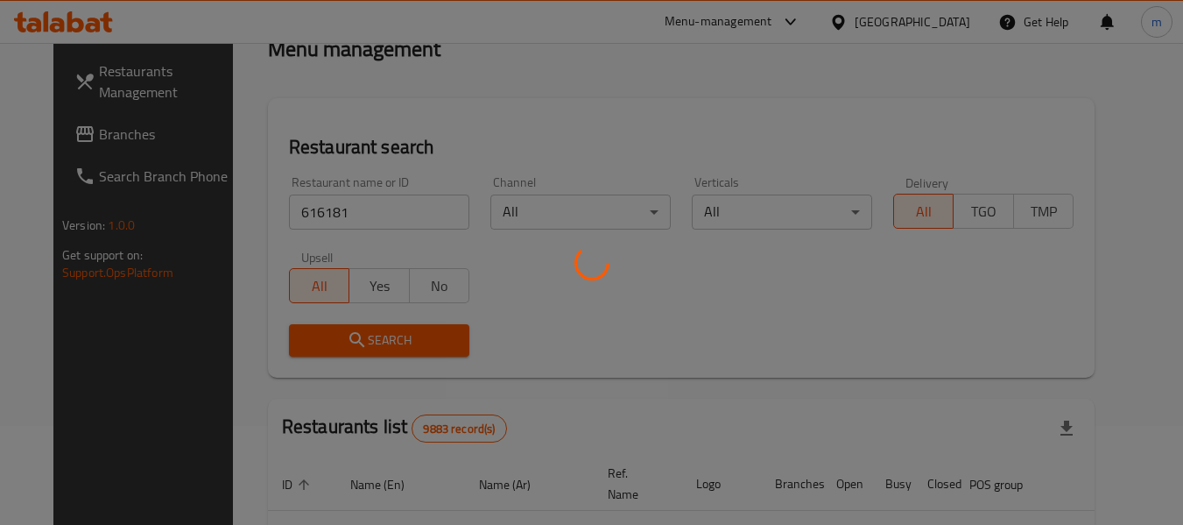
scroll to position [242, 0]
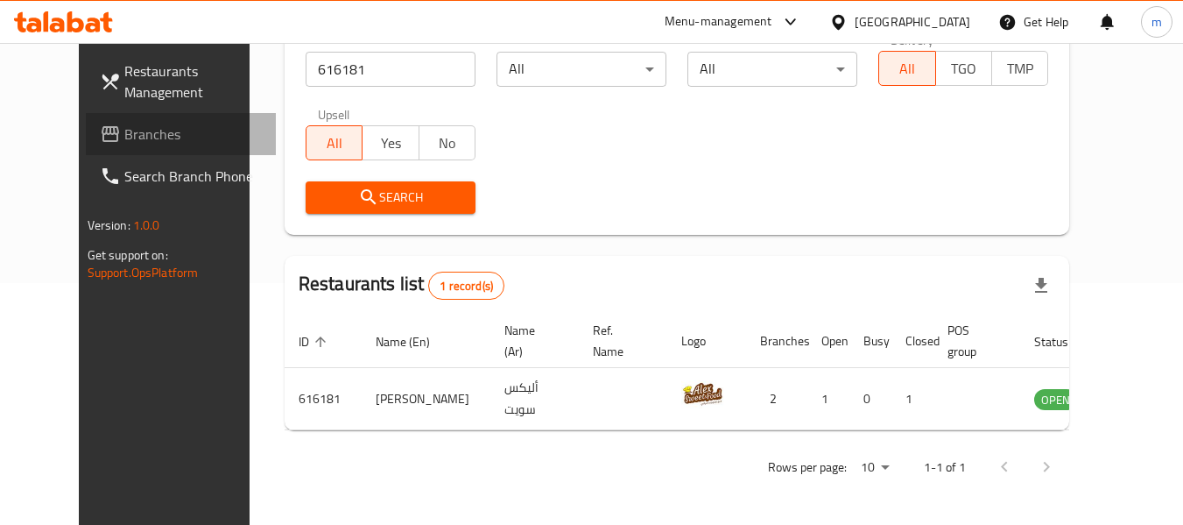
click at [124, 136] on span "Branches" at bounding box center [193, 133] width 138 height 21
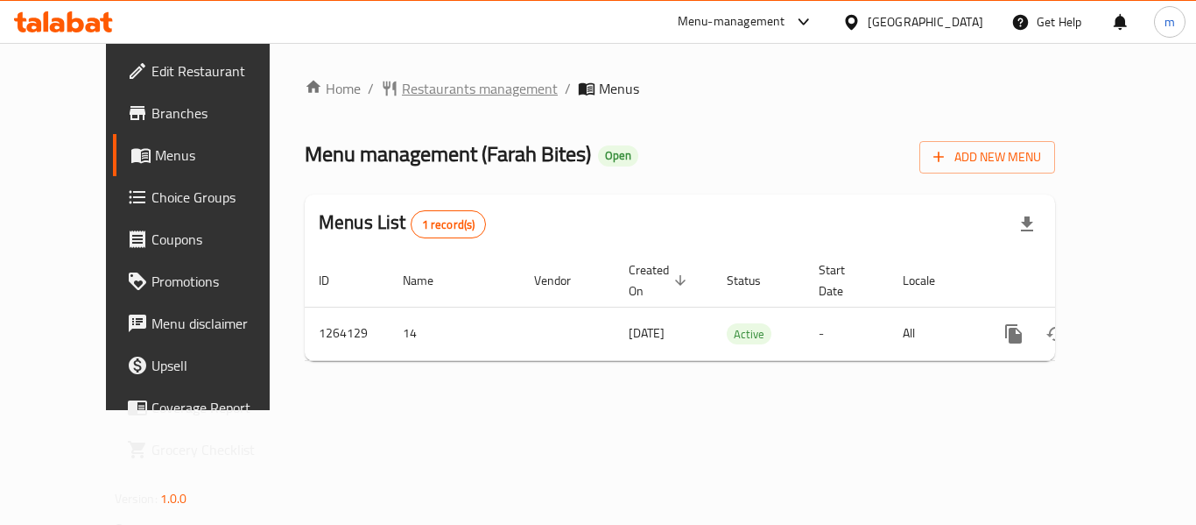
click at [402, 88] on span "Restaurants management" at bounding box center [480, 88] width 156 height 21
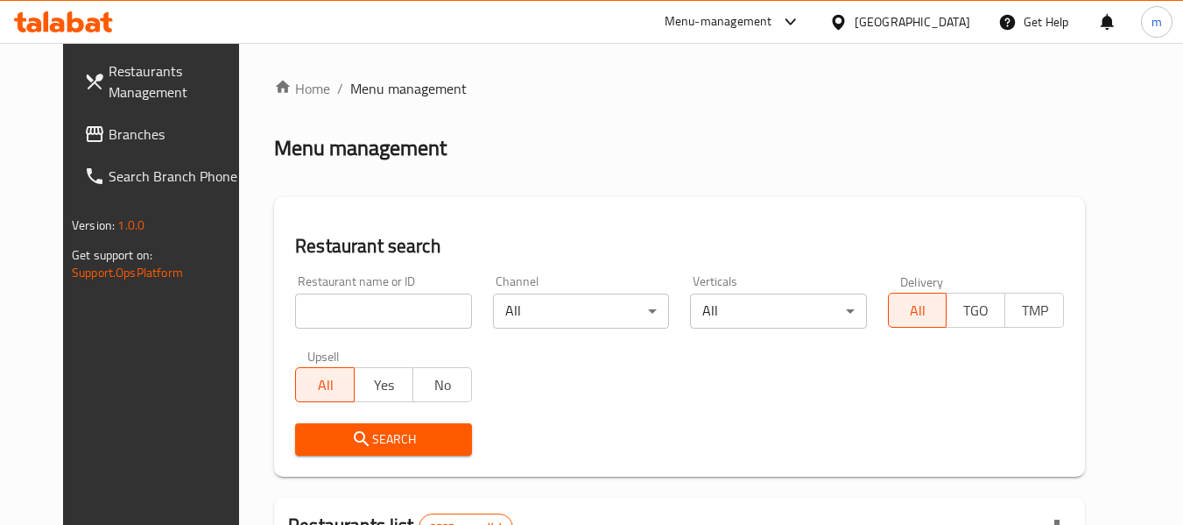
click at [321, 314] on div at bounding box center [591, 262] width 1183 height 525
click at [321, 314] on input "search" at bounding box center [383, 310] width 176 height 35
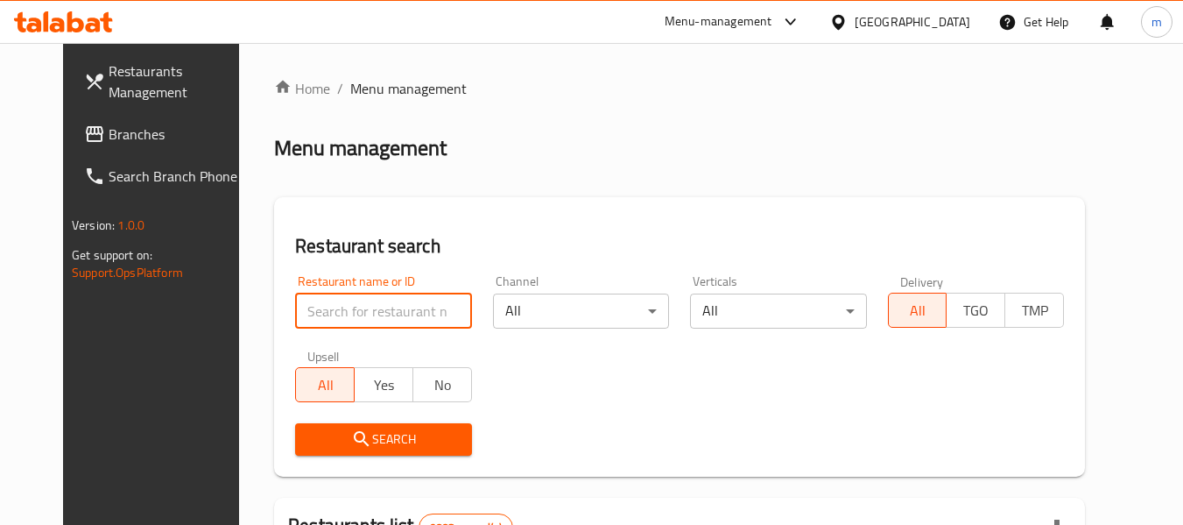
click at [321, 314] on input "search" at bounding box center [383, 310] width 176 height 35
paste input "686211"
type input "686211"
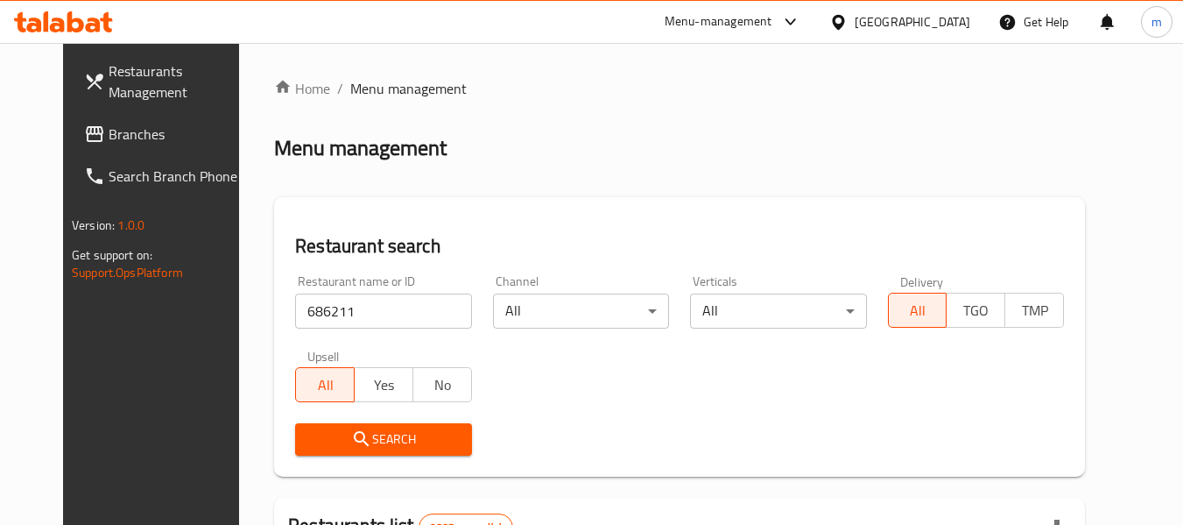
click at [360, 441] on span "Search" at bounding box center [383, 439] width 148 height 22
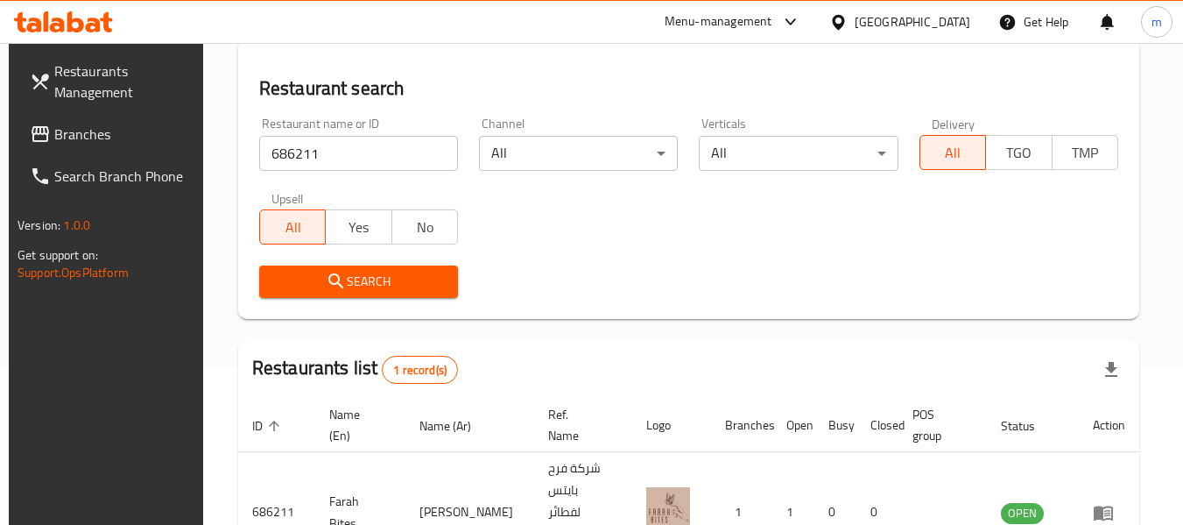
scroll to position [257, 0]
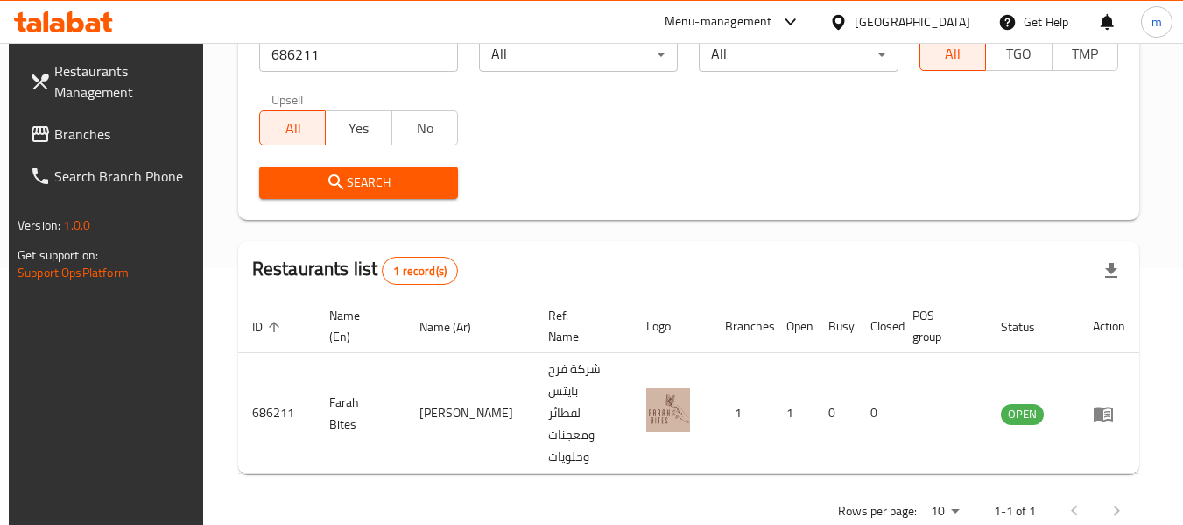
click at [844, 18] on icon at bounding box center [838, 21] width 12 height 15
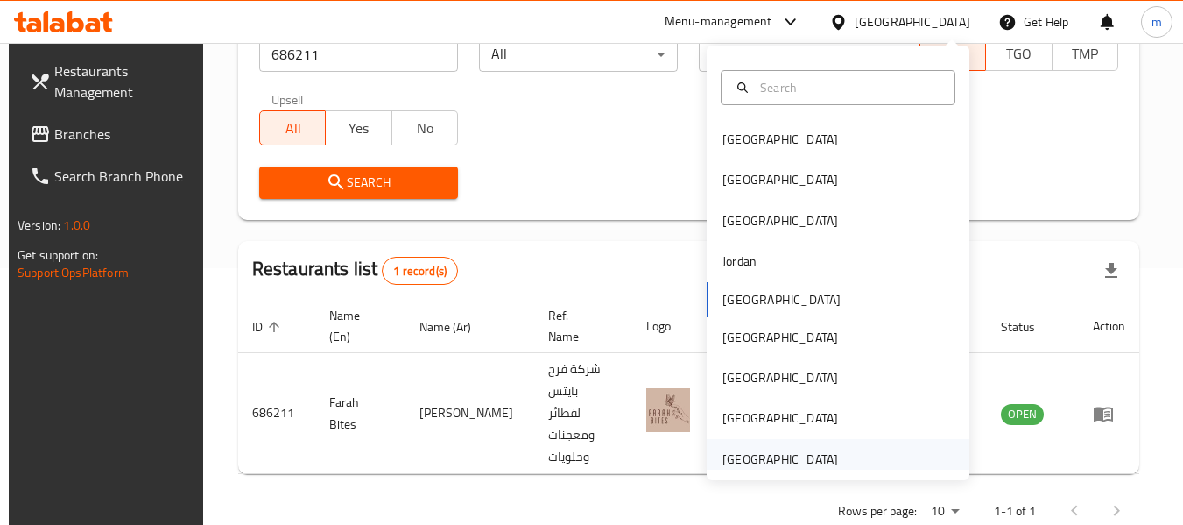
click at [742, 461] on div "[GEOGRAPHIC_DATA]" at bounding box center [781, 458] width 116 height 19
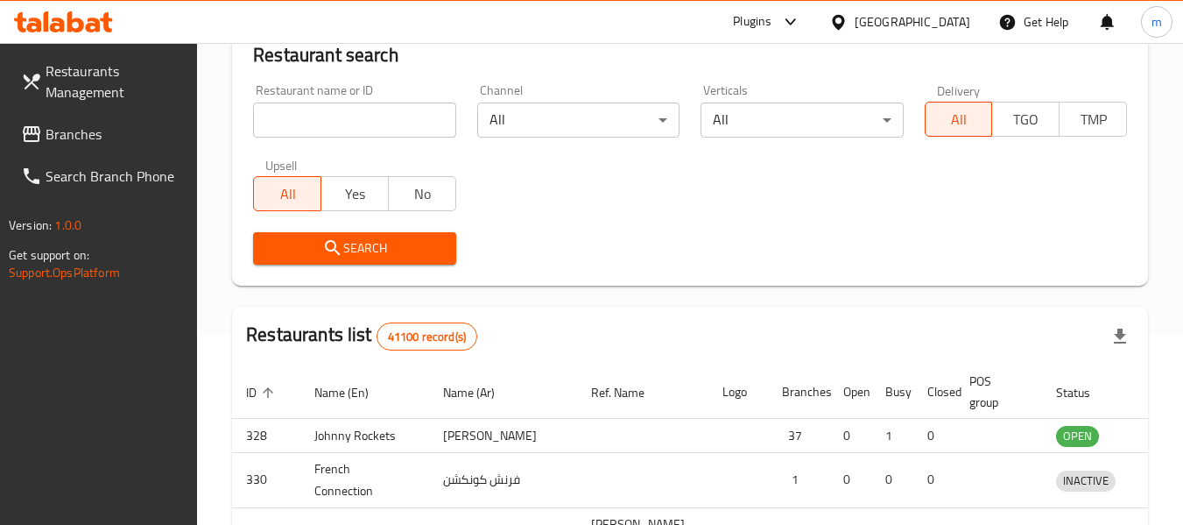
scroll to position [257, 0]
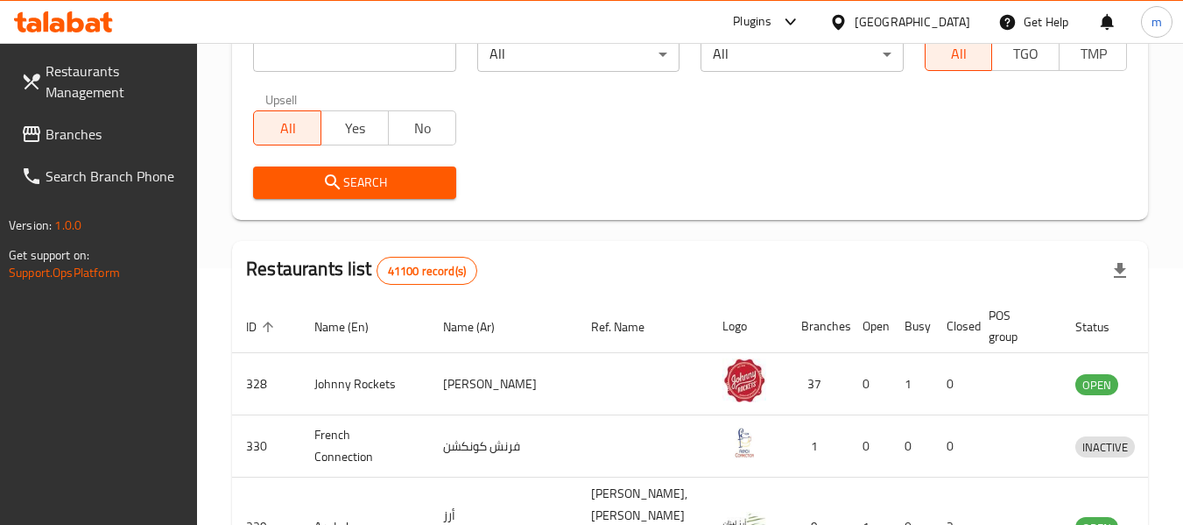
click at [126, 138] on span "Branches" at bounding box center [115, 133] width 138 height 21
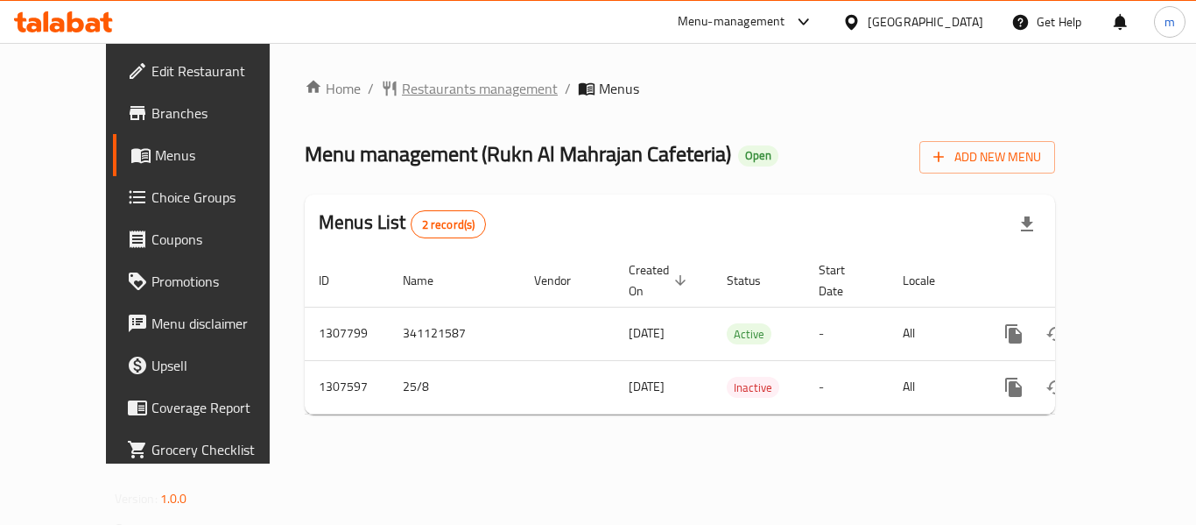
click at [402, 89] on span "Restaurants management" at bounding box center [480, 88] width 156 height 21
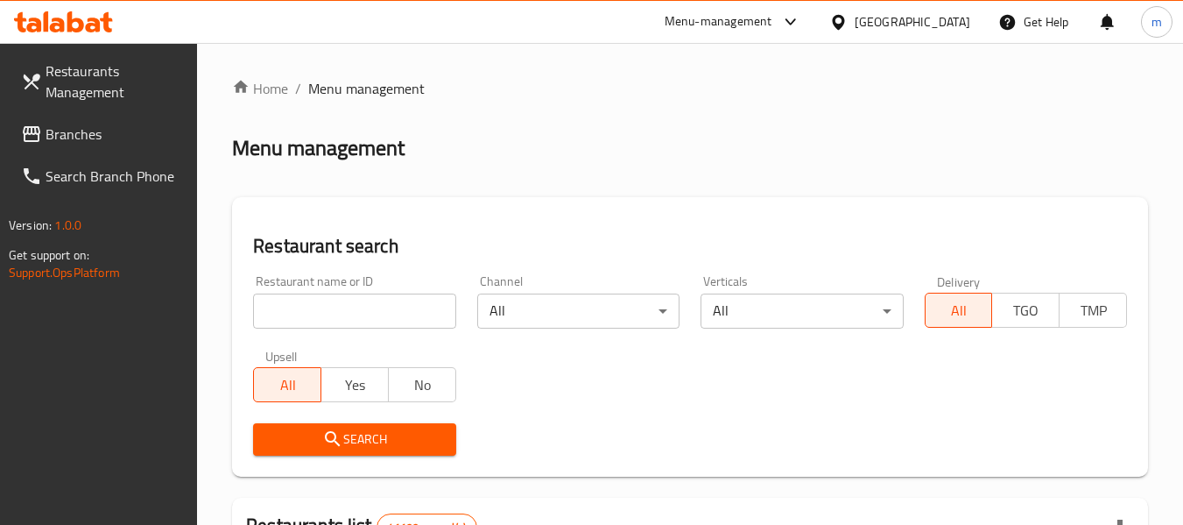
click at [302, 324] on input "search" at bounding box center [354, 310] width 202 height 35
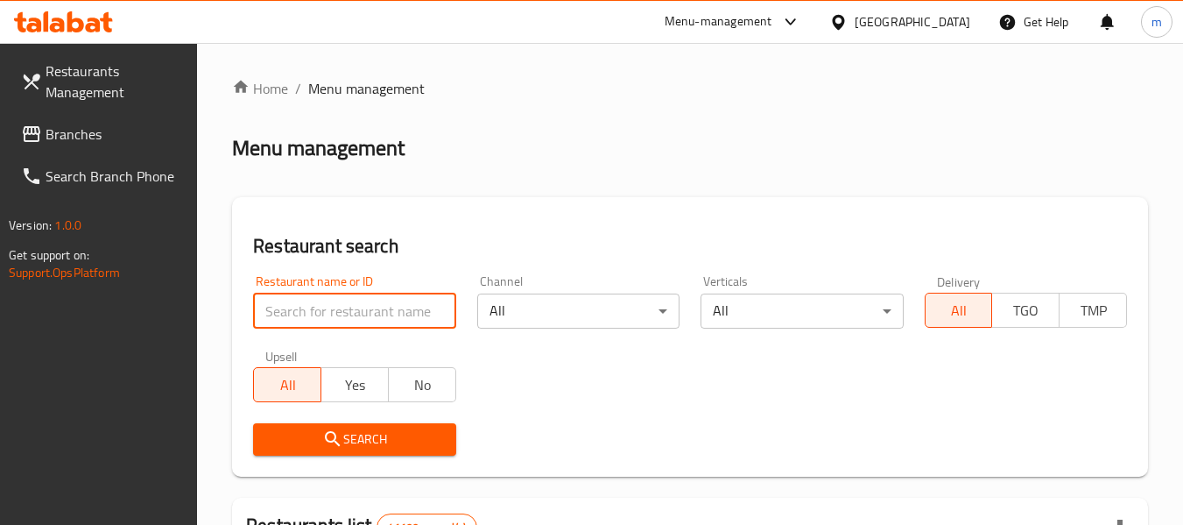
click at [302, 324] on input "search" at bounding box center [354, 310] width 202 height 35
click at [301, 323] on input "search" at bounding box center [354, 310] width 202 height 35
paste input "704485"
type input "704485"
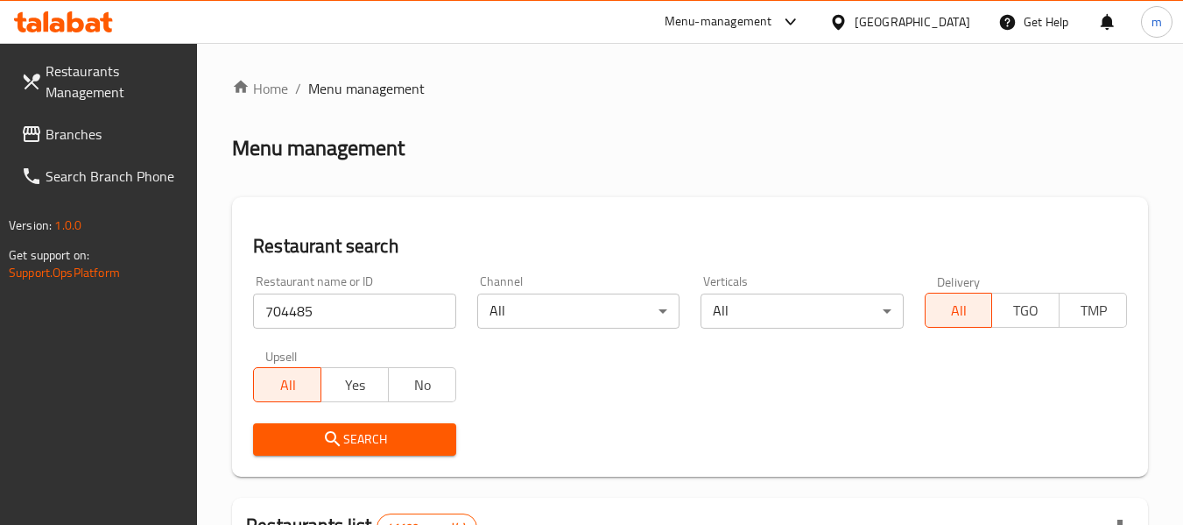
click at [350, 448] on span "Search" at bounding box center [354, 439] width 174 height 22
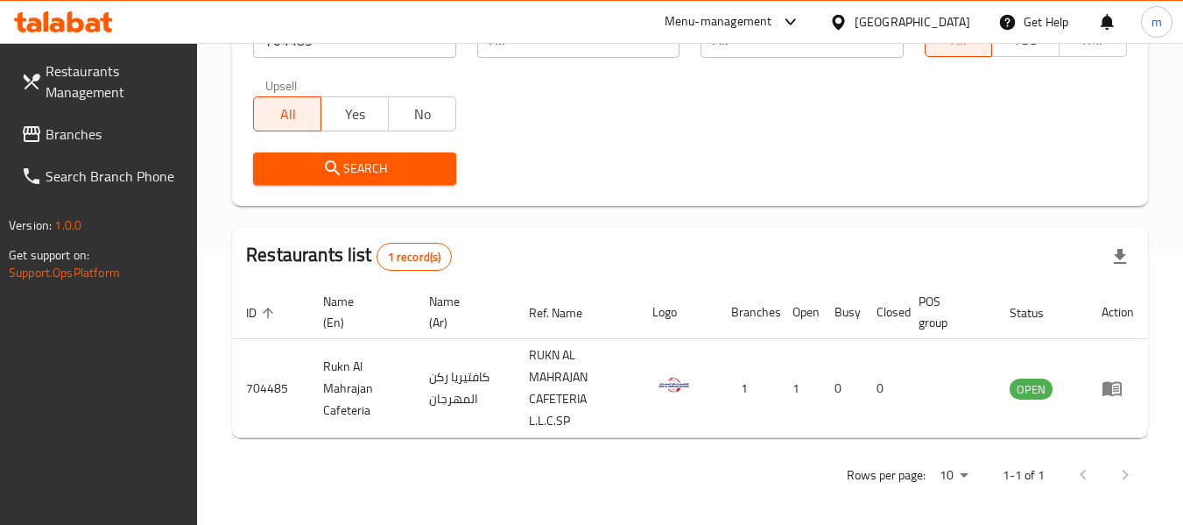
scroll to position [278, 0]
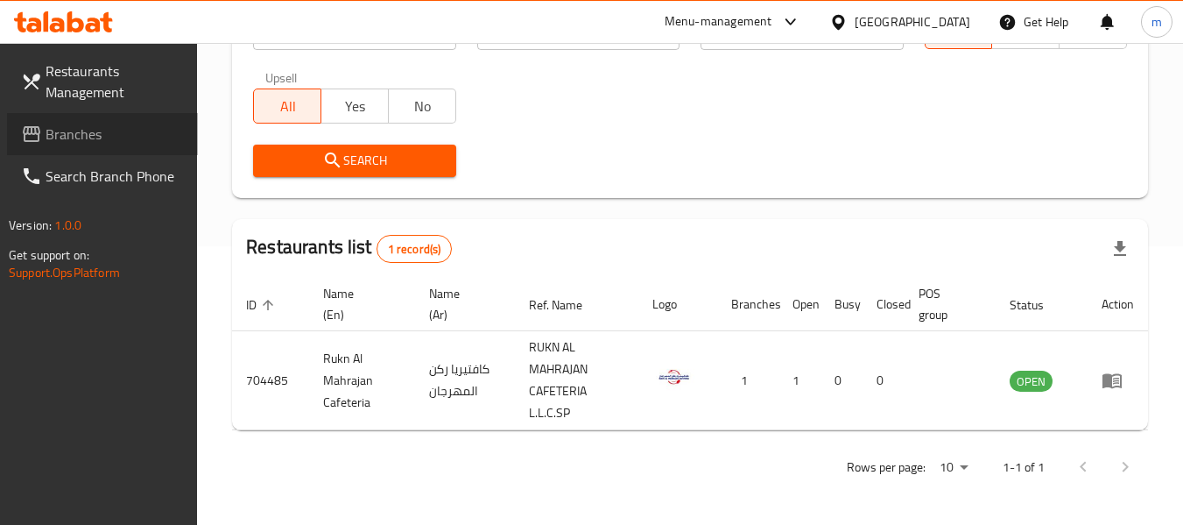
click at [109, 143] on span "Branches" at bounding box center [115, 133] width 138 height 21
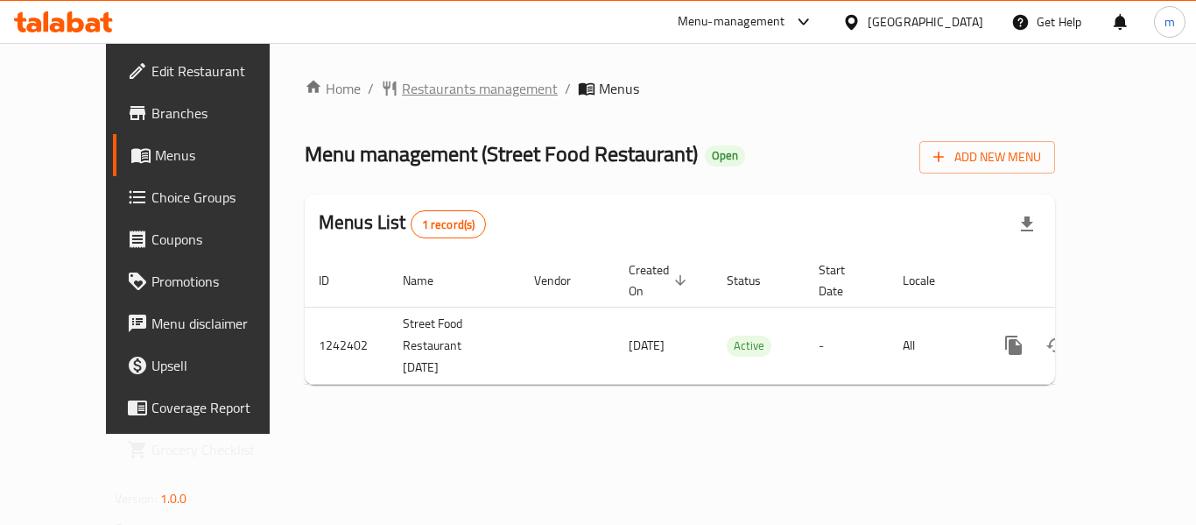
click at [416, 84] on span "Restaurants management" at bounding box center [480, 88] width 156 height 21
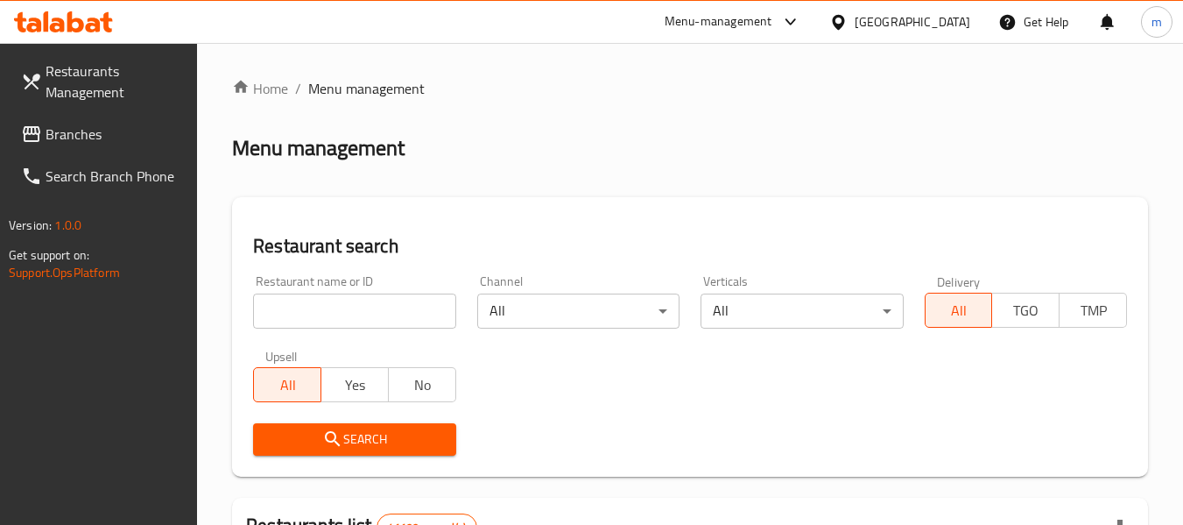
click at [342, 314] on div at bounding box center [591, 262] width 1183 height 525
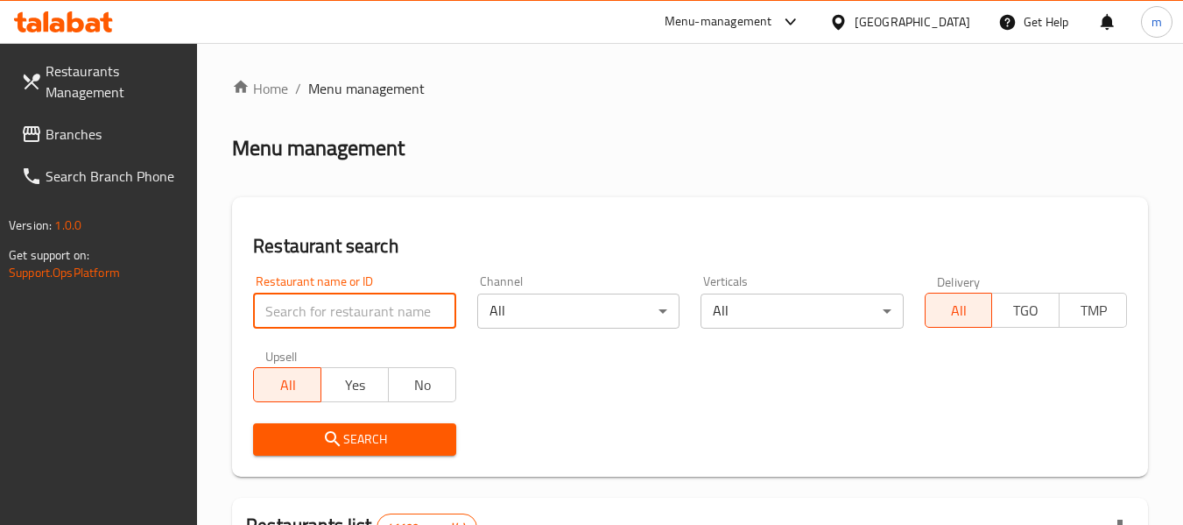
click at [342, 314] on input "search" at bounding box center [354, 310] width 202 height 35
paste input "681123"
type input "681123"
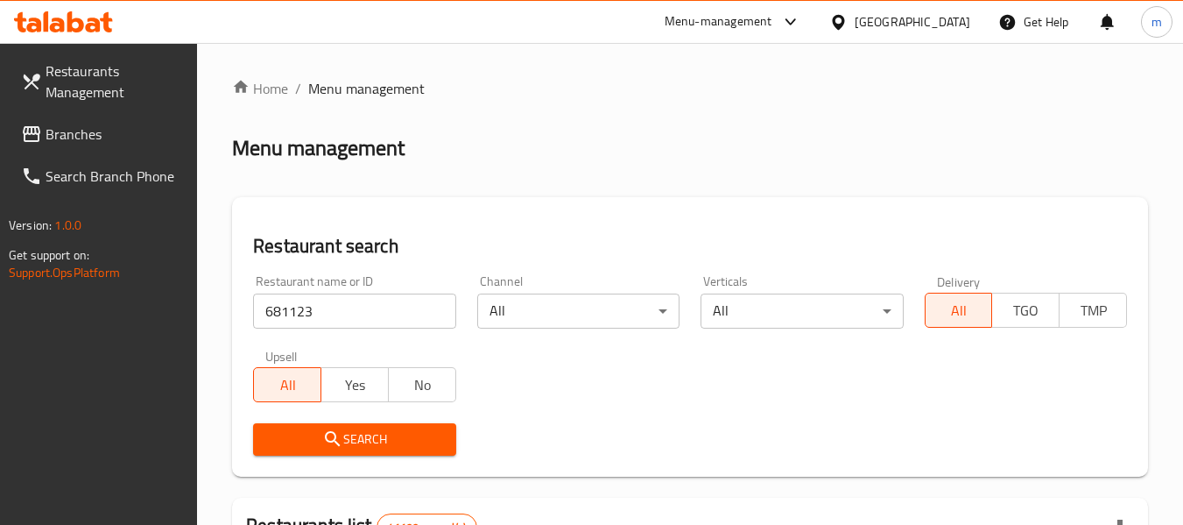
click at [394, 441] on span "Search" at bounding box center [354, 439] width 174 height 22
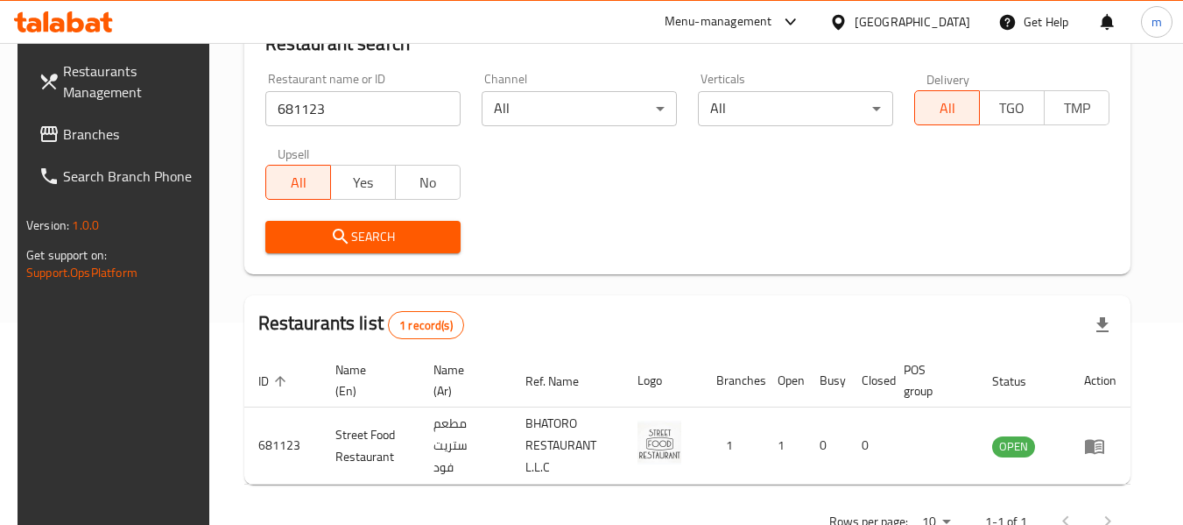
scroll to position [257, 0]
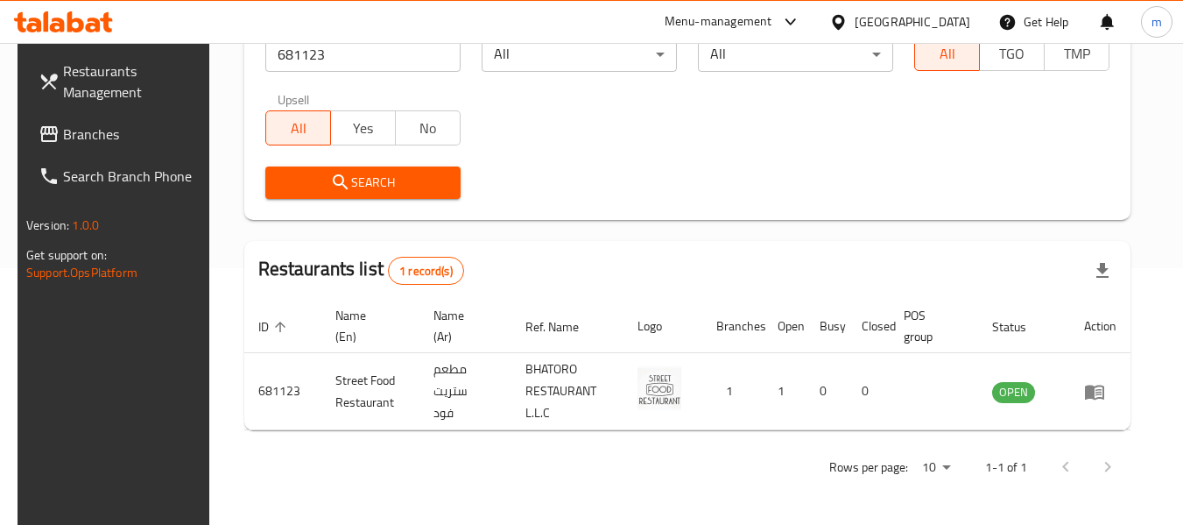
drag, startPoint x: 63, startPoint y: 136, endPoint x: 87, endPoint y: 126, distance: 25.5
click at [63, 136] on span "Branches" at bounding box center [132, 133] width 138 height 21
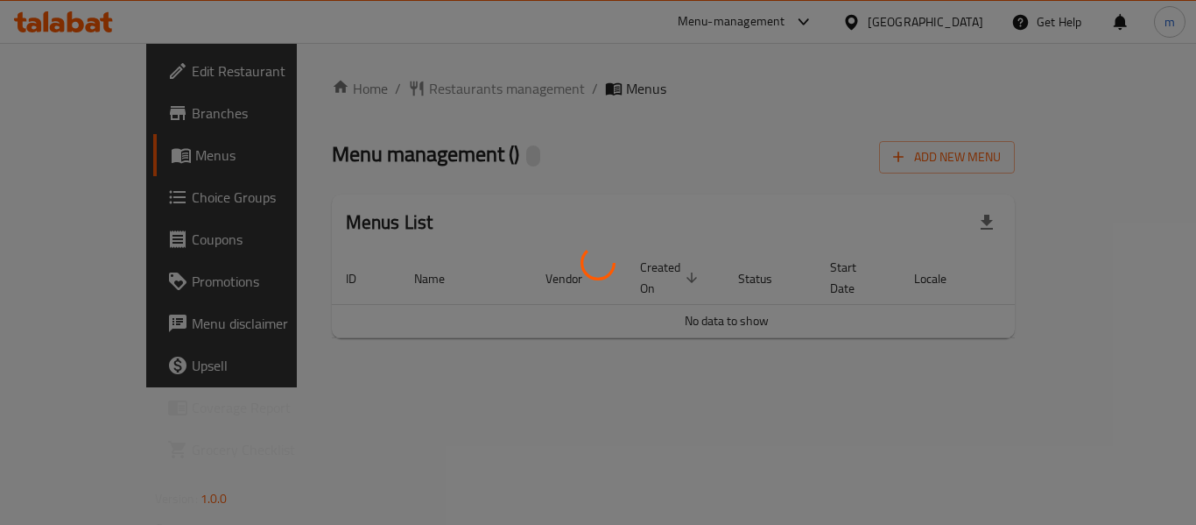
click at [413, 90] on div at bounding box center [598, 262] width 1196 height 525
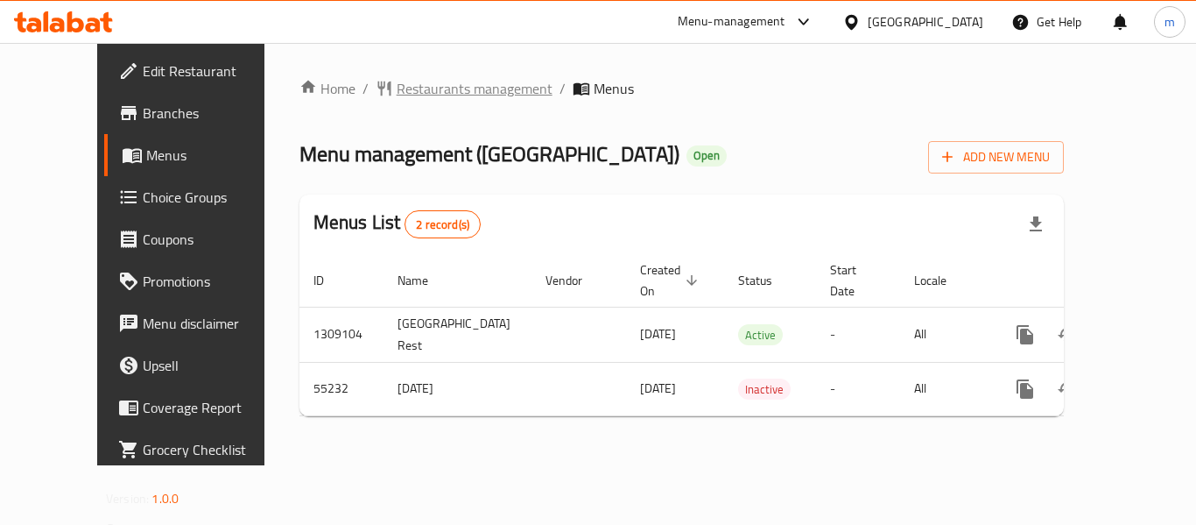
click at [398, 80] on span "Restaurants management" at bounding box center [475, 88] width 156 height 21
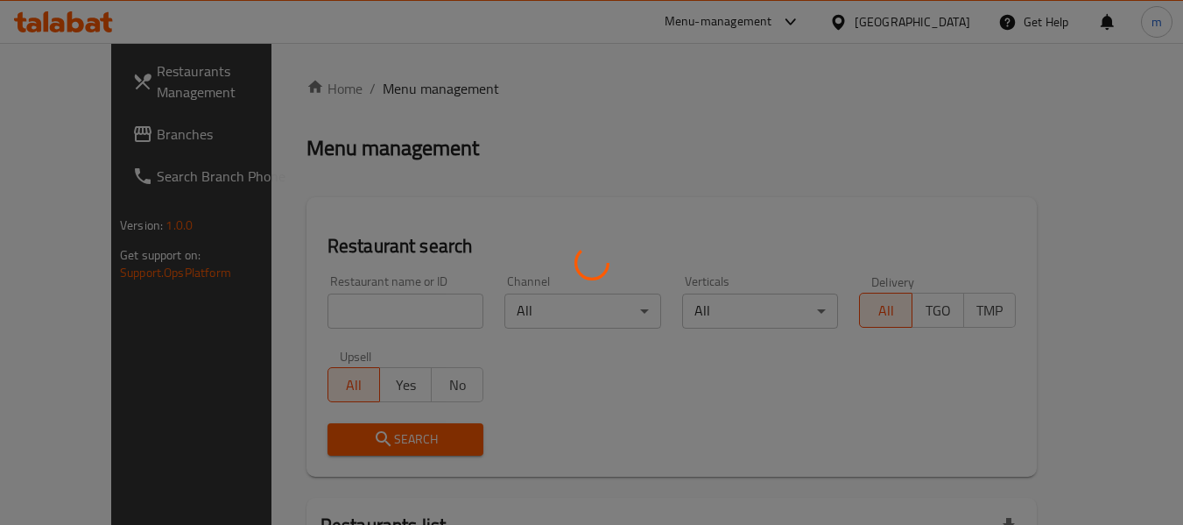
drag, startPoint x: 350, startPoint y: 275, endPoint x: 327, endPoint y: 321, distance: 52.1
click at [345, 293] on div at bounding box center [591, 262] width 1183 height 525
click at [327, 321] on div at bounding box center [591, 262] width 1183 height 525
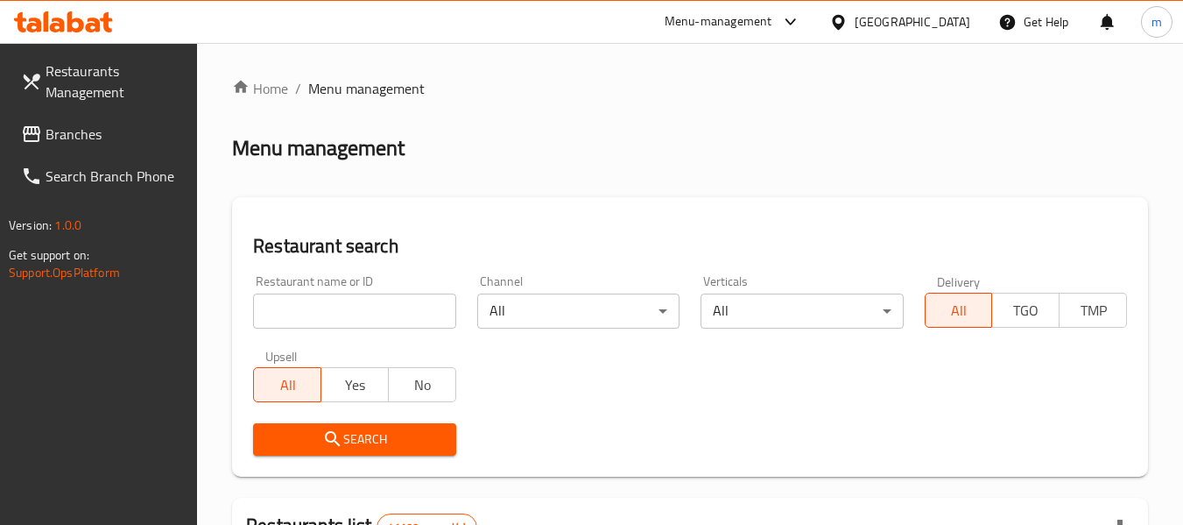
click at [326, 321] on input "search" at bounding box center [354, 310] width 202 height 35
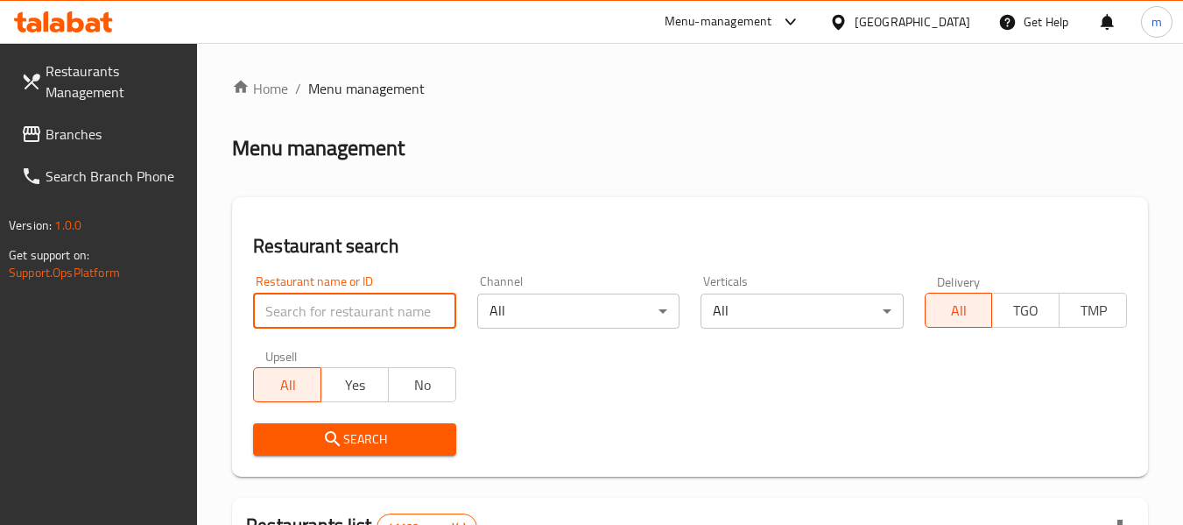
click at [325, 321] on input "search" at bounding box center [354, 310] width 202 height 35
paste input "27164"
type input "27164"
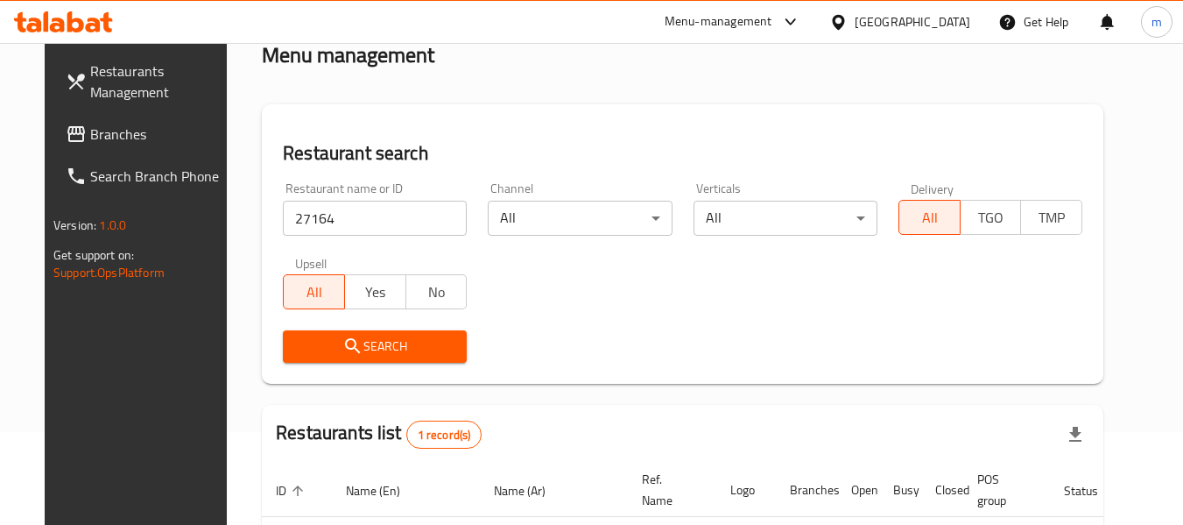
scroll to position [242, 0]
